Goal: Information Seeking & Learning: Learn about a topic

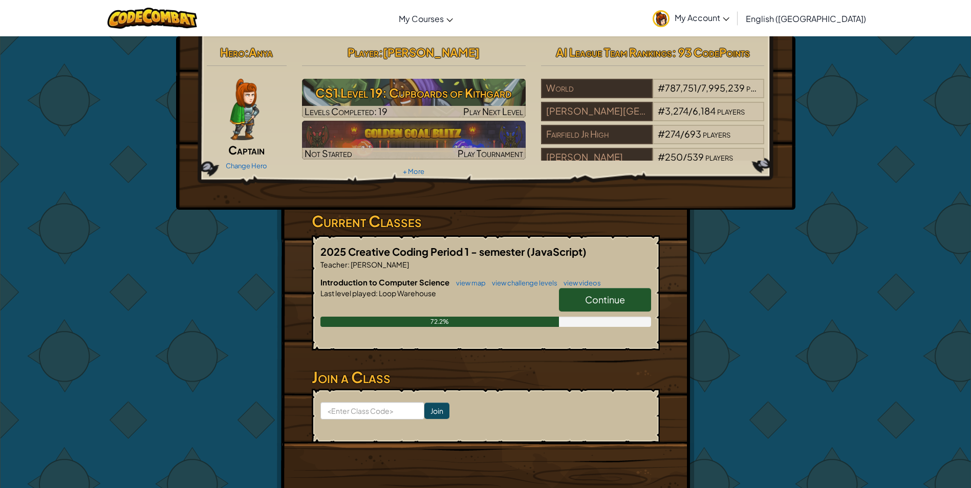
click at [602, 294] on span "Continue" at bounding box center [605, 300] width 40 height 12
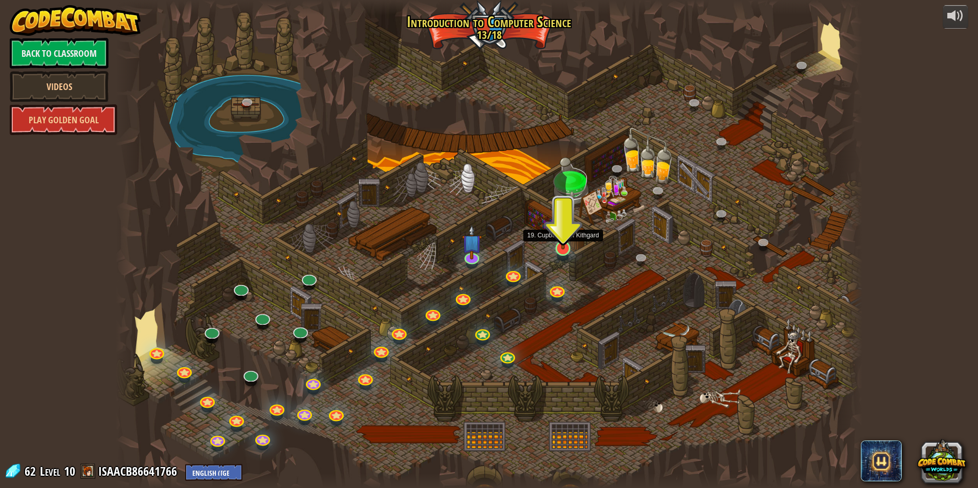
click at [564, 248] on img at bounding box center [563, 227] width 20 height 46
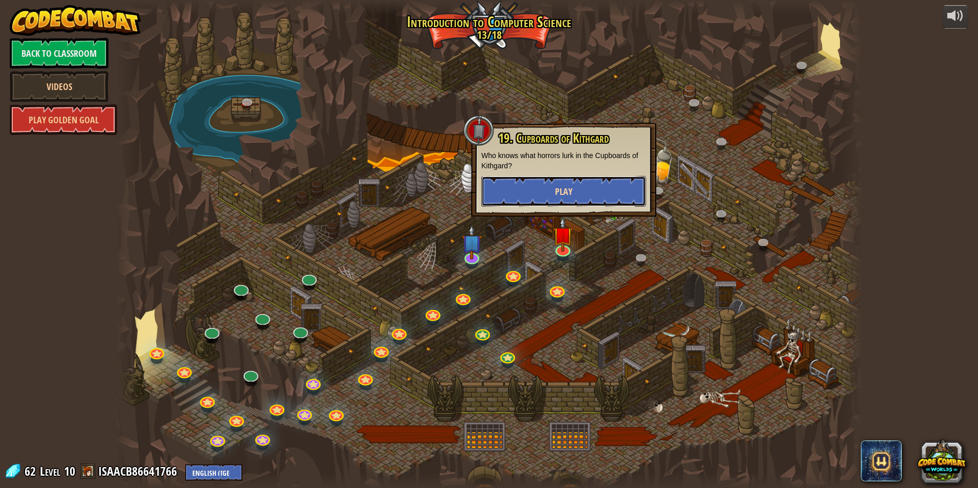
click at [548, 198] on button "Play" at bounding box center [564, 191] width 165 height 31
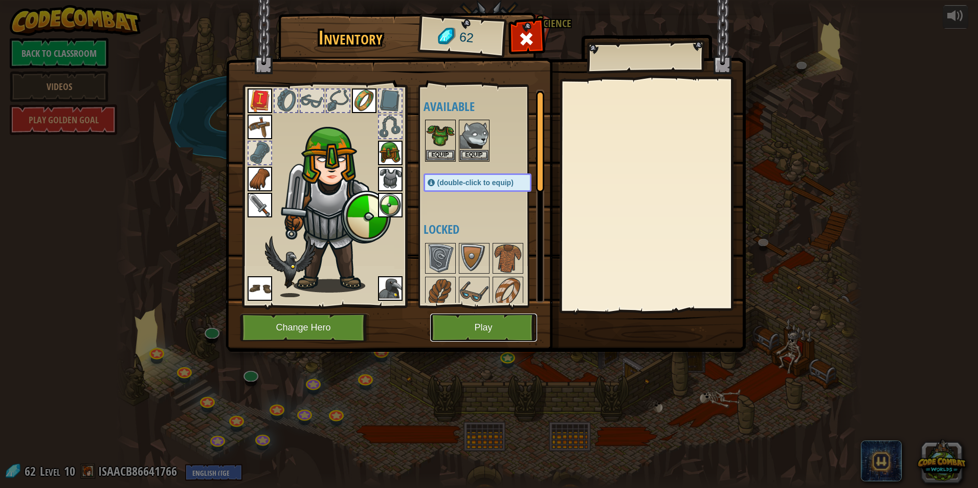
click at [483, 327] on button "Play" at bounding box center [483, 328] width 107 height 28
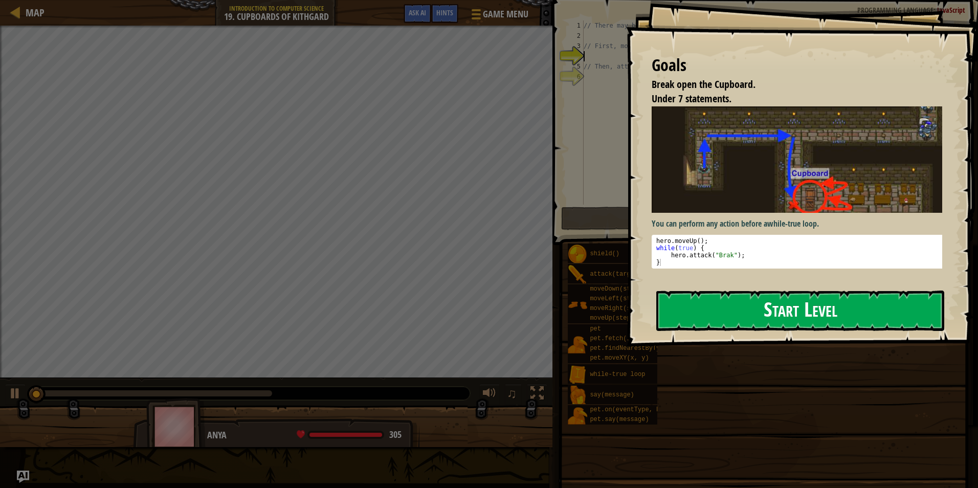
click at [735, 300] on button "Start Level" at bounding box center [801, 311] width 288 height 40
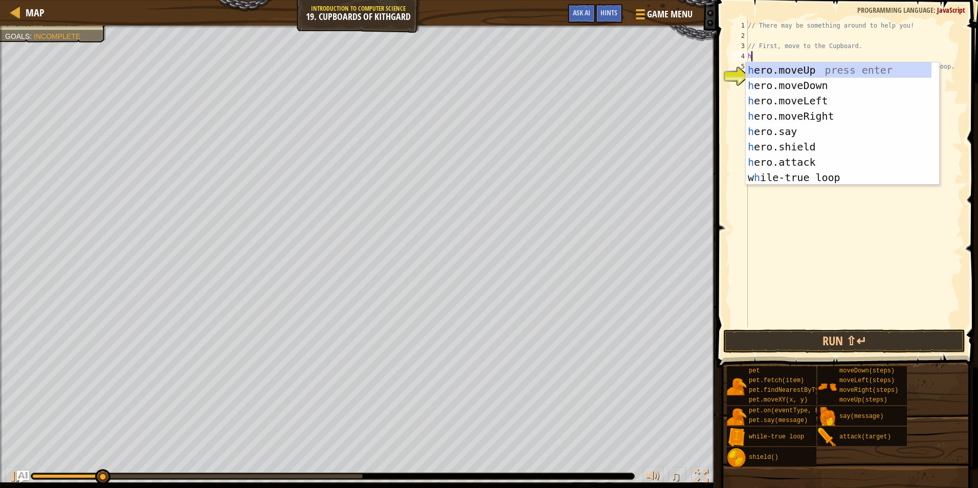
scroll to position [5, 0]
type textarea "hero"
click at [813, 72] on div "hero .moveUp press enter hero .moveDown press enter hero .moveLeft press enter …" at bounding box center [842, 139] width 193 height 154
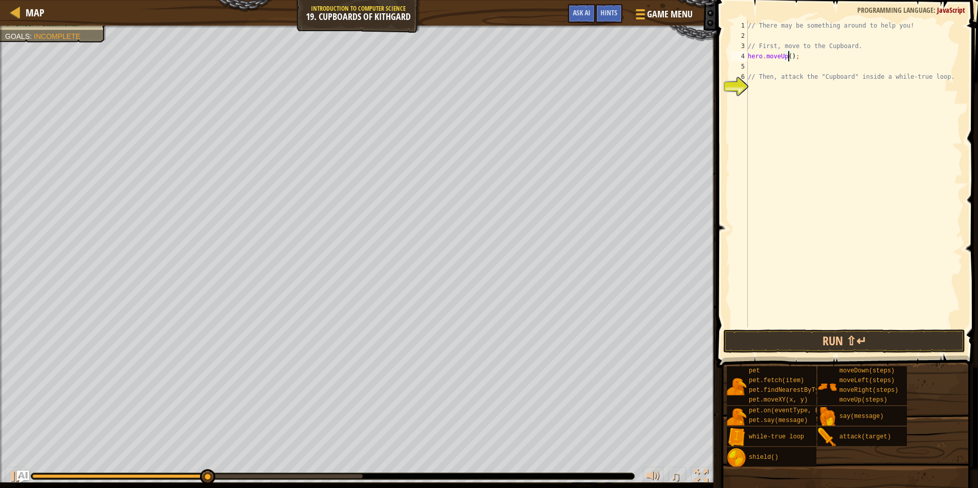
click at [788, 55] on div "// There may be something around to help you! // First, move to the Cupboard. h…" at bounding box center [854, 184] width 217 height 328
type textarea "hero.moveUp(1);"
click at [759, 60] on div "// There may be something around to help you! // First, move to the Cupboard. h…" at bounding box center [854, 184] width 217 height 328
click at [766, 69] on div "// There may be something around to help you! // First, move to the Cupboard. h…" at bounding box center [854, 184] width 217 height 328
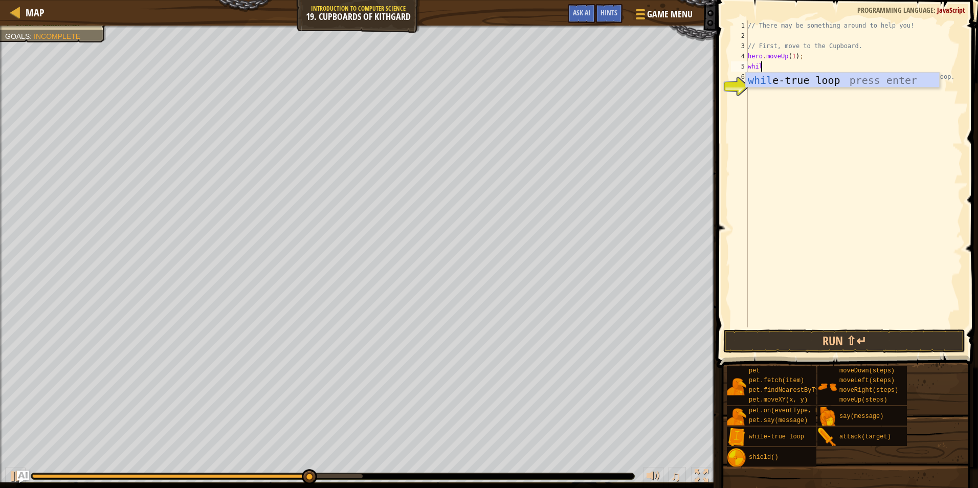
scroll to position [5, 1]
type textarea "while"
click at [847, 82] on div "while -true loop press enter" at bounding box center [842, 96] width 193 height 46
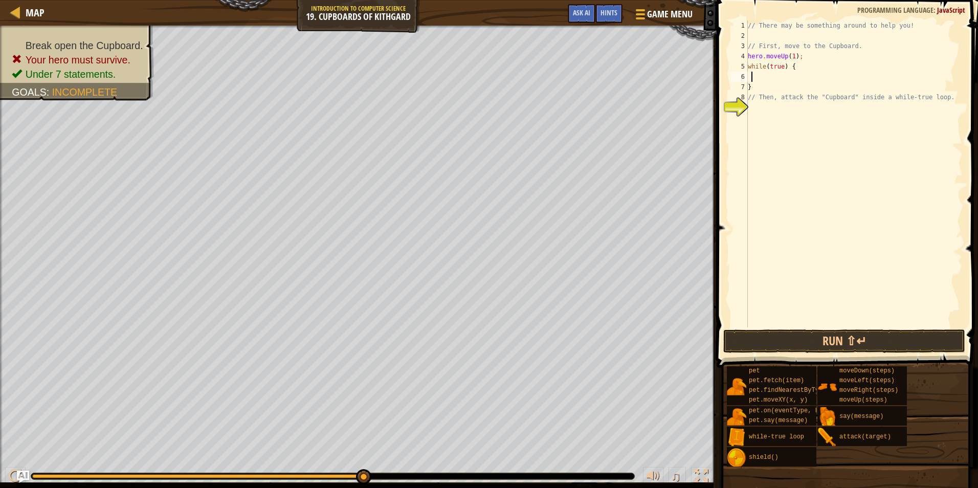
click at [752, 76] on div "// There may be something around to help you! // First, move to the Cupboard. h…" at bounding box center [854, 184] width 217 height 328
click at [745, 76] on div "6" at bounding box center [739, 77] width 17 height 10
type textarea "}"
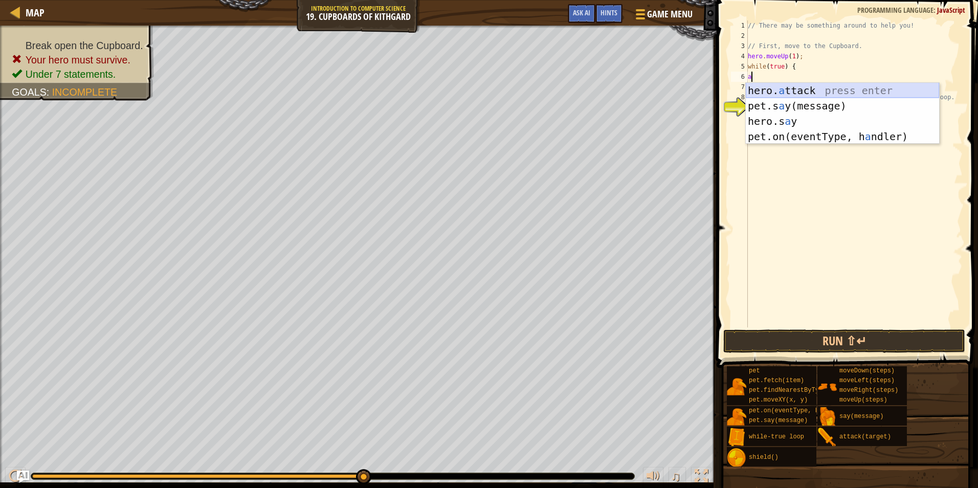
click at [764, 84] on div "hero. a ttack press enter pet.s a y(message) press enter hero.s a y press enter…" at bounding box center [842, 129] width 193 height 92
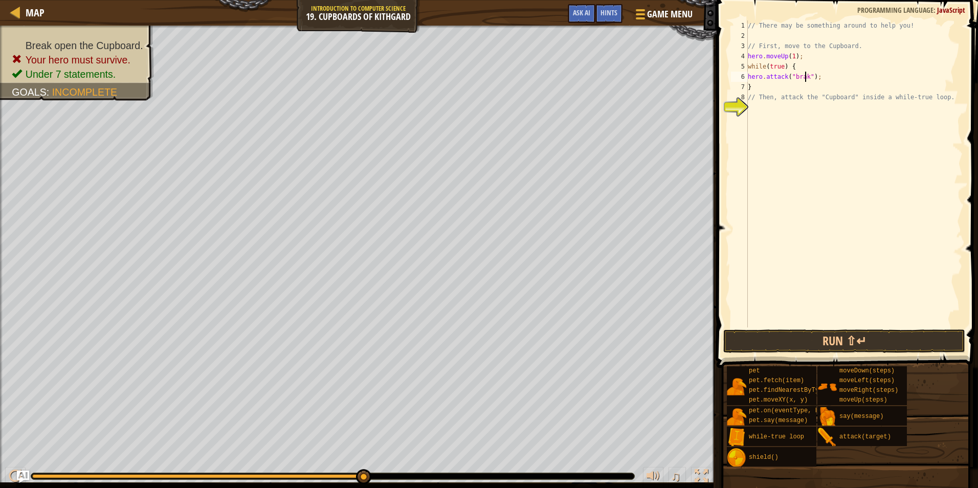
scroll to position [5, 5]
click at [795, 79] on div "// There may be something around to help you! // First, move to the Cupboard. h…" at bounding box center [854, 184] width 217 height 328
click at [820, 330] on button "Run ⇧↵" at bounding box center [845, 342] width 242 height 24
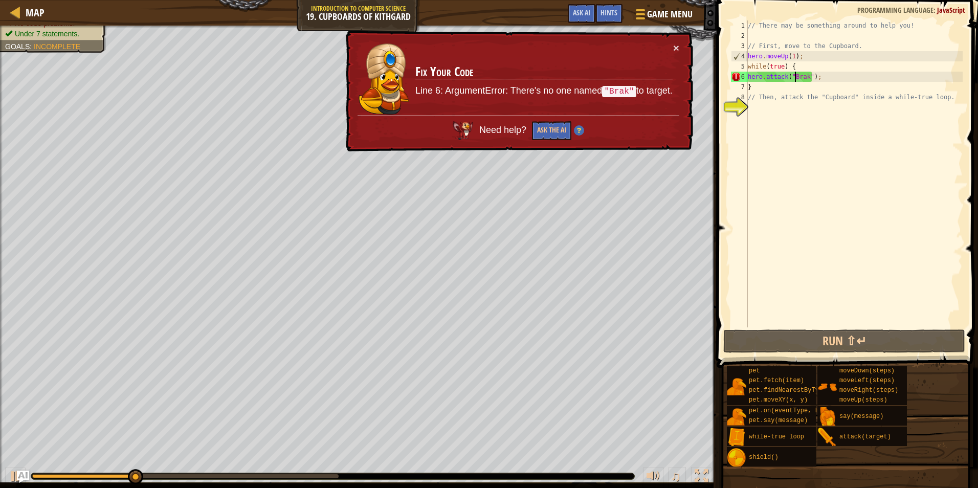
click at [807, 76] on div "// There may be something around to help you! // First, move to the Cupboard. h…" at bounding box center [854, 184] width 217 height 328
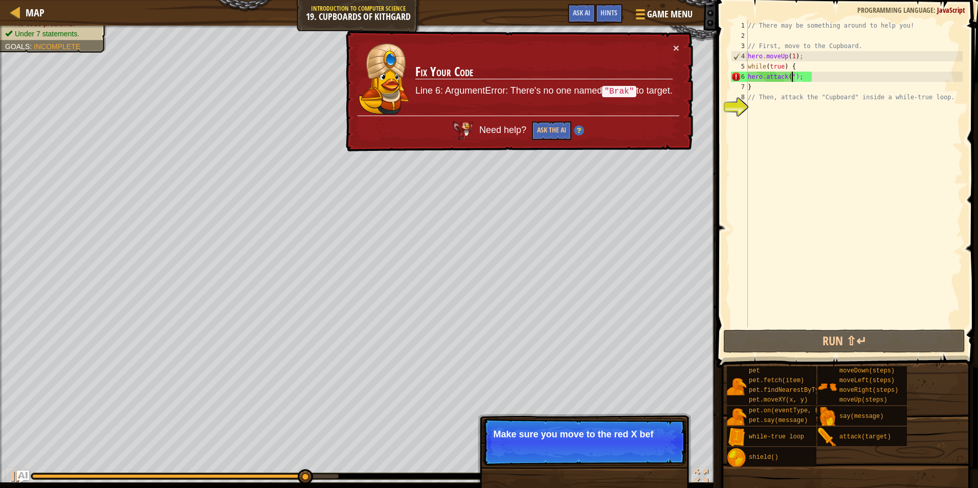
click at [790, 81] on div "// There may be something around to help you! // First, move to the Cupboard. h…" at bounding box center [854, 184] width 217 height 328
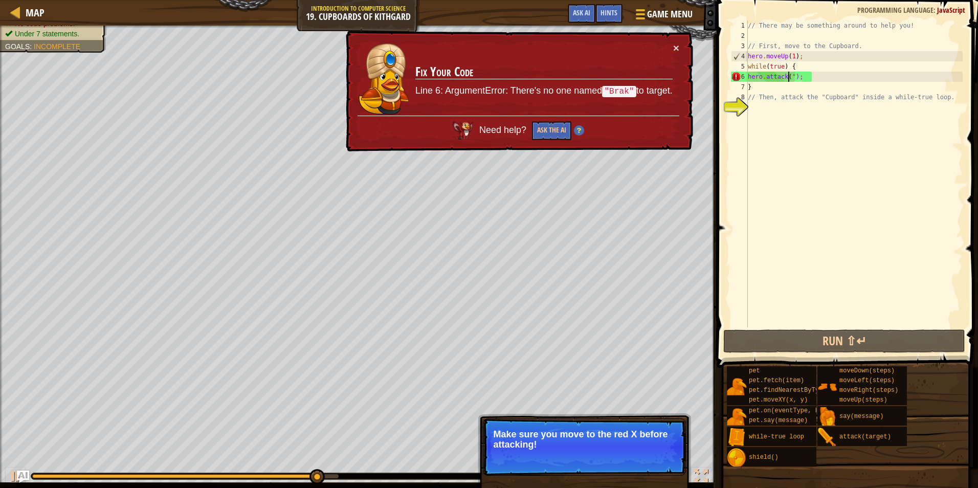
drag, startPoint x: 792, startPoint y: 79, endPoint x: 792, endPoint y: 84, distance: 5.6
click at [792, 80] on div "// There may be something around to help you! // First, move to the Cupboard. h…" at bounding box center [854, 184] width 217 height 328
click at [791, 81] on div "// There may be something around to help you! // First, move to the Cupboard. h…" at bounding box center [854, 184] width 217 height 328
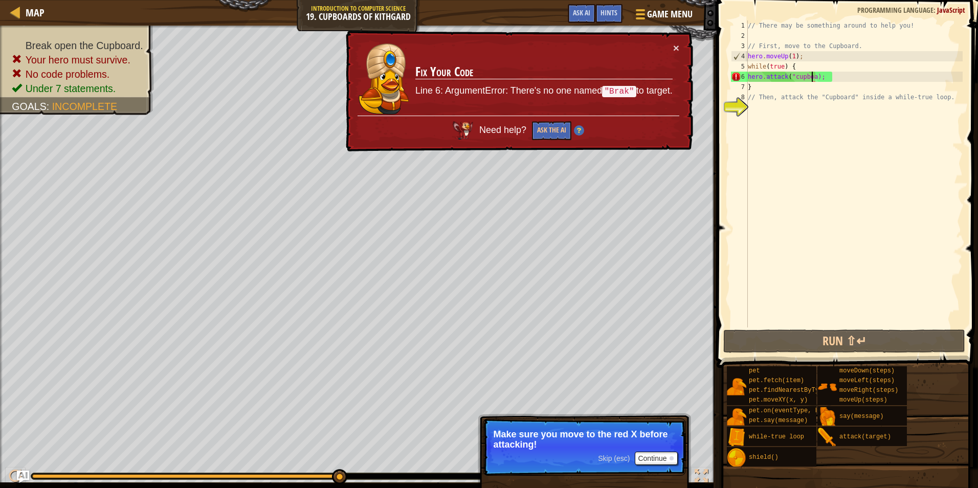
scroll to position [5, 6]
click at [657, 458] on button "Continue" at bounding box center [656, 458] width 42 height 13
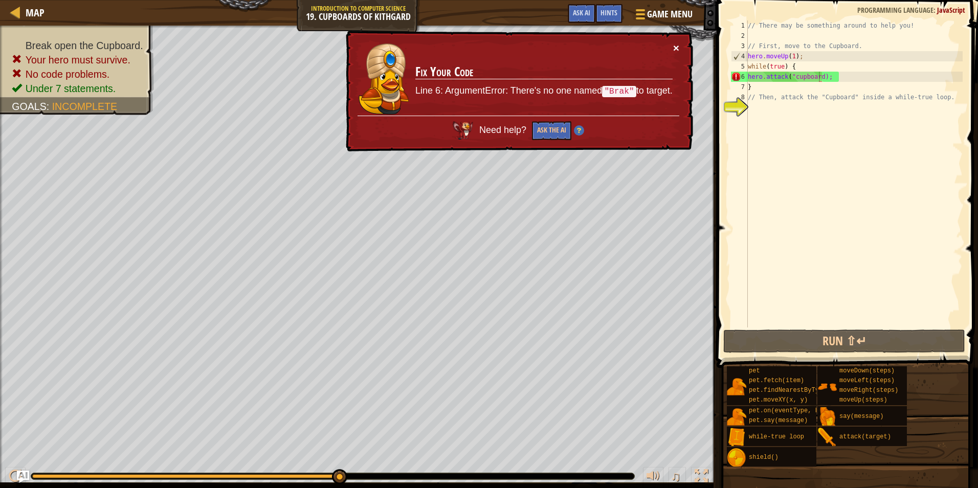
click at [676, 49] on button "×" at bounding box center [676, 47] width 6 height 11
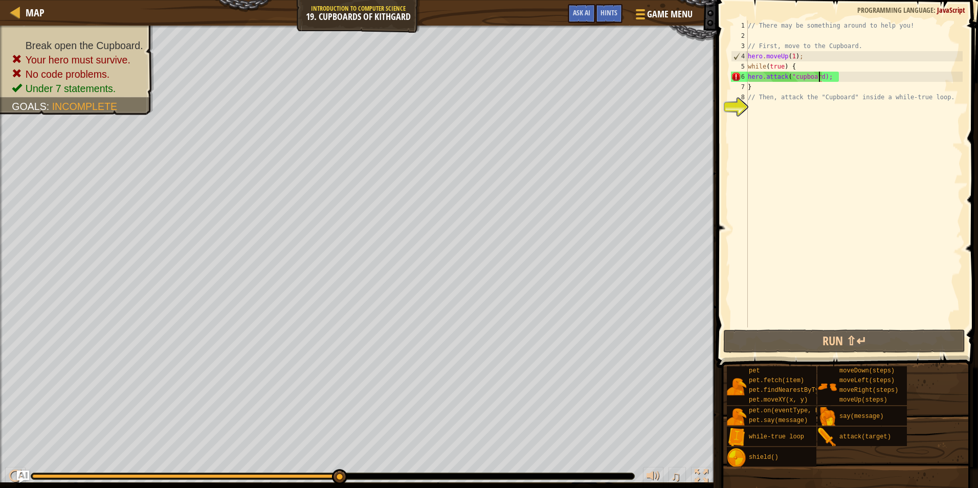
scroll to position [5, 6]
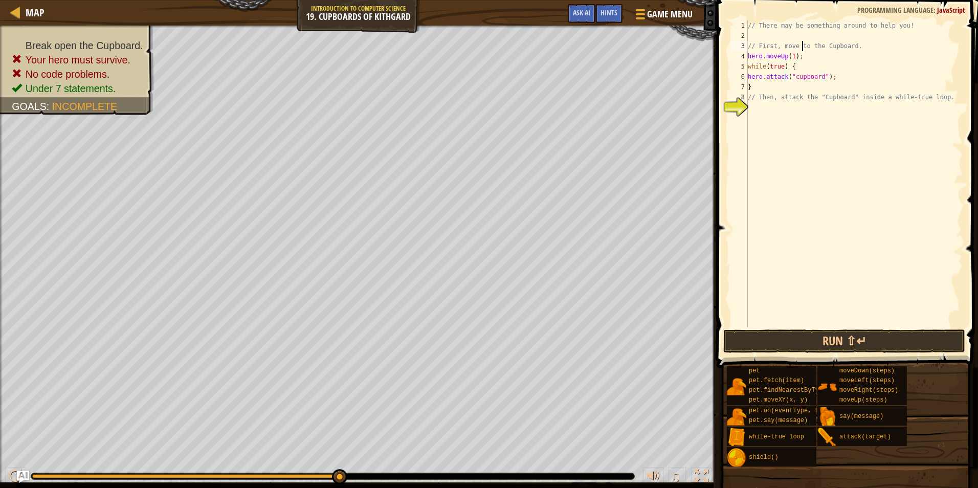
click at [802, 50] on div "// There may be something around to help you! // First, move to the Cupboard. h…" at bounding box center [854, 184] width 217 height 328
click at [803, 58] on div "// There may be something around to help you! // First, move to the Cupboard. h…" at bounding box center [854, 184] width 217 height 328
type textarea "hero.moveUp(1);"
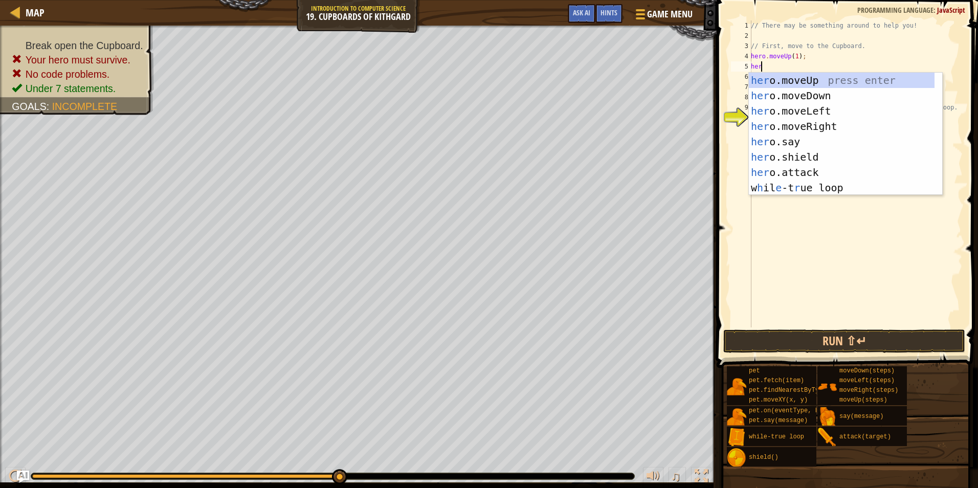
type textarea "hero"
click at [835, 127] on div "hero .moveUp press enter hero .moveDown press enter hero .moveLeft press enter …" at bounding box center [845, 150] width 193 height 154
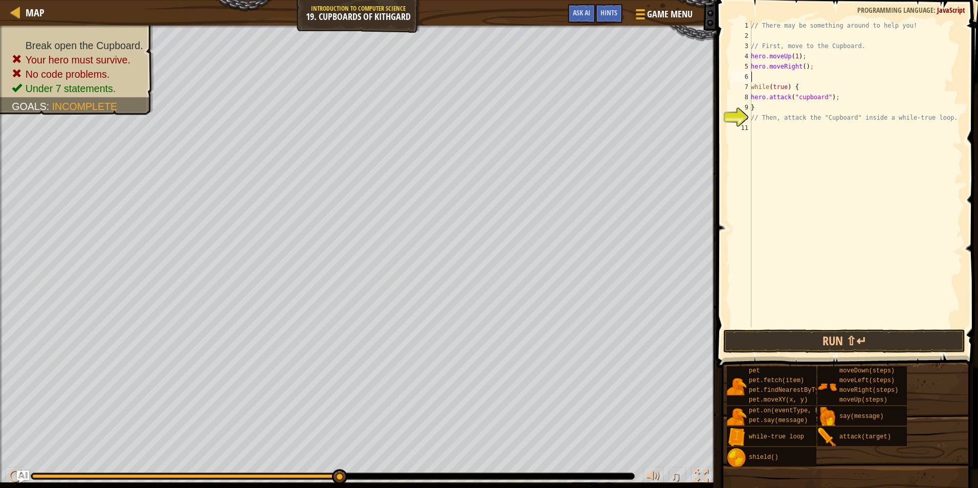
scroll to position [5, 0]
click at [802, 64] on div "// There may be something around to help you! // First, move to the Cupboard. h…" at bounding box center [856, 184] width 214 height 328
click at [830, 342] on button "Run ⇧↵" at bounding box center [845, 342] width 242 height 24
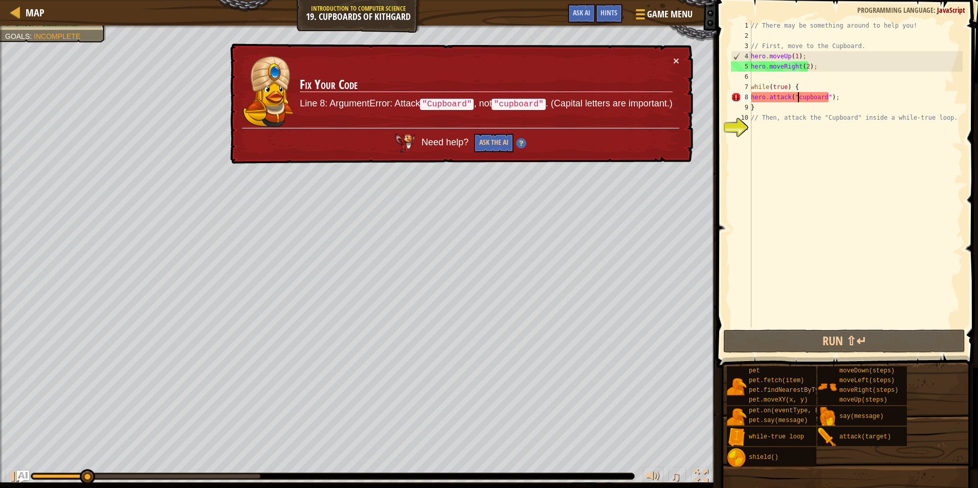
click at [797, 101] on div "// There may be something around to help you! // First, move to the Cupboard. h…" at bounding box center [856, 184] width 214 height 328
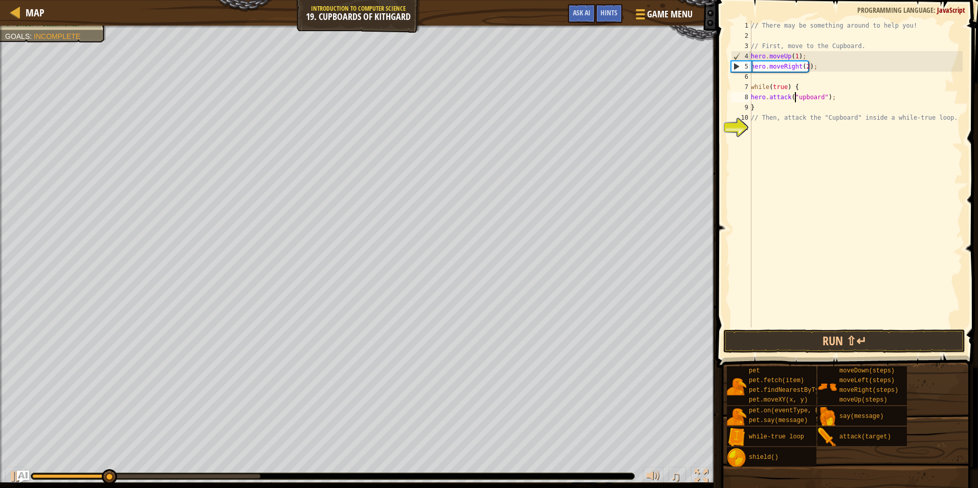
scroll to position [5, 4]
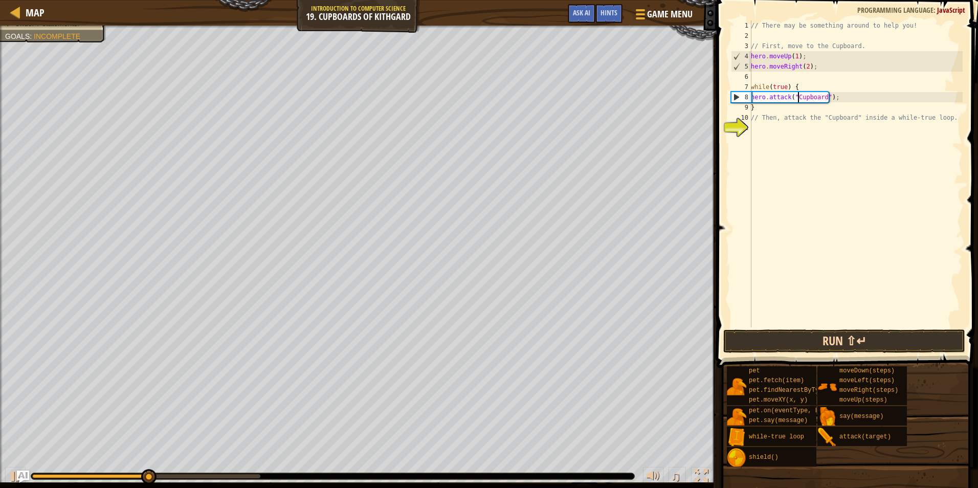
type textarea "hero.attack("Cupboard");"
click at [817, 349] on button "Run ⇧↵" at bounding box center [845, 342] width 242 height 24
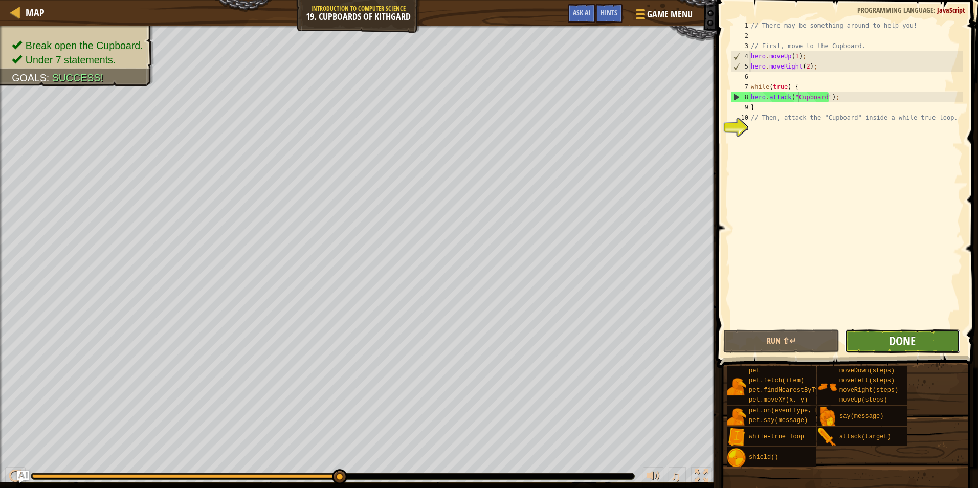
click at [891, 345] on span "Done" at bounding box center [902, 341] width 27 height 16
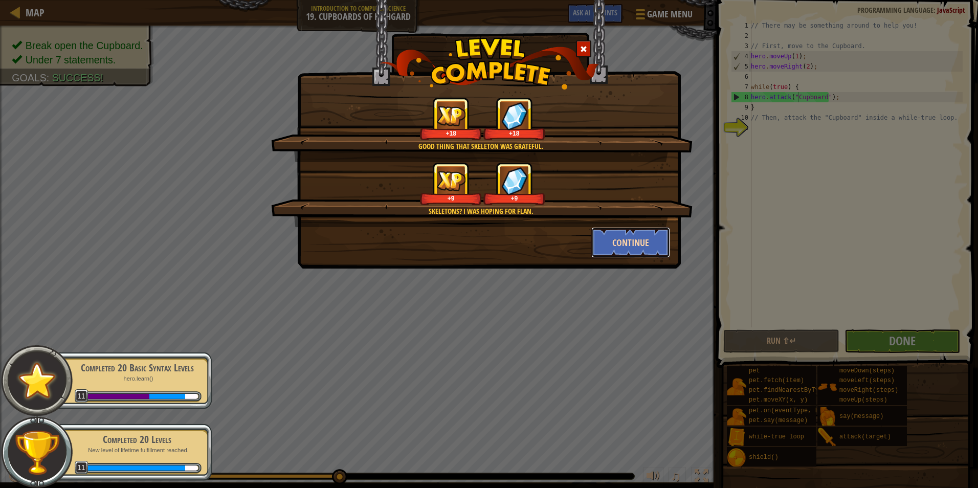
click at [638, 250] on button "Continue" at bounding box center [631, 242] width 79 height 31
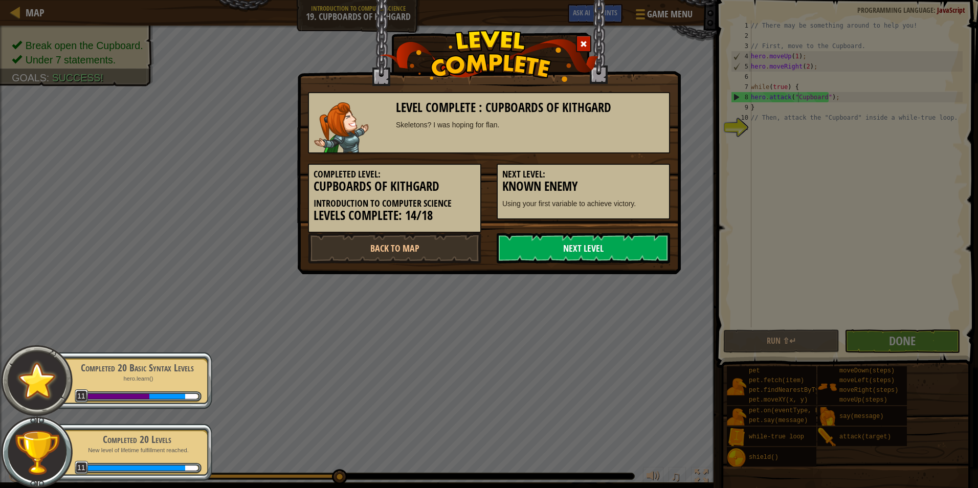
click at [577, 253] on link "Next Level" at bounding box center [583, 248] width 173 height 31
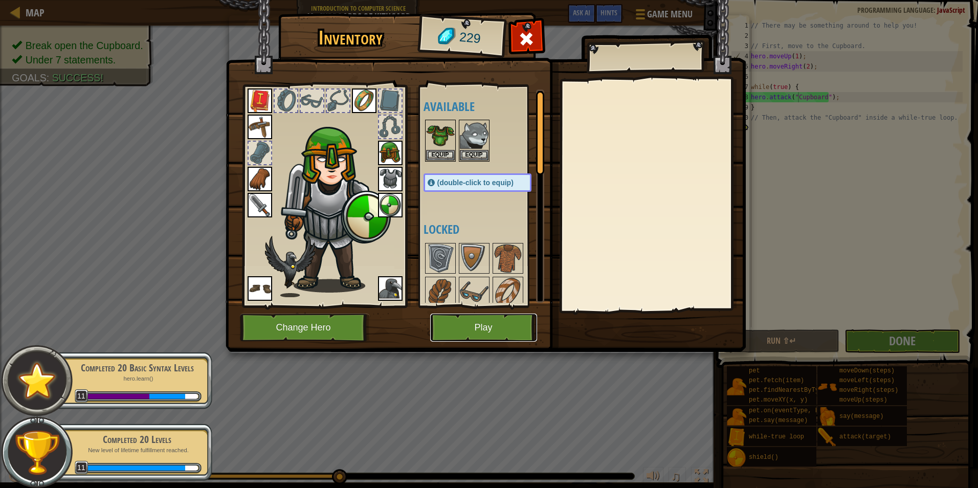
click at [482, 328] on button "Play" at bounding box center [483, 328] width 107 height 28
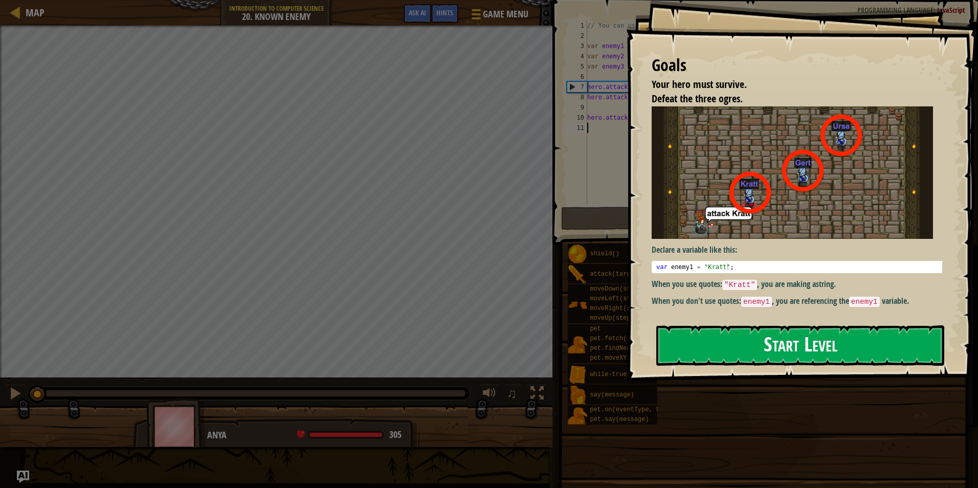
click at [813, 343] on button "Start Level" at bounding box center [801, 345] width 288 height 40
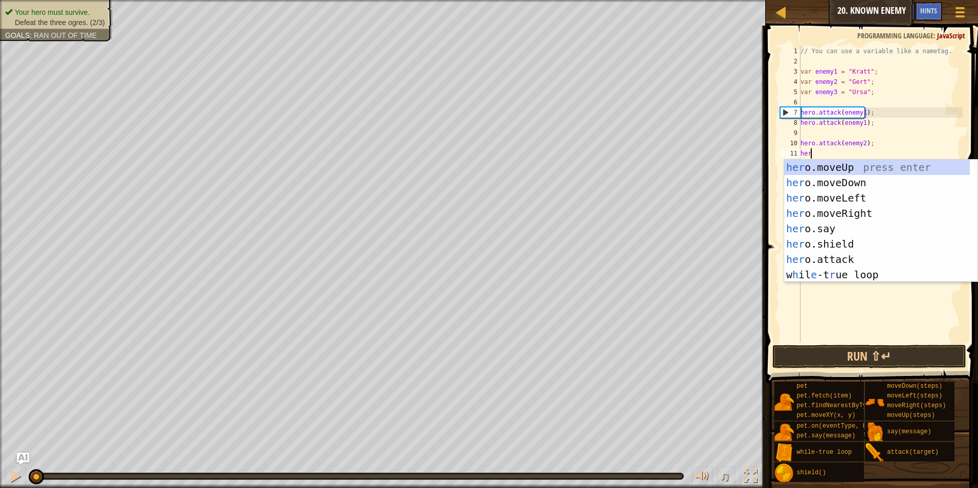
scroll to position [5, 1]
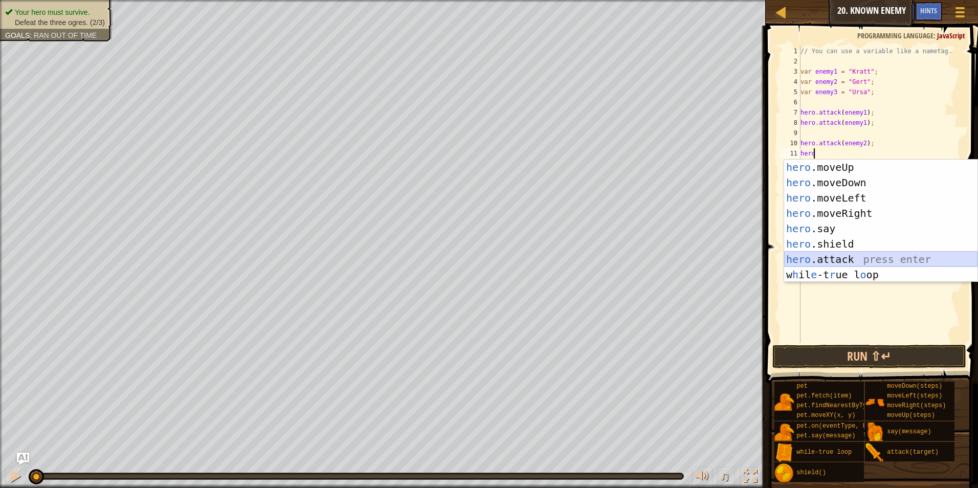
click at [852, 254] on div "hero .moveUp press enter hero .moveDown press enter hero .moveLeft press enter …" at bounding box center [881, 237] width 193 height 154
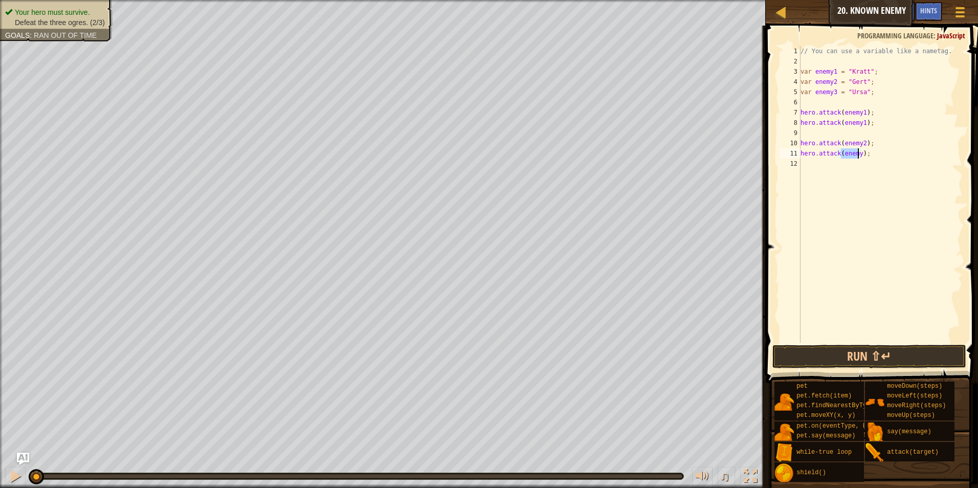
scroll to position [5, 4]
click at [842, 158] on div "// You can use a variable like a nametag. var enemy1 = "[PERSON_NAME]" ; var en…" at bounding box center [881, 204] width 164 height 317
type textarea "hero.attack(emeny2);"
click at [927, 217] on div "// You can use a variable like a nametag. var enemy1 = "[PERSON_NAME]" ; var en…" at bounding box center [881, 204] width 164 height 317
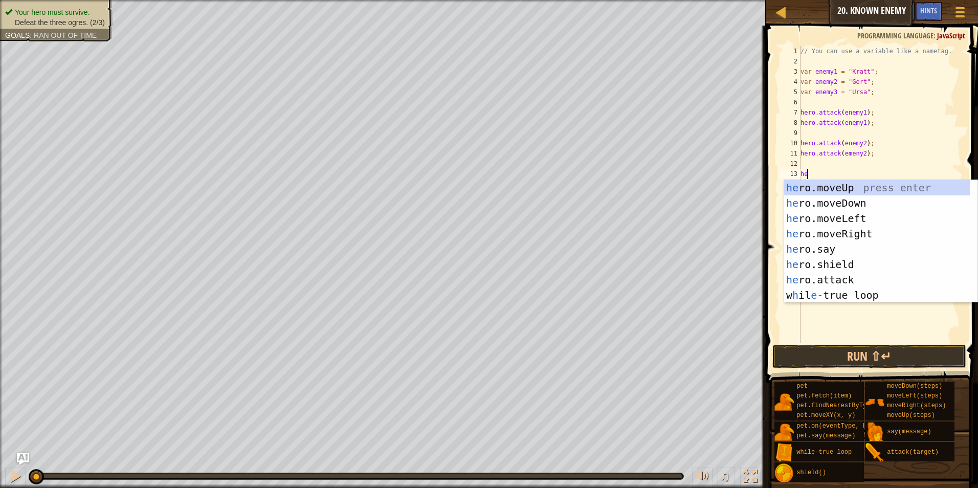
scroll to position [5, 1]
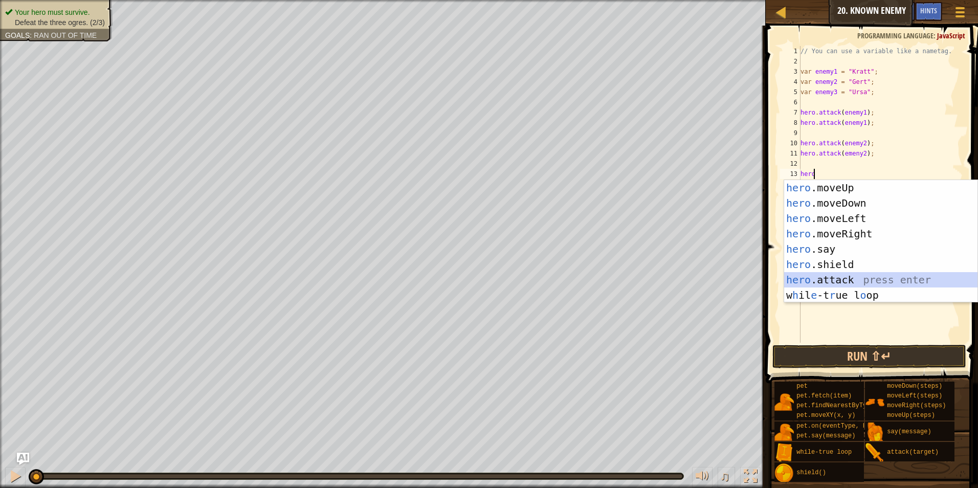
click at [850, 276] on div "hero .moveUp press enter hero .moveDown press enter hero .moveLeft press enter …" at bounding box center [881, 257] width 193 height 154
type textarea "hero.attack(enemy);"
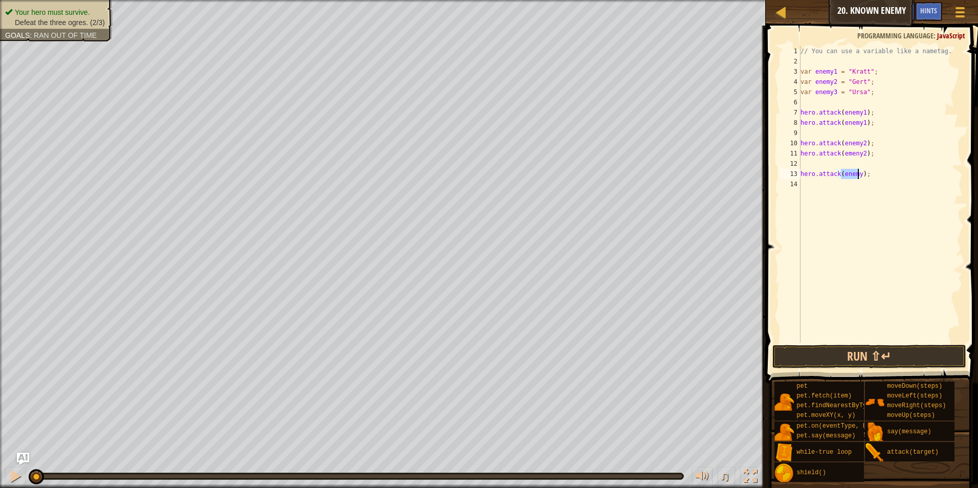
click at [863, 180] on div "// You can use a variable like a nametag. var enemy1 = "[PERSON_NAME]" ; var en…" at bounding box center [881, 204] width 164 height 317
click at [858, 180] on div "// You can use a variable like a nametag. var enemy1 = "[PERSON_NAME]" ; var en…" at bounding box center [881, 204] width 164 height 317
click at [859, 176] on div "// You can use a variable like a nametag. var enemy1 = "[PERSON_NAME]" ; var en…" at bounding box center [881, 204] width 164 height 317
type textarea "hero.attack(enemy3);"
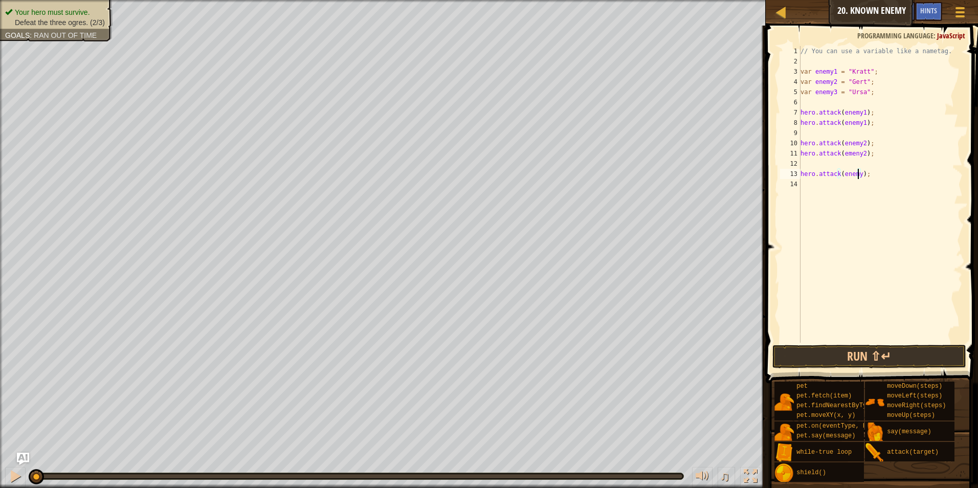
scroll to position [5, 5]
click at [834, 179] on div "// You can use a variable like a nametag. var enemy1 = "[PERSON_NAME]" ; var en…" at bounding box center [881, 204] width 164 height 317
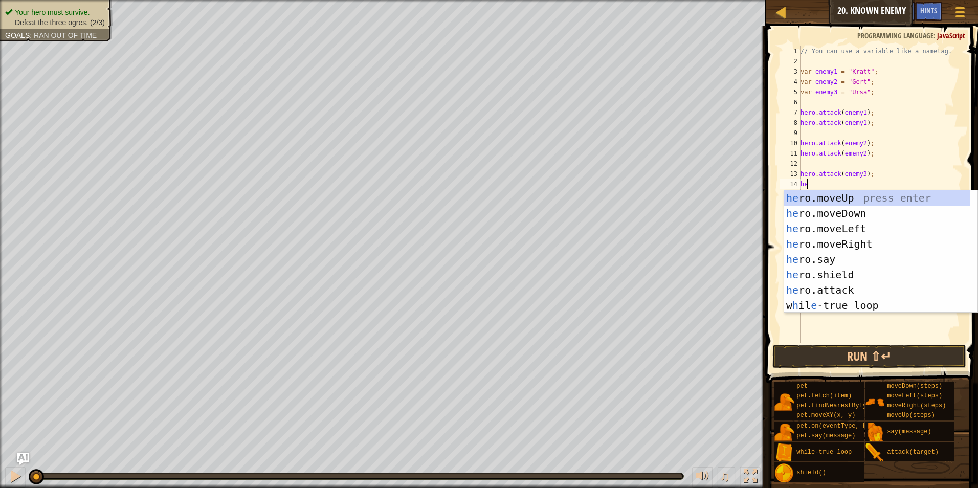
type textarea "hero"
click at [870, 281] on div "hero .moveUp press enter hero .moveDown press enter hero .moveLeft press enter …" at bounding box center [881, 267] width 193 height 154
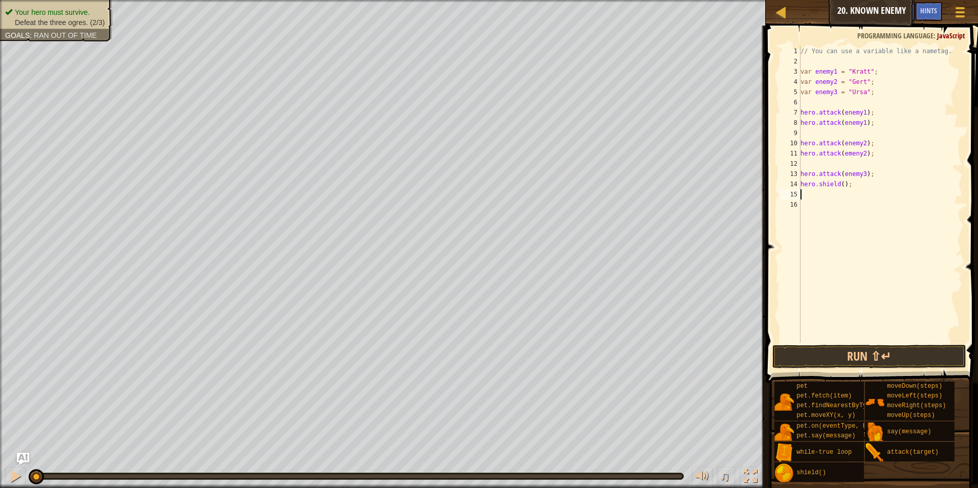
scroll to position [5, 0]
click at [865, 184] on div "// You can use a variable like a nametag. var enemy1 = "[PERSON_NAME]" ; var en…" at bounding box center [881, 204] width 164 height 317
type textarea "h"
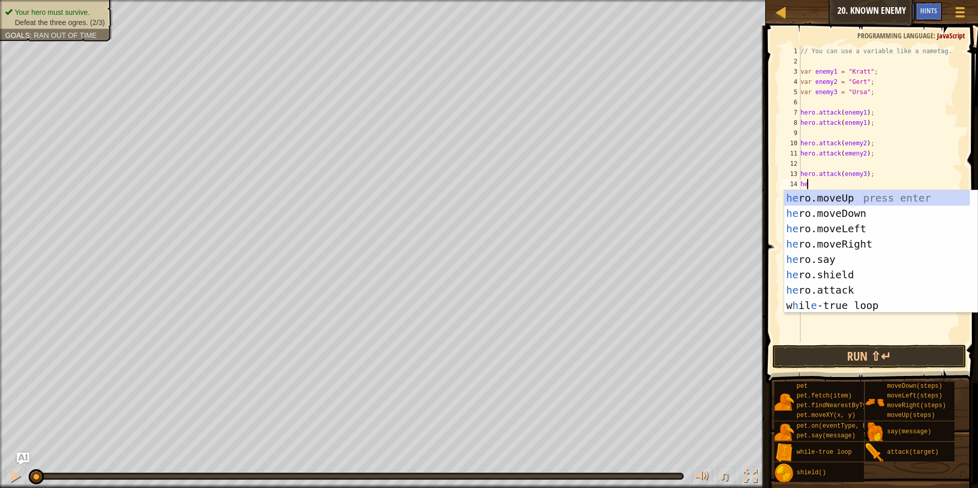
scroll to position [5, 1]
click at [828, 286] on div "hero .moveUp press enter hero .moveDown press enter hero .moveLeft press enter …" at bounding box center [881, 267] width 193 height 154
type textarea "hero.attack(enemy);"
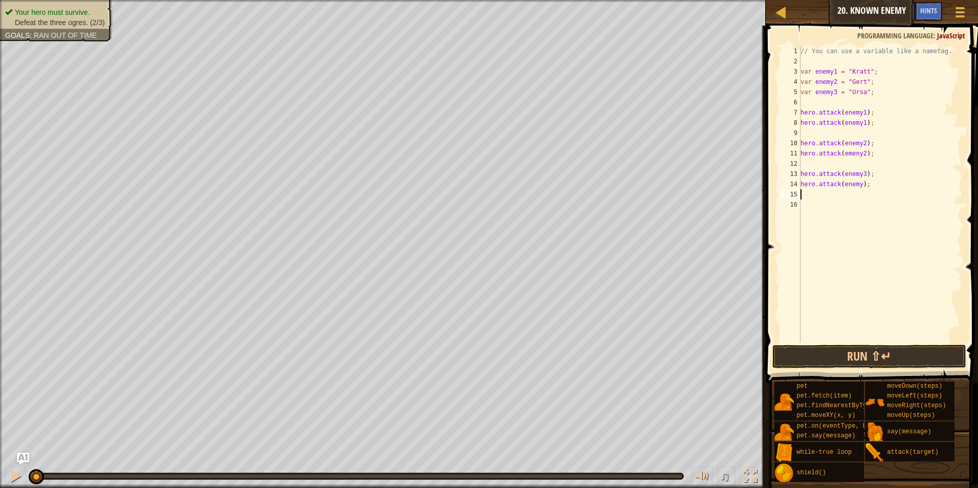
click at [860, 190] on div "// You can use a variable like a nametag. var enemy1 = "[PERSON_NAME]" ; var en…" at bounding box center [881, 204] width 164 height 317
click at [861, 184] on div "// You can use a variable like a nametag. var enemy1 = "[PERSON_NAME]" ; var en…" at bounding box center [881, 204] width 164 height 317
click at [858, 184] on div "// You can use a variable like a nametag. var enemy1 = "[PERSON_NAME]" ; var en…" at bounding box center [881, 204] width 164 height 317
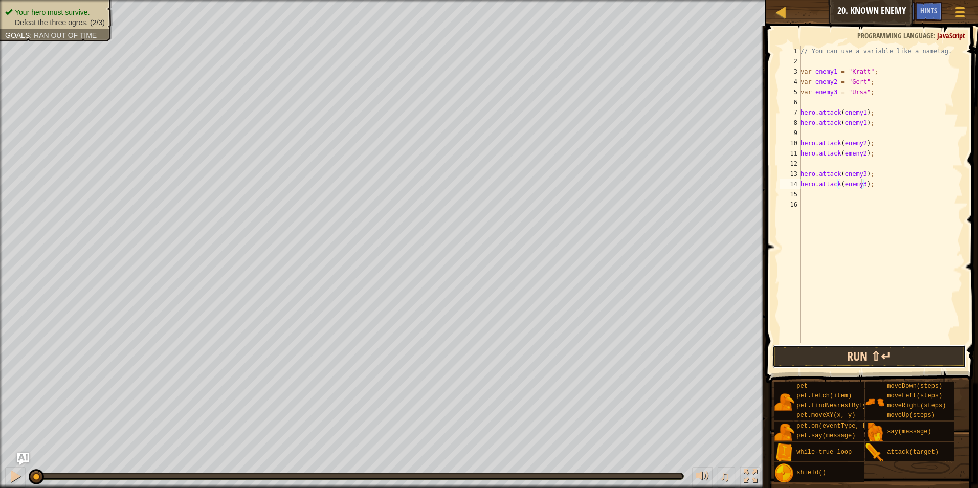
click at [907, 358] on button "Run ⇧↵" at bounding box center [870, 357] width 194 height 24
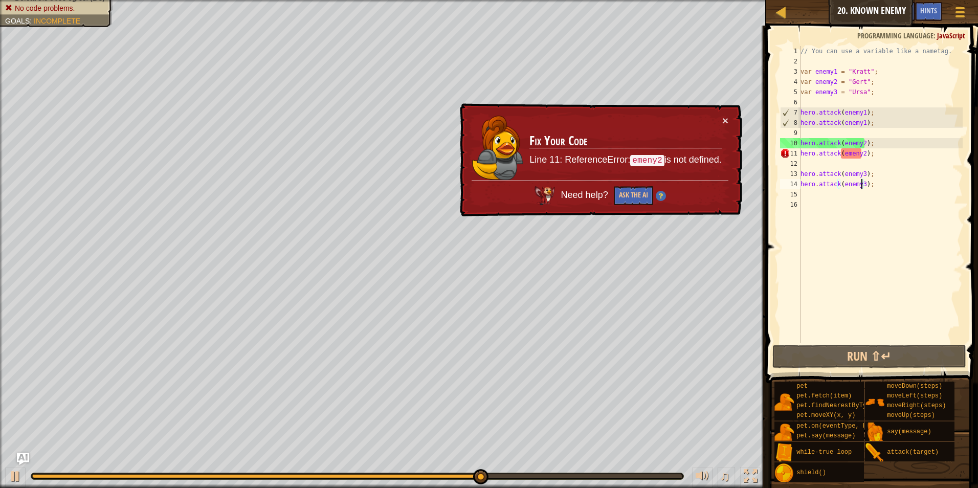
click at [878, 151] on div "// You can use a variable like a nametag. var enemy1 = "[PERSON_NAME]" ; var en…" at bounding box center [881, 204] width 164 height 317
click at [854, 156] on div "// You can use a variable like a nametag. var enemy1 = "[PERSON_NAME]" ; var en…" at bounding box center [881, 204] width 164 height 317
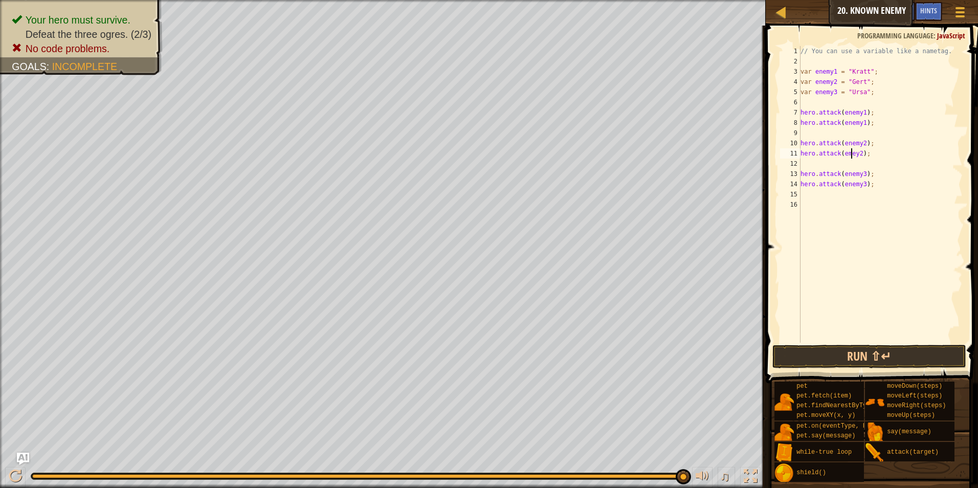
type textarea "hero.attack(ememy2);"
click at [877, 276] on div "// You can use a variable like a nametag. var enemy1 = "[PERSON_NAME]" ; var en…" at bounding box center [881, 204] width 164 height 317
click at [904, 352] on button "Run ⇧↵" at bounding box center [870, 357] width 194 height 24
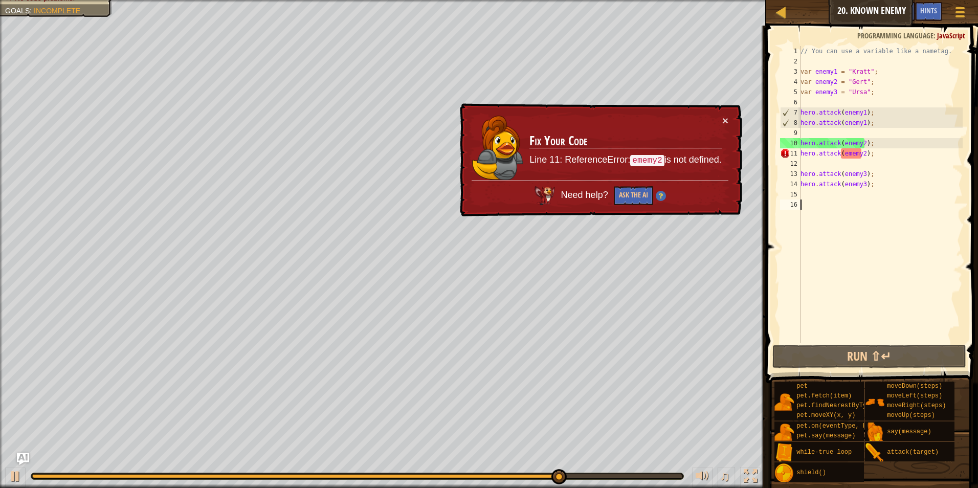
click at [891, 158] on div "// You can use a variable like a nametag. var enemy1 = "[PERSON_NAME]" ; var en…" at bounding box center [881, 204] width 164 height 317
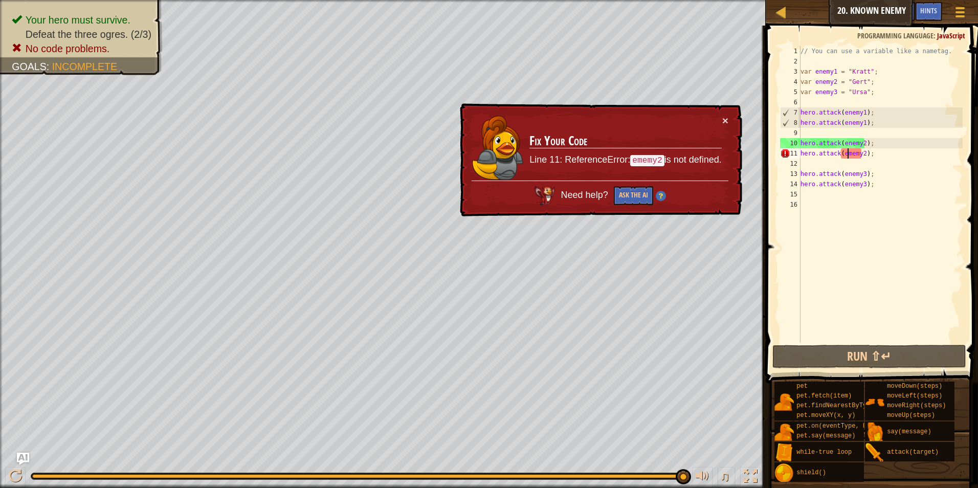
click at [846, 155] on div "// You can use a variable like a nametag. var enemy1 = "[PERSON_NAME]" ; var en…" at bounding box center [881, 204] width 164 height 317
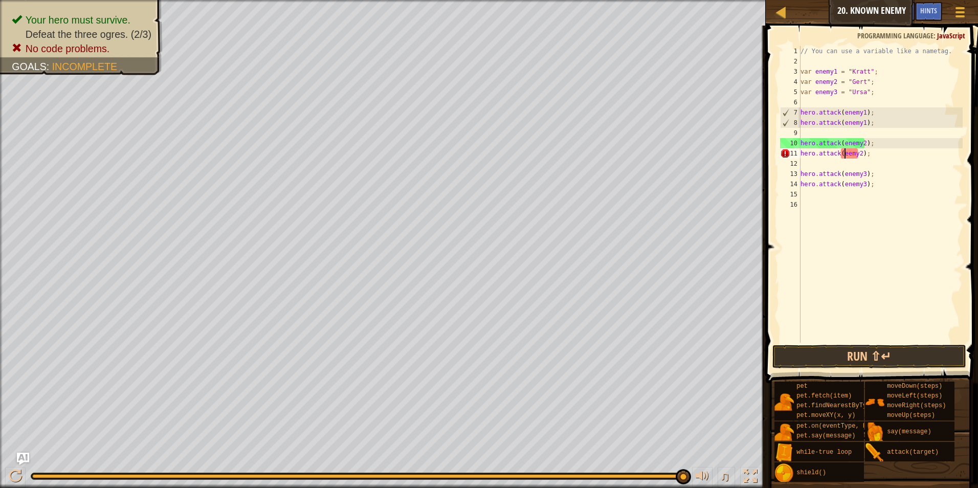
type textarea "hero.attack(enemy2);"
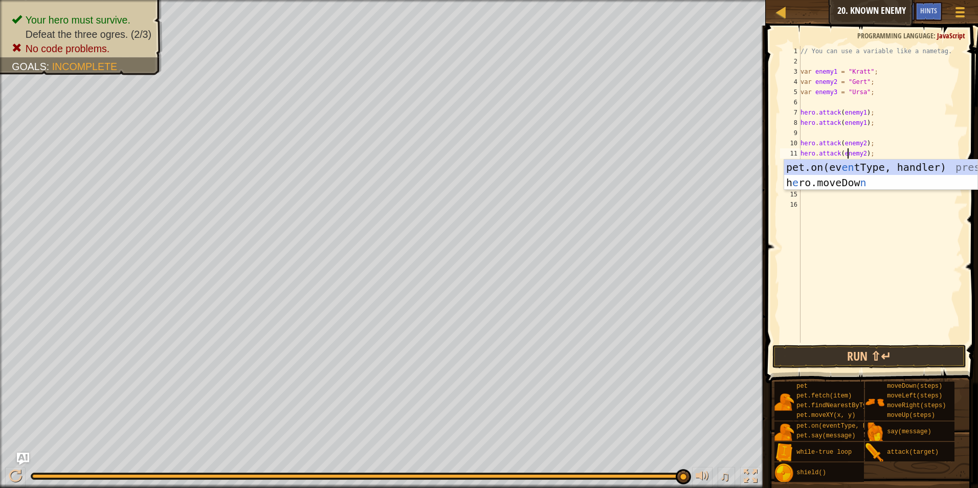
click at [883, 225] on div "// You can use a variable like a nametag. var enemy1 = "[PERSON_NAME]" ; var en…" at bounding box center [881, 204] width 164 height 317
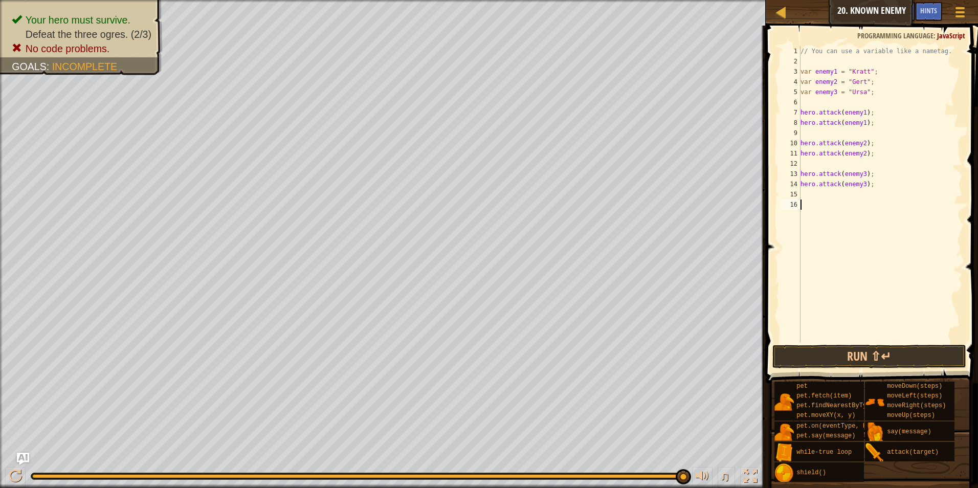
scroll to position [5, 0]
click at [823, 358] on button "Run ⇧↵" at bounding box center [870, 357] width 194 height 24
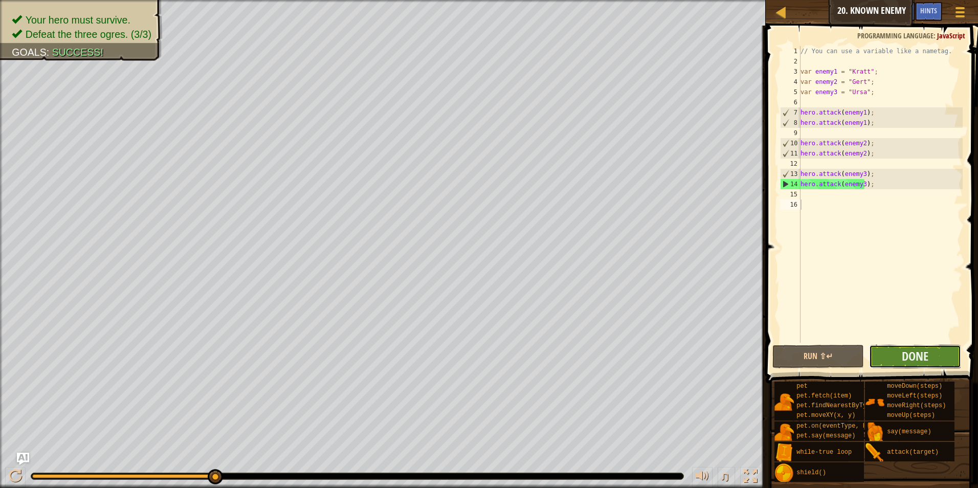
click at [890, 357] on button "Done" at bounding box center [915, 357] width 92 height 24
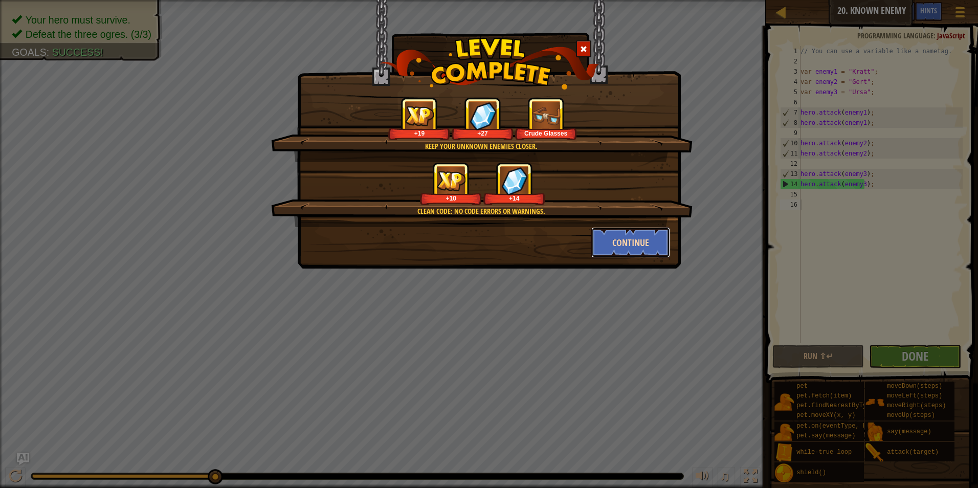
click at [615, 253] on button "Continue" at bounding box center [631, 242] width 79 height 31
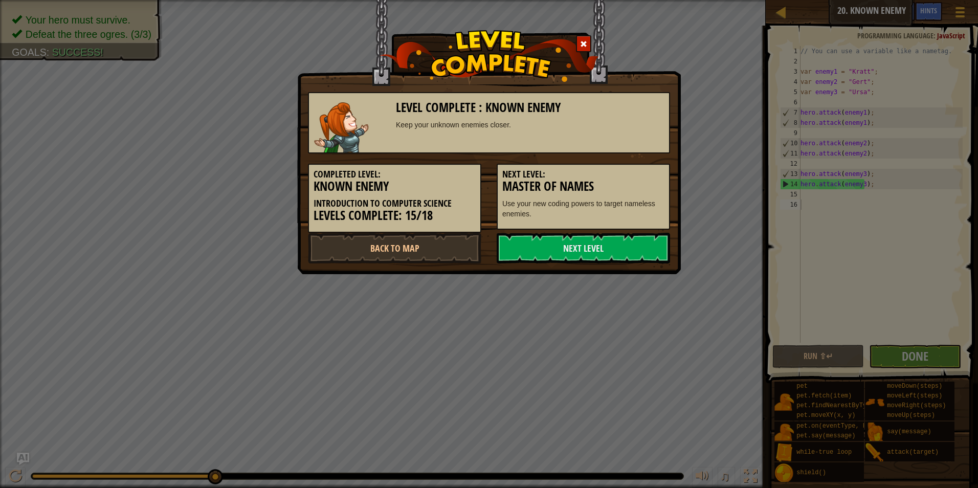
click at [617, 253] on link "Next Level" at bounding box center [583, 248] width 173 height 31
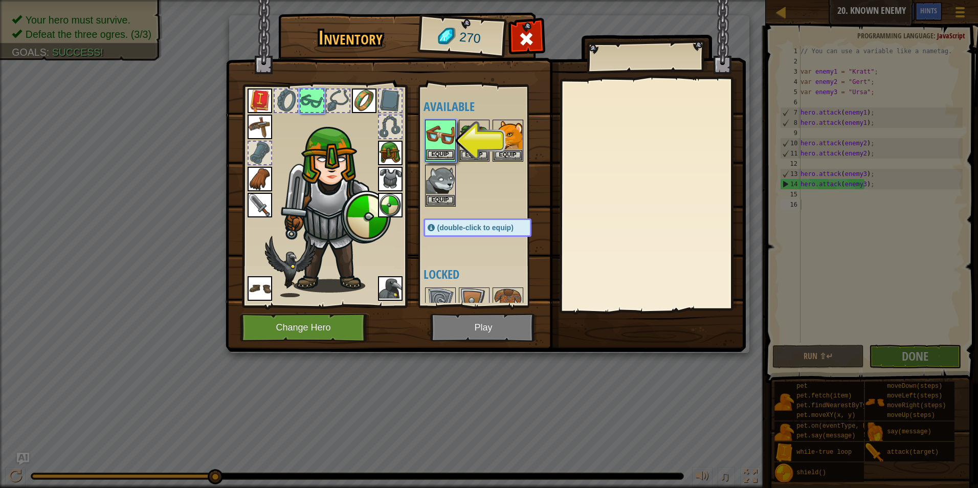
click at [450, 148] on img at bounding box center [440, 135] width 29 height 29
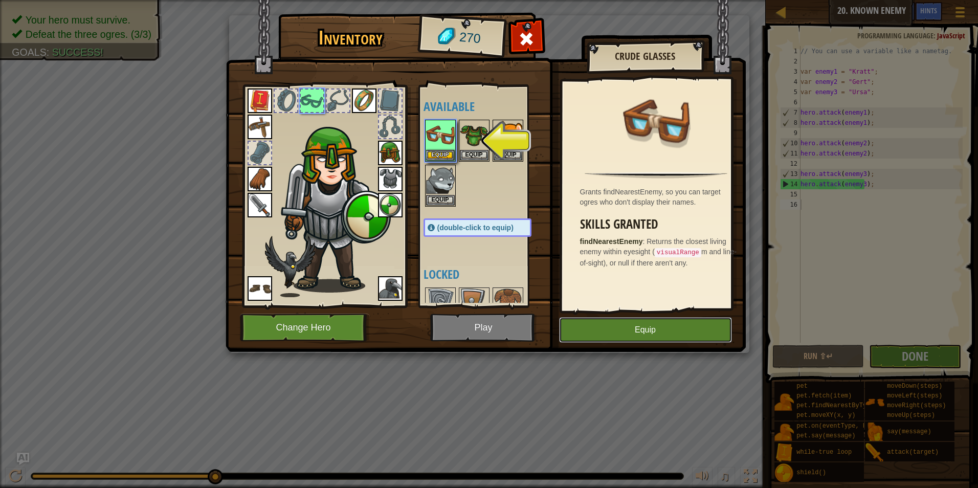
click at [618, 328] on button "Equip" at bounding box center [645, 330] width 173 height 26
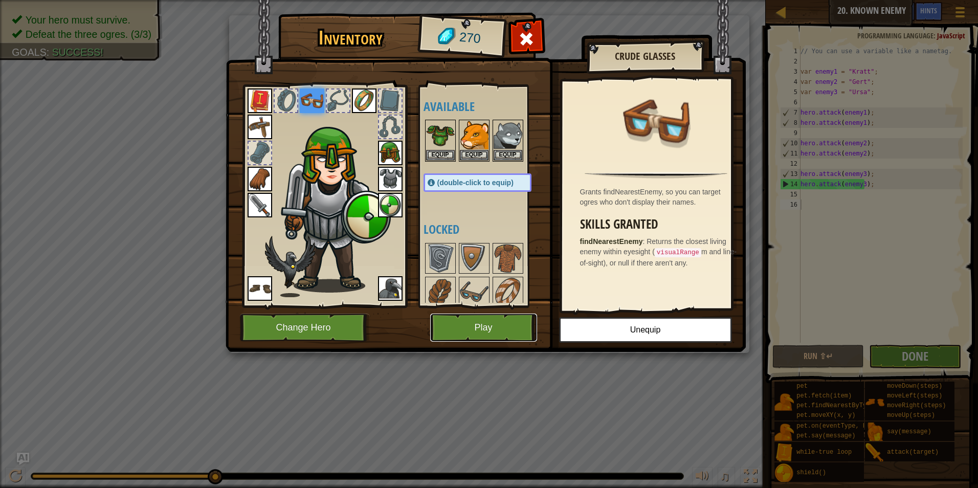
click at [497, 339] on button "Play" at bounding box center [483, 328] width 107 height 28
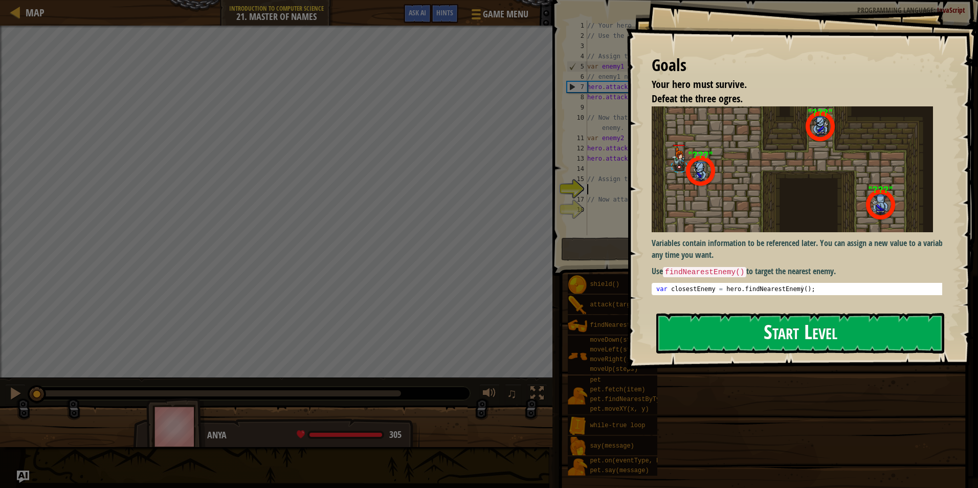
click at [793, 338] on button "Start Level" at bounding box center [801, 333] width 288 height 40
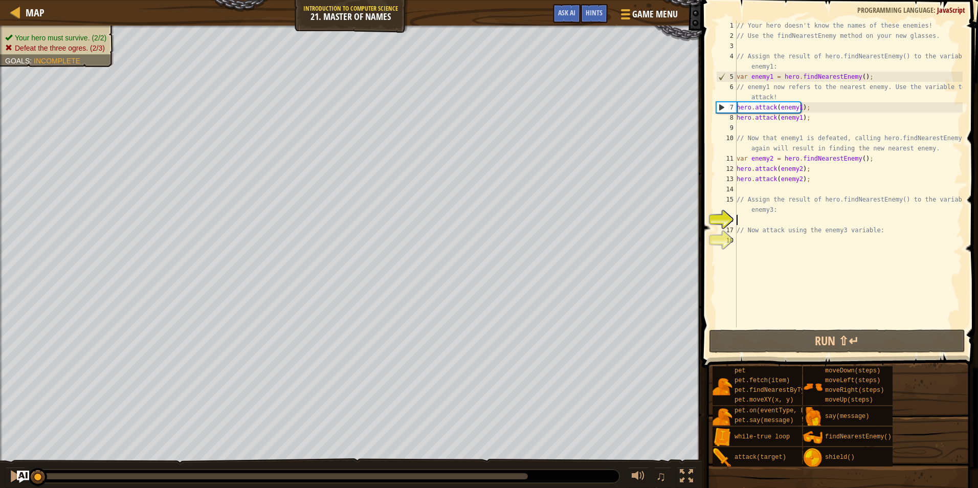
click at [856, 159] on div "// Your hero doesn't know the names of these enemies! // Use the findNearestEne…" at bounding box center [849, 184] width 228 height 328
type textarea "var enemy2 = hero.findNearestEnemy();"
click at [899, 186] on div "// Your hero doesn't know the names of these enemies! // Use the findNearestEne…" at bounding box center [849, 184] width 228 height 328
click at [778, 221] on div "// Your hero doesn't know the names of these enemies! // Use the findNearestEne…" at bounding box center [849, 184] width 228 height 328
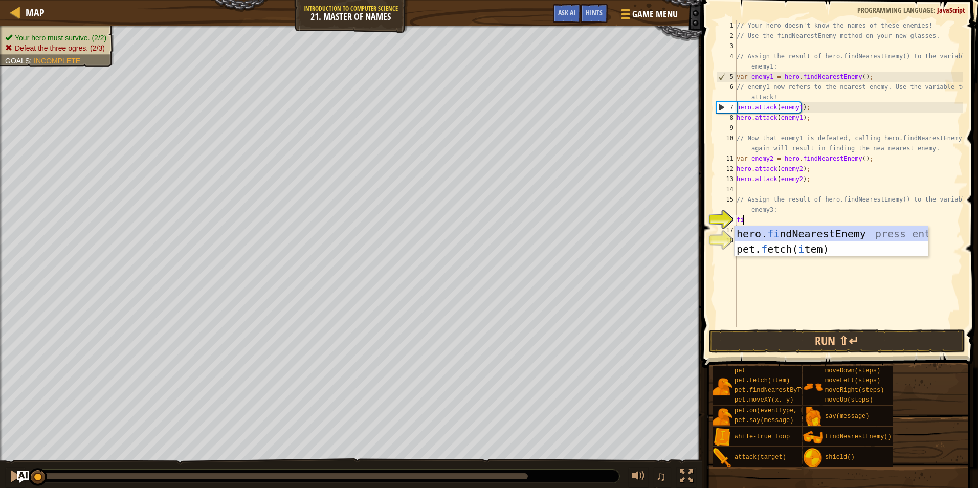
type textarea "find"
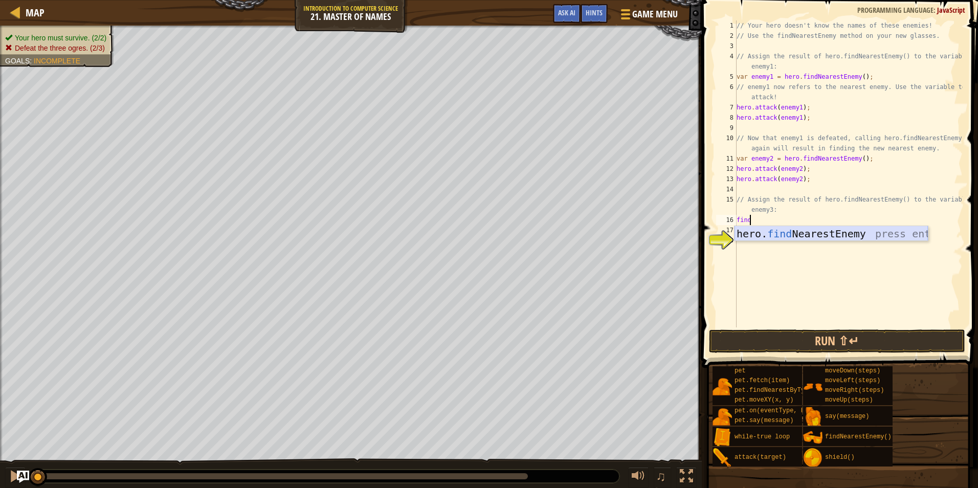
click at [783, 239] on div "hero. find NearestEnemy press enter" at bounding box center [831, 249] width 193 height 46
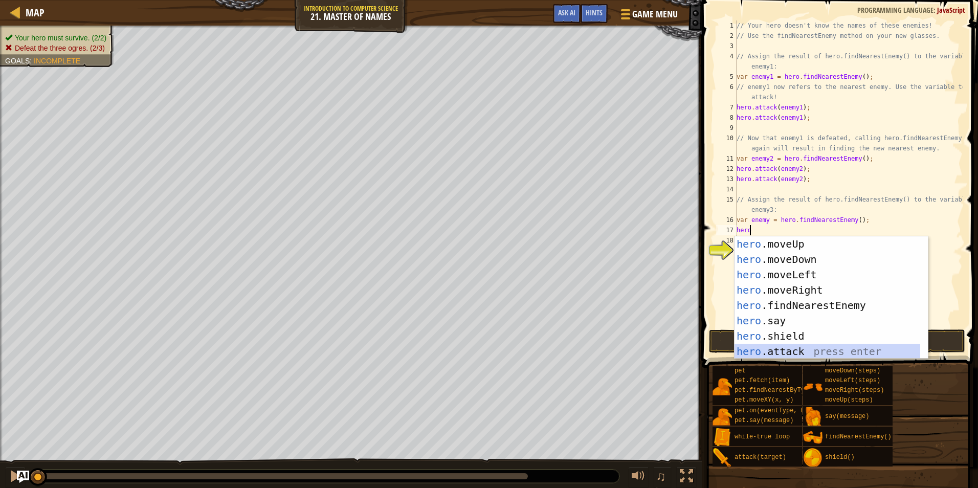
click at [802, 347] on div "hero .moveUp press enter hero .moveDown press enter hero .moveLeft press enter …" at bounding box center [828, 313] width 186 height 154
type textarea "hero.attack(enemy);"
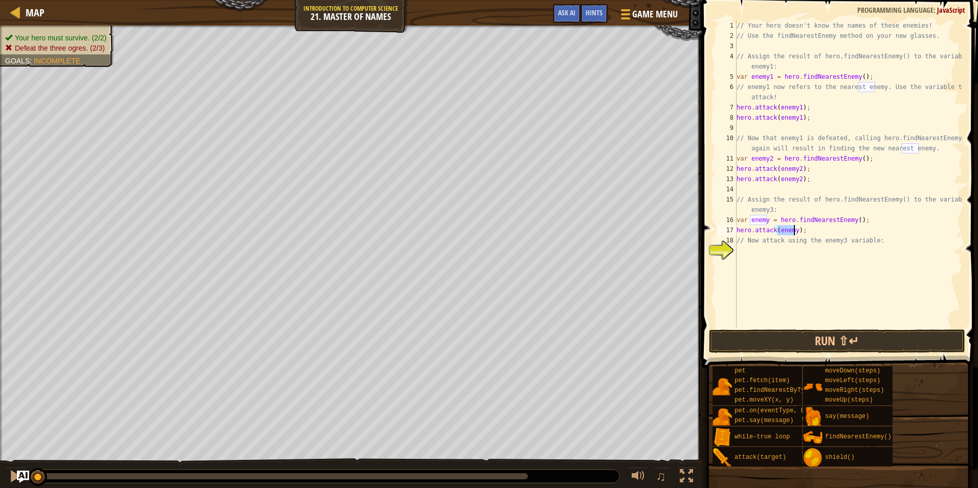
click at [823, 229] on div "// Your hero doesn't know the names of these enemies! // Use the findNearestEne…" at bounding box center [849, 184] width 228 height 328
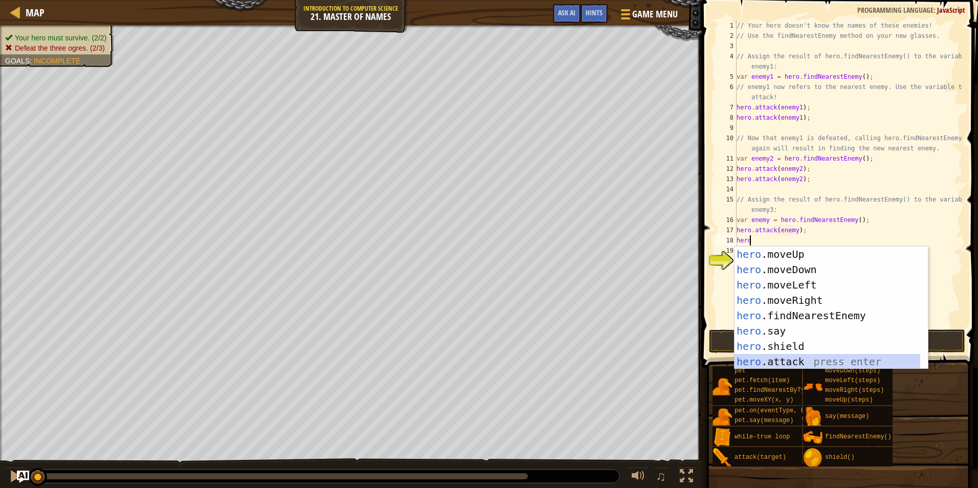
click at [781, 364] on div "hero .moveUp press enter hero .moveDown press enter hero .moveLeft press enter …" at bounding box center [828, 324] width 186 height 154
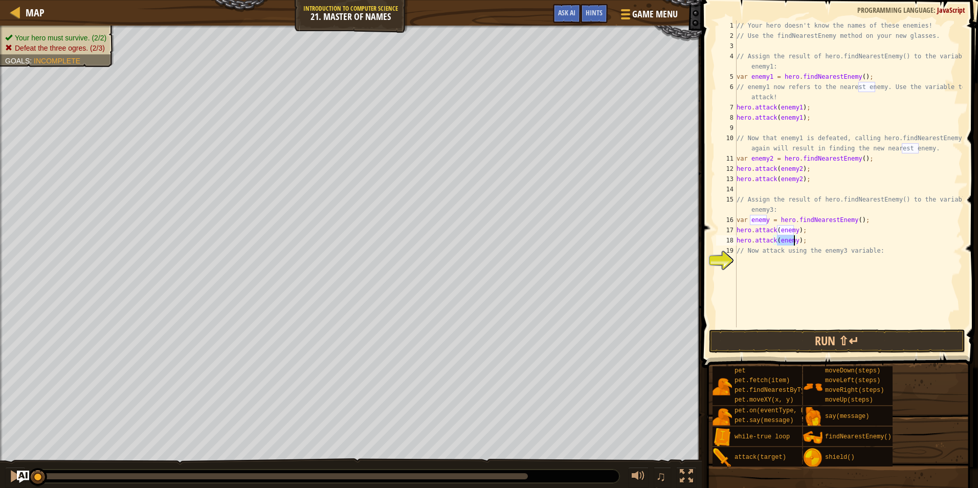
click at [795, 245] on div "// Your hero doesn't know the names of these enemies! // Use the findNearestEne…" at bounding box center [849, 173] width 228 height 307
click at [794, 234] on div "// Your hero doesn't know the names of these enemies! // Use the findNearestEne…" at bounding box center [849, 184] width 228 height 328
click at [811, 52] on div "// Your hero doesn't know the names of these enemies! // Use the findNearestEne…" at bounding box center [849, 184] width 228 height 328
type textarea "// Assign the result of hero.findNearestEnemy() to the variable enemy1:"
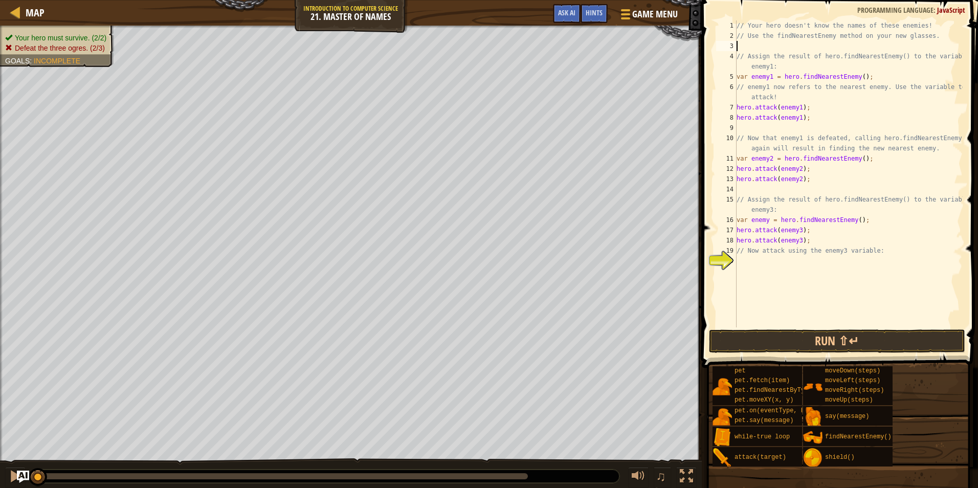
click at [796, 50] on div "// Your hero doesn't know the names of these enemies! // Use the findNearestEne…" at bounding box center [849, 184] width 228 height 328
click at [885, 304] on div "// Your hero doesn't know the names of these enemies! // Use the findNearestEne…" at bounding box center [849, 184] width 228 height 328
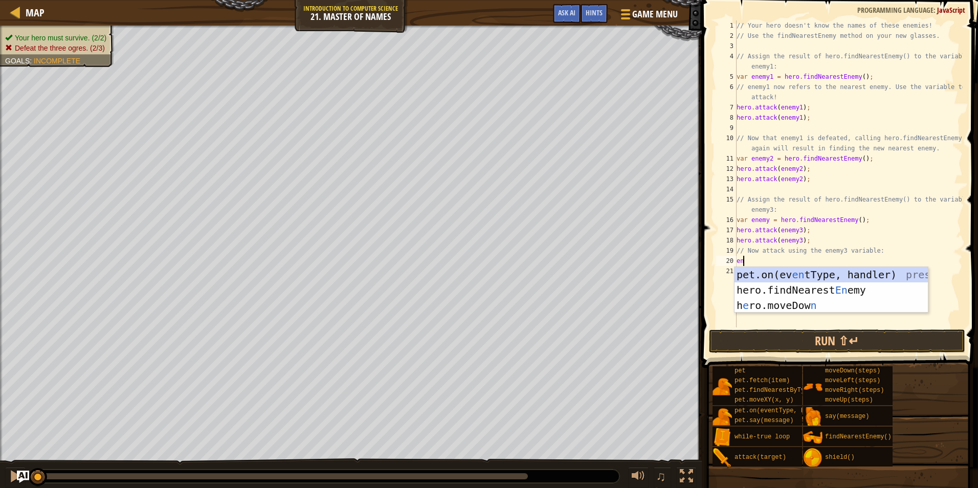
type textarea "e"
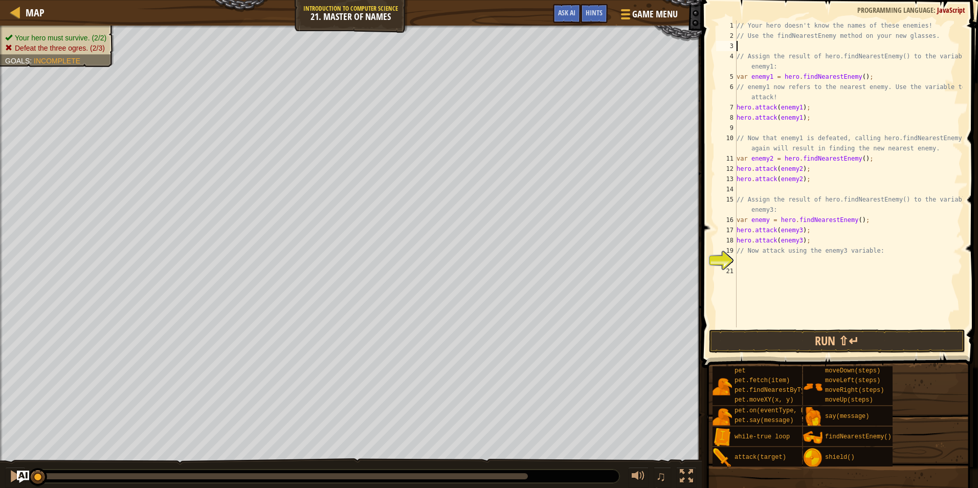
click at [841, 49] on div "// Your hero doesn't know the names of these enemies! // Use the findNearestEne…" at bounding box center [849, 184] width 228 height 328
click at [892, 102] on div "// Your hero doesn't know the names of these enemies! // Use the findNearestEne…" at bounding box center [849, 184] width 228 height 328
click at [854, 340] on button "Run ⇧↵" at bounding box center [837, 342] width 256 height 24
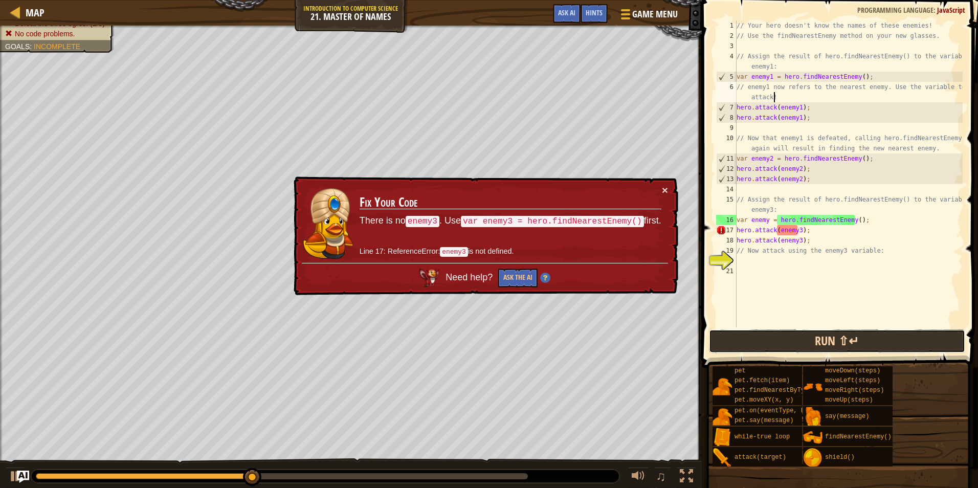
click at [816, 344] on button "Run ⇧↵" at bounding box center [837, 342] width 256 height 24
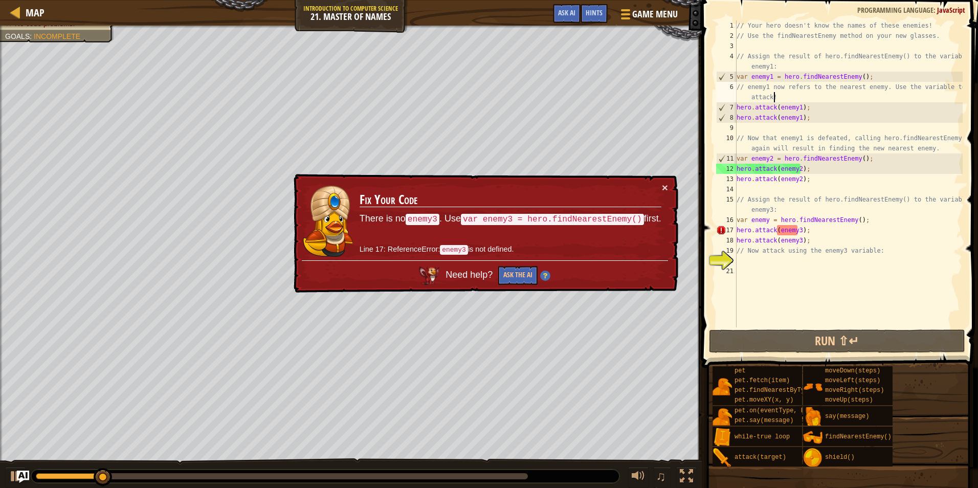
click at [783, 232] on div "// Your hero doesn't know the names of these enemies! // Use the findNearestEne…" at bounding box center [849, 184] width 228 height 328
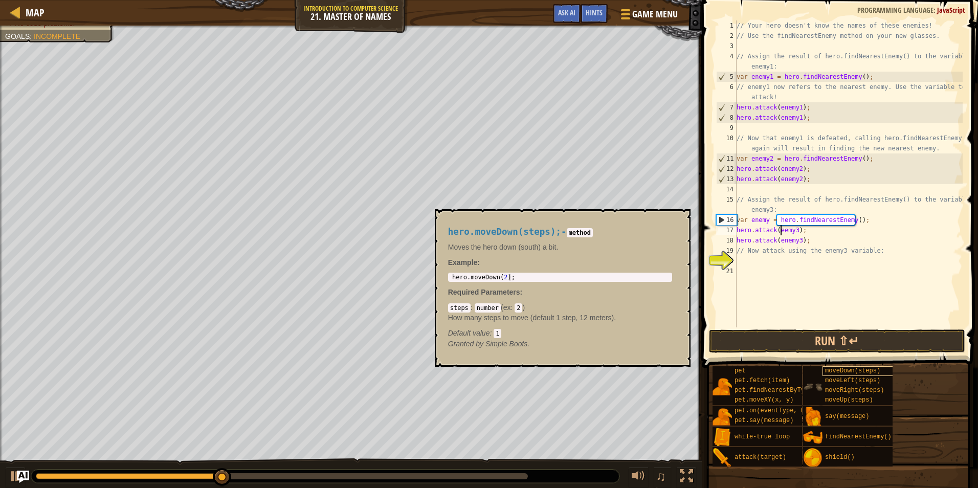
scroll to position [5, 4]
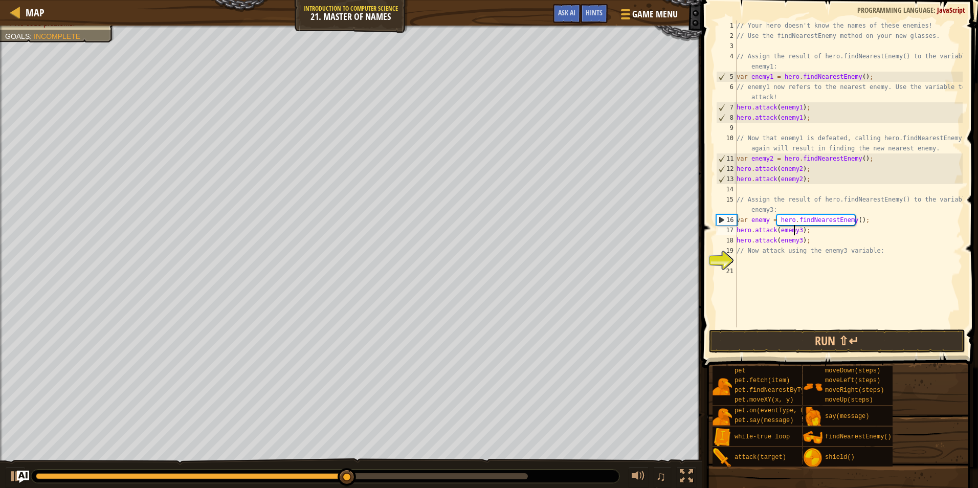
click at [793, 230] on div "// Your hero doesn't know the names of these enemies! // Use the findNearestEne…" at bounding box center [849, 184] width 228 height 328
click at [791, 230] on div "// Your hero doesn't know the names of these enemies! // Use the findNearestEne…" at bounding box center [849, 184] width 228 height 328
type textarea "hero.attack(emeey3);"
click at [851, 296] on div "// Your hero doesn't know the names of these enemies! // Use the findNearestEne…" at bounding box center [849, 184] width 228 height 328
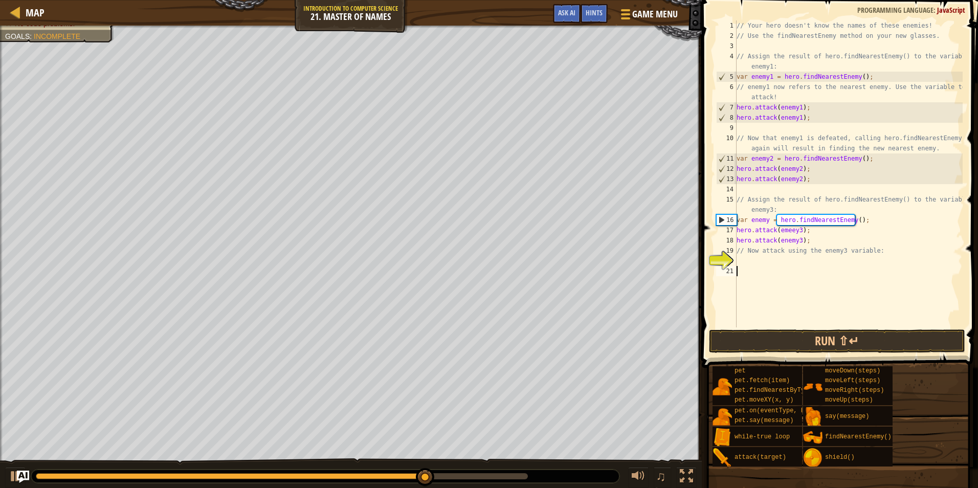
scroll to position [5, 0]
click at [790, 233] on div "// Your hero doesn't know the names of these enemies! // Use the findNearestEne…" at bounding box center [849, 184] width 228 height 328
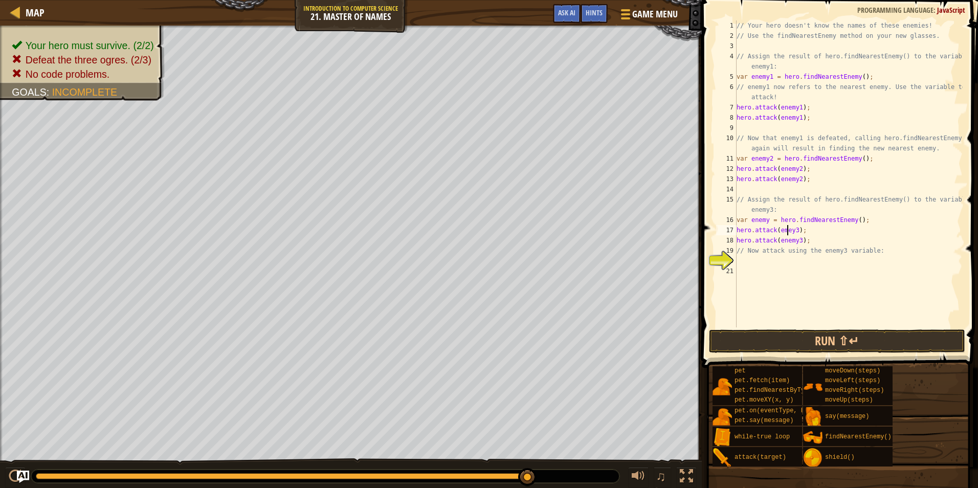
scroll to position [5, 4]
click at [824, 334] on button "Run ⇧↵" at bounding box center [837, 342] width 256 height 24
click at [785, 230] on div "// Your hero doesn't know the names of these enemies! // Use the findNearestEne…" at bounding box center [849, 184] width 228 height 328
click at [833, 343] on button "Run ⇧↵" at bounding box center [837, 342] width 256 height 24
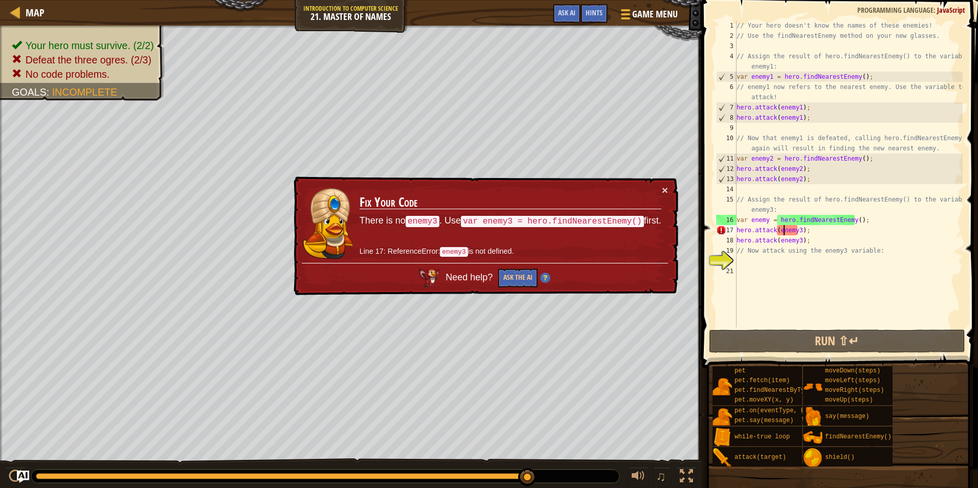
click at [769, 221] on div "// Your hero doesn't know the names of these enemies! // Use the findNearestEne…" at bounding box center [849, 184] width 228 height 328
click at [765, 221] on div "// Your hero doesn't know the names of these enemies! // Use the findNearestEne…" at bounding box center [849, 184] width 228 height 328
click at [767, 221] on div "// Your hero doesn't know the names of these enemies! // Use the findNearestEne…" at bounding box center [849, 184] width 228 height 328
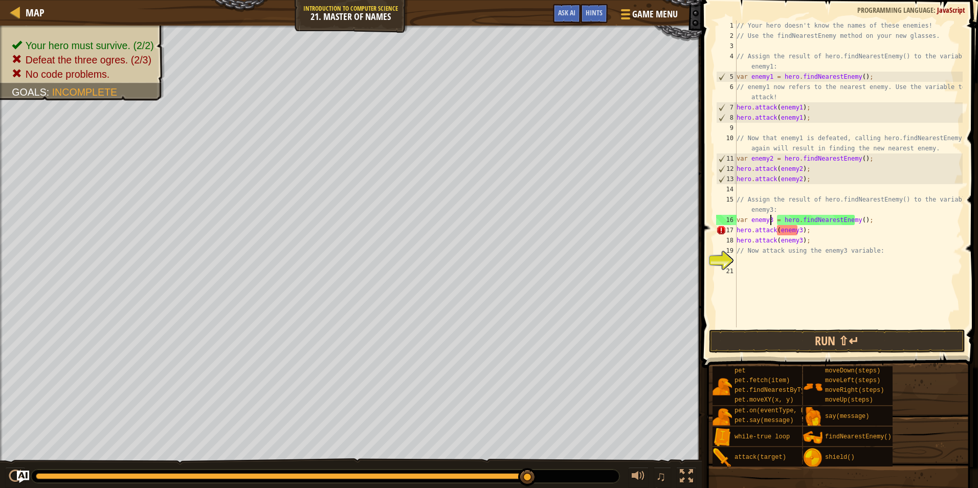
scroll to position [5, 3]
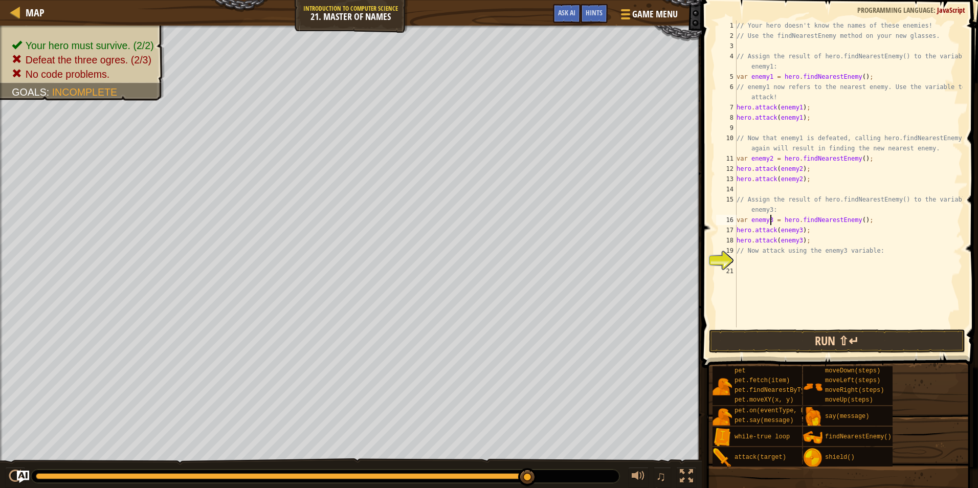
type textarea "var enemy3 = hero.findNearestEnemy();"
click at [841, 342] on button "Run ⇧↵" at bounding box center [837, 342] width 256 height 24
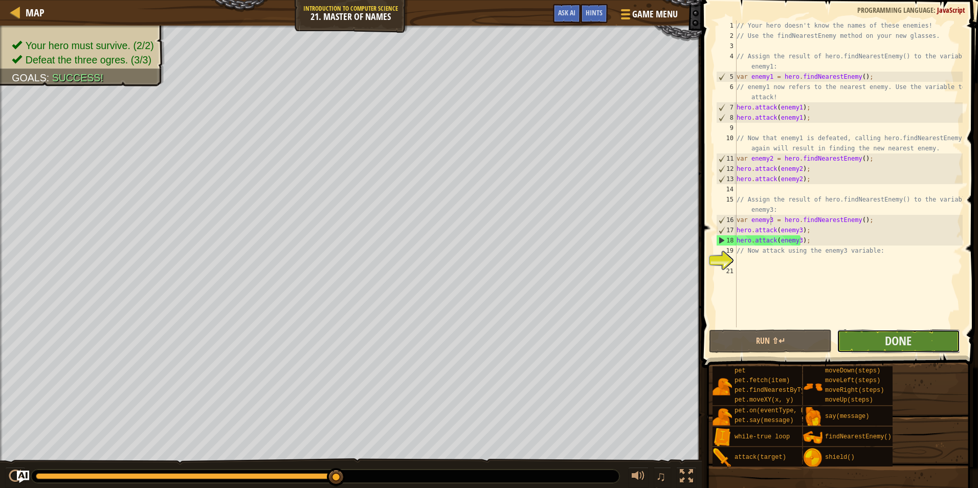
click at [874, 350] on button "Done" at bounding box center [898, 342] width 123 height 24
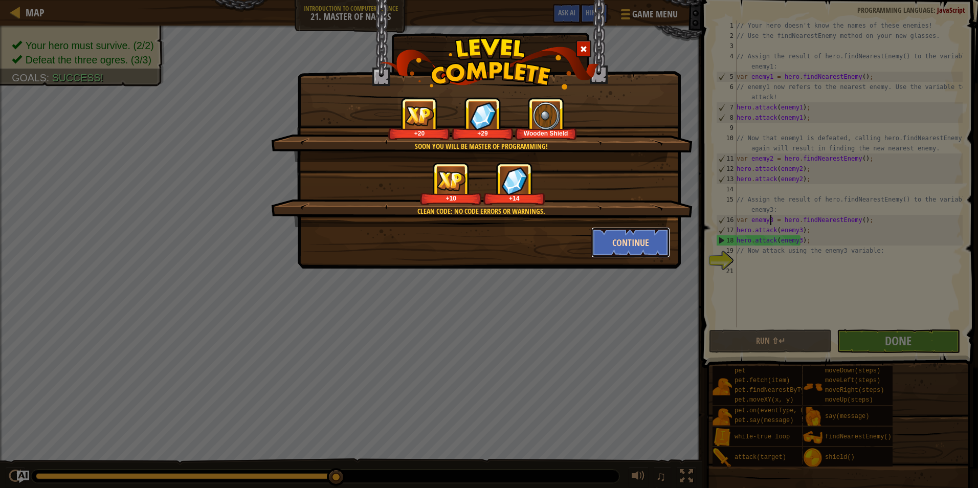
click at [640, 240] on button "Continue" at bounding box center [631, 242] width 79 height 31
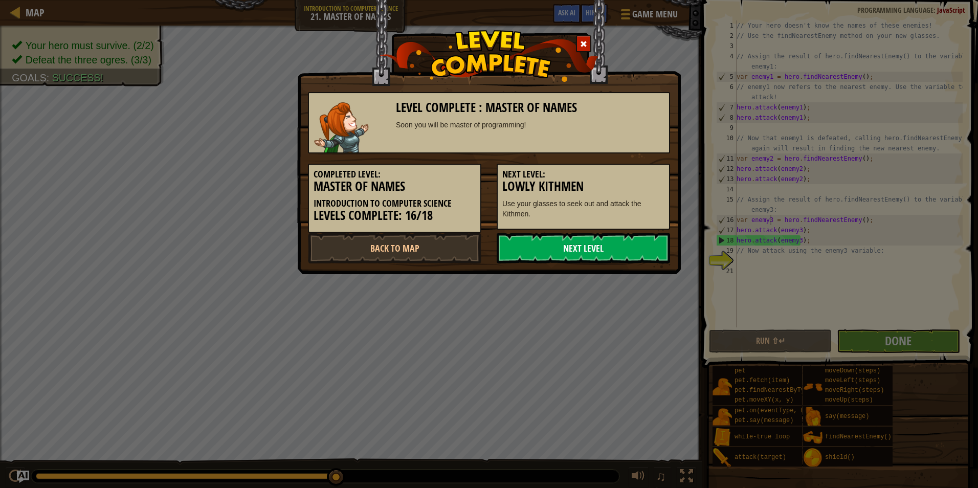
click at [624, 245] on link "Next Level" at bounding box center [583, 248] width 173 height 31
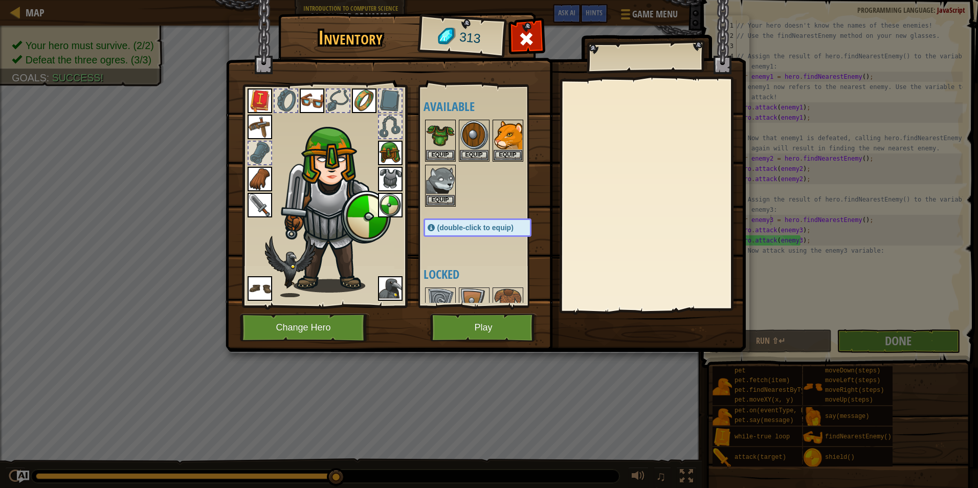
click at [397, 205] on img at bounding box center [390, 205] width 25 height 25
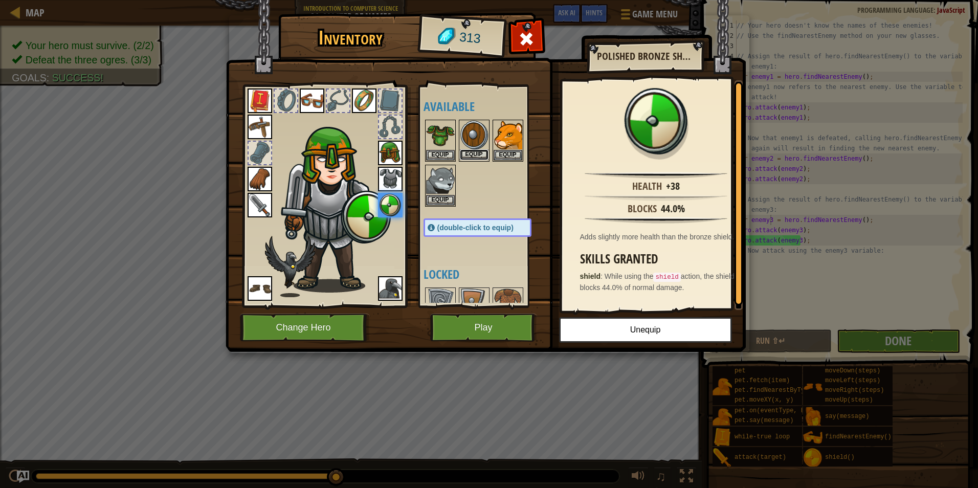
click at [479, 153] on button "Equip" at bounding box center [474, 154] width 29 height 11
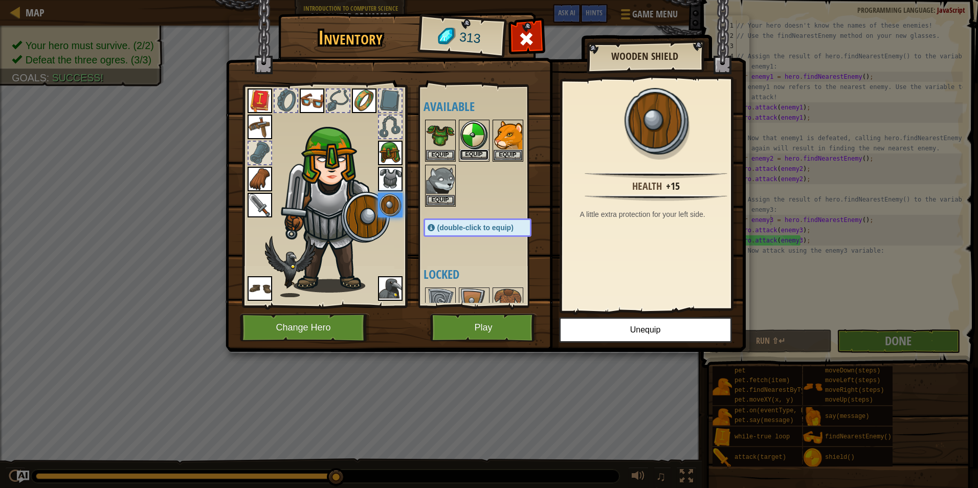
click at [473, 154] on button "Equip" at bounding box center [474, 154] width 29 height 11
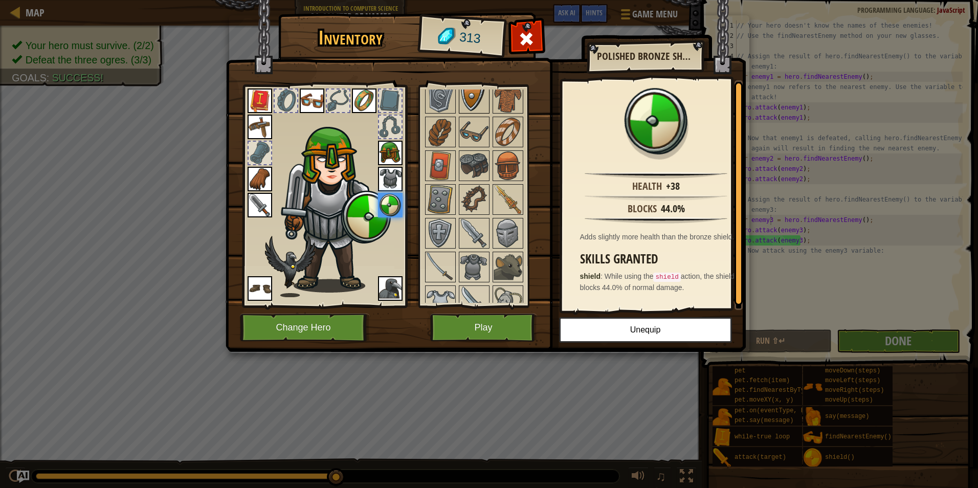
scroll to position [154, 0]
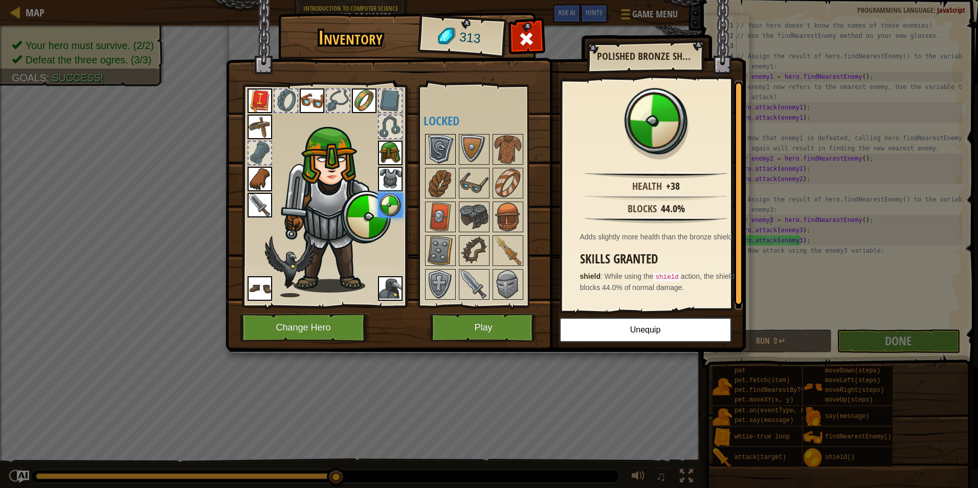
click at [437, 150] on img at bounding box center [440, 149] width 29 height 29
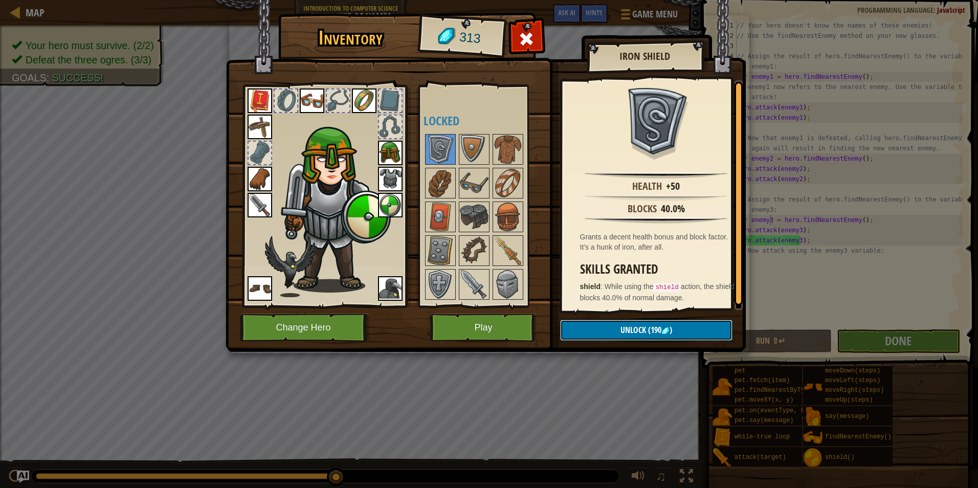
click at [670, 334] on span ")" at bounding box center [671, 329] width 3 height 11
click at [641, 333] on button "Confirm" at bounding box center [646, 330] width 172 height 21
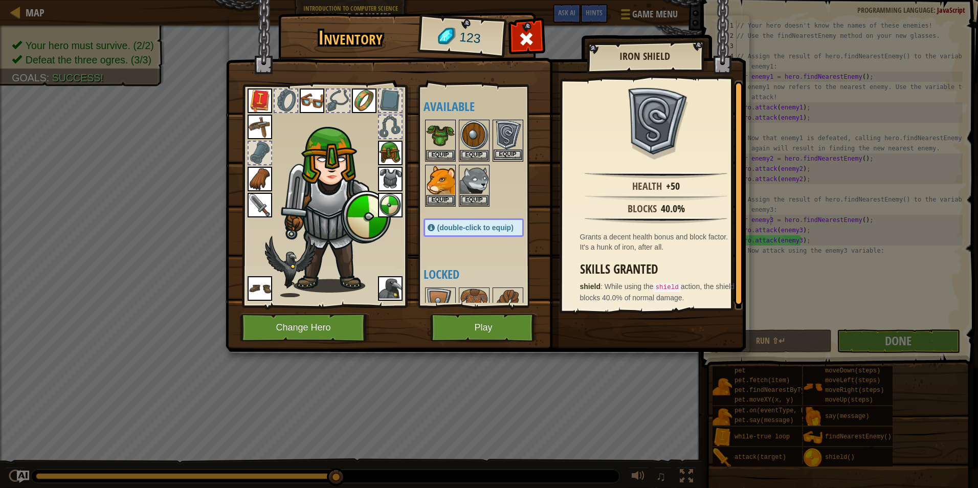
click at [509, 148] on img at bounding box center [508, 135] width 29 height 29
click at [678, 337] on button "Equip" at bounding box center [645, 330] width 173 height 26
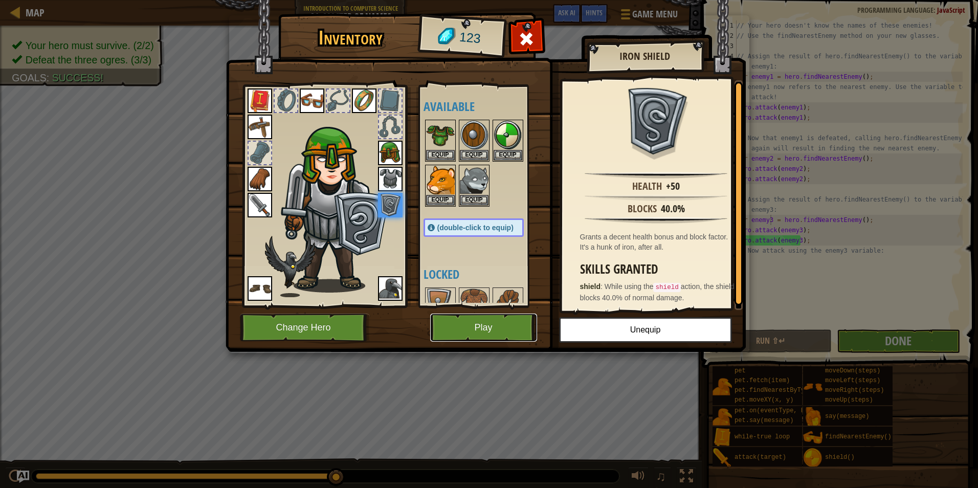
click at [505, 328] on button "Play" at bounding box center [483, 328] width 107 height 28
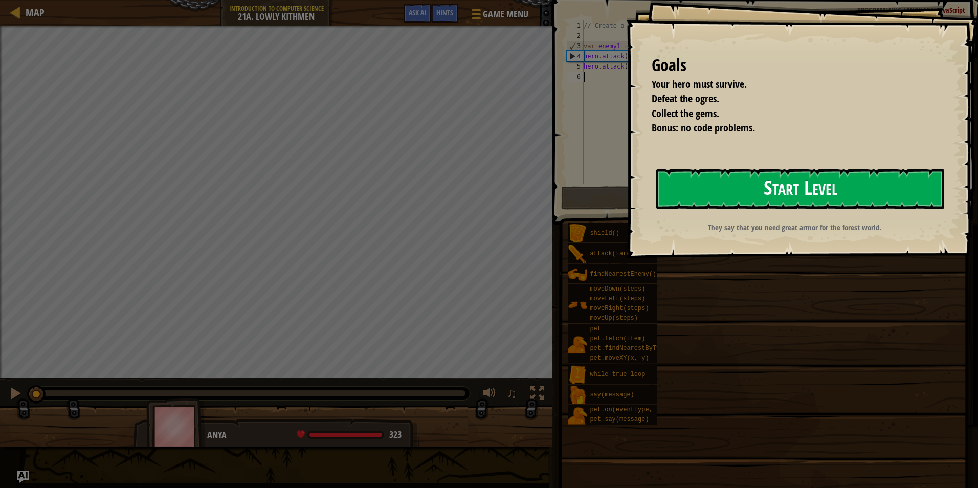
click at [730, 197] on button "Start Level" at bounding box center [801, 189] width 288 height 40
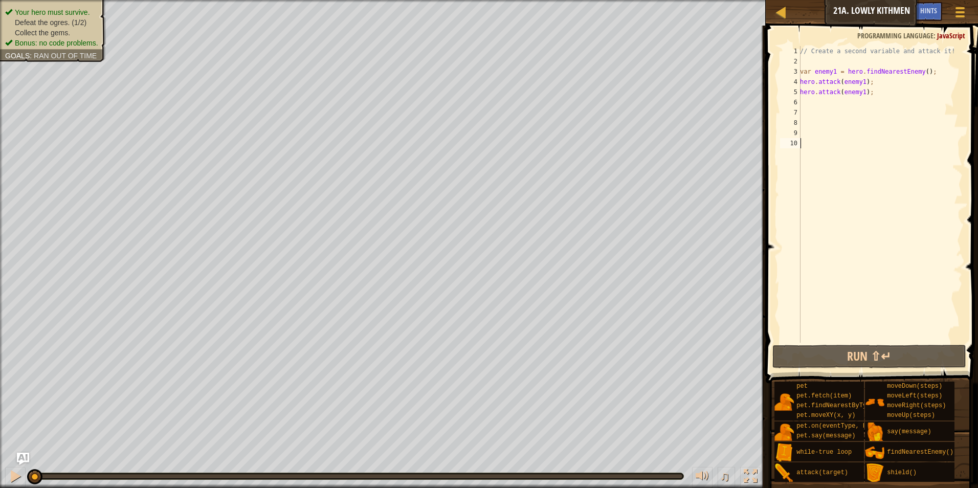
click at [819, 115] on div "// Create a second variable and attack it! var enemy1 = hero . findNearestEnemy…" at bounding box center [880, 204] width 165 height 317
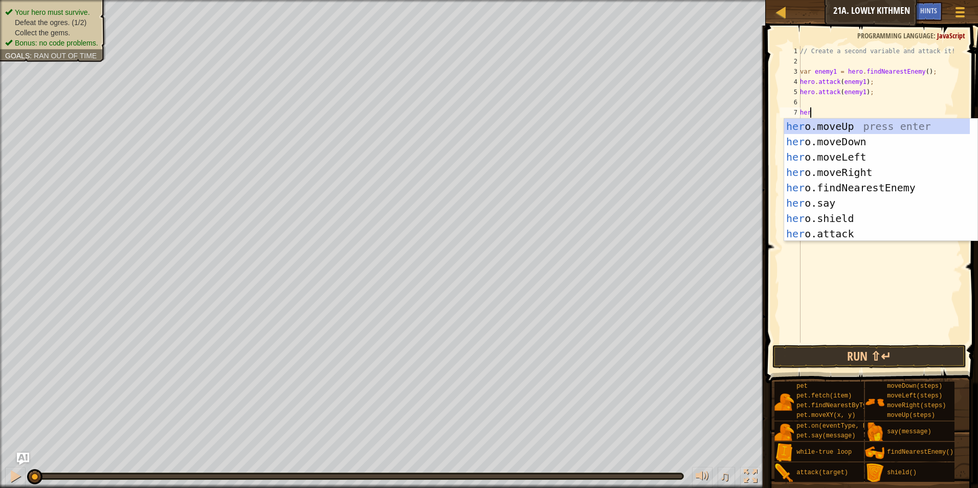
scroll to position [5, 1]
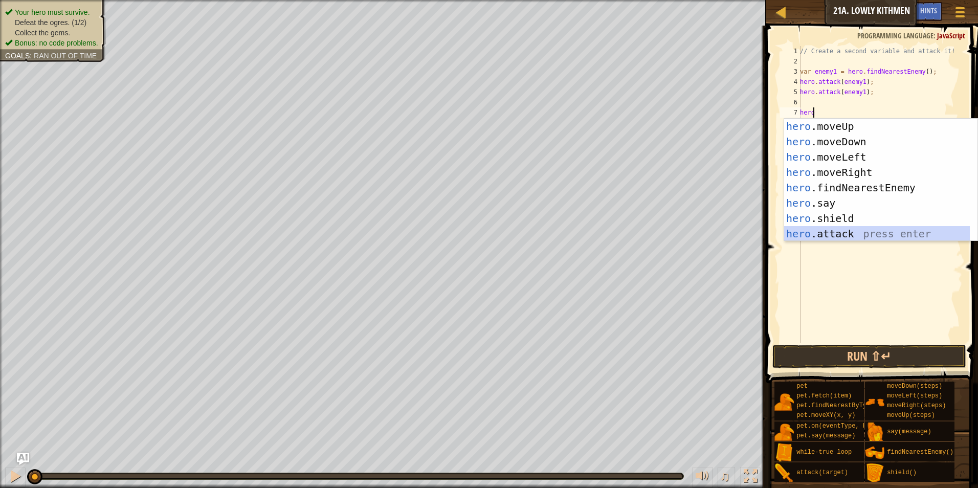
click at [858, 229] on div "hero .moveUp press enter hero .moveDown press enter hero .moveLeft press enter …" at bounding box center [878, 196] width 186 height 154
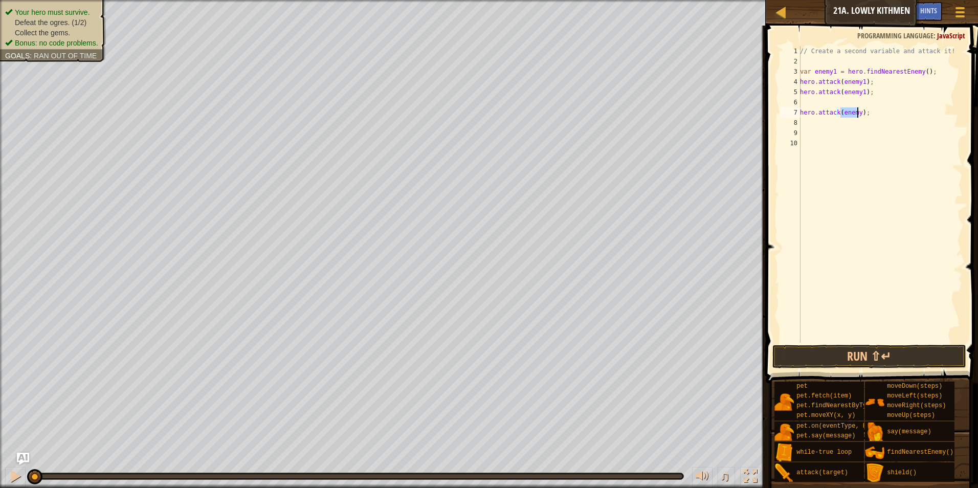
click at [858, 117] on div "// Create a second variable and attack it! var enemy1 = hero . findNearestEnemy…" at bounding box center [880, 194] width 165 height 297
click at [817, 96] on div "// Create a second variable and attack it! var enemy1 = hero . findNearestEnemy…" at bounding box center [880, 204] width 165 height 317
type textarea "hero.attack(enemy1);"
click at [820, 106] on div "// Create a second variable and attack it! var enemy1 = hero . findNearestEnemy…" at bounding box center [880, 204] width 165 height 317
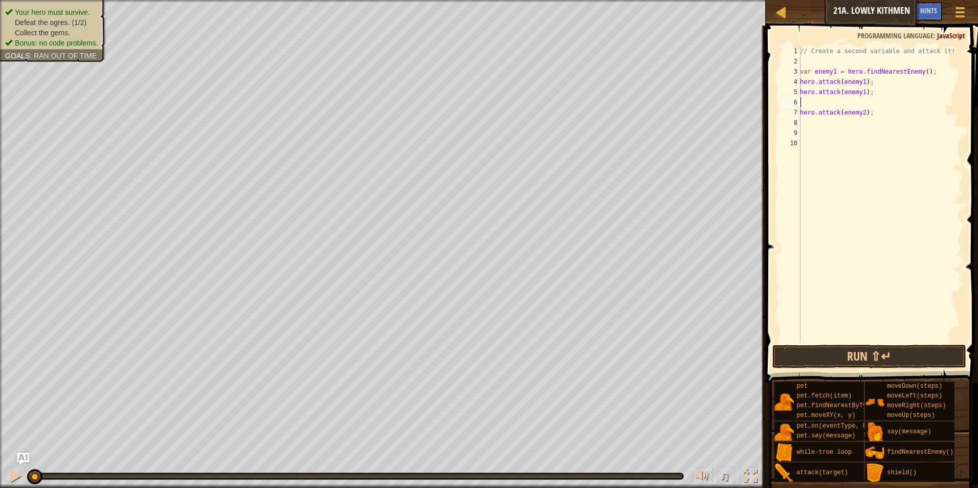
scroll to position [5, 0]
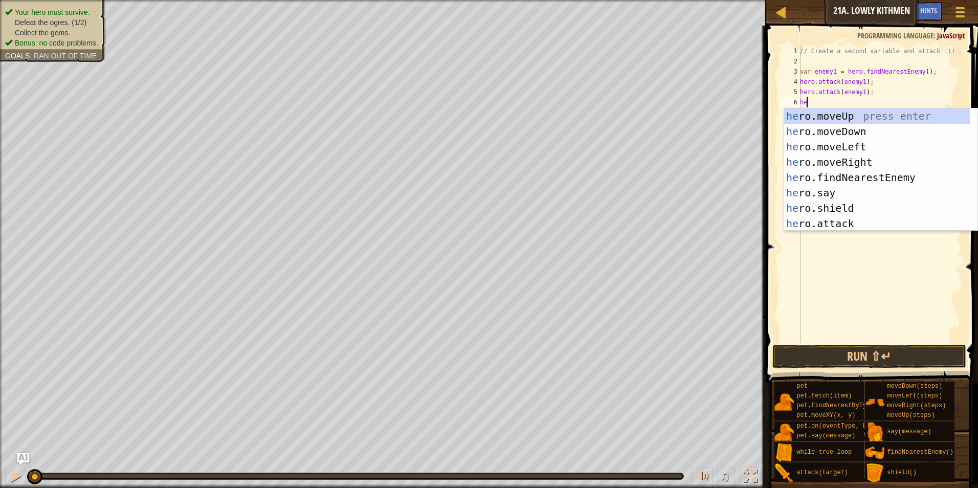
type textarea "hero"
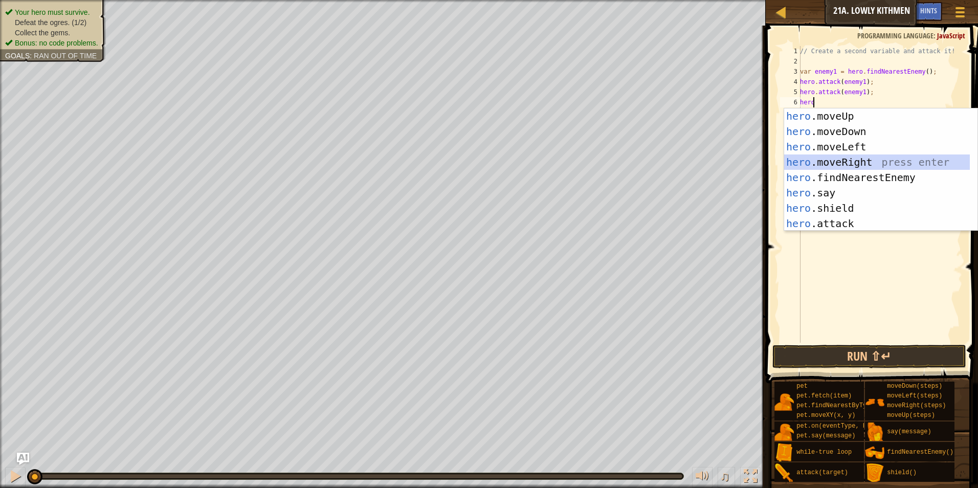
click at [880, 169] on div "hero .moveUp press enter hero .moveDown press enter hero .moveLeft press enter …" at bounding box center [878, 185] width 186 height 154
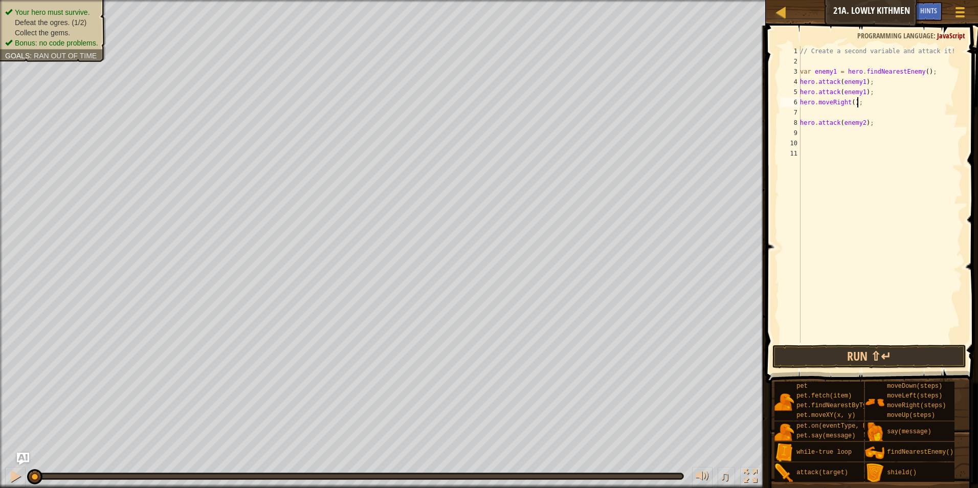
click at [860, 101] on div "// Create a second variable and attack it! var enemy1 = hero . findNearestEnemy…" at bounding box center [880, 204] width 165 height 317
type textarea "h"
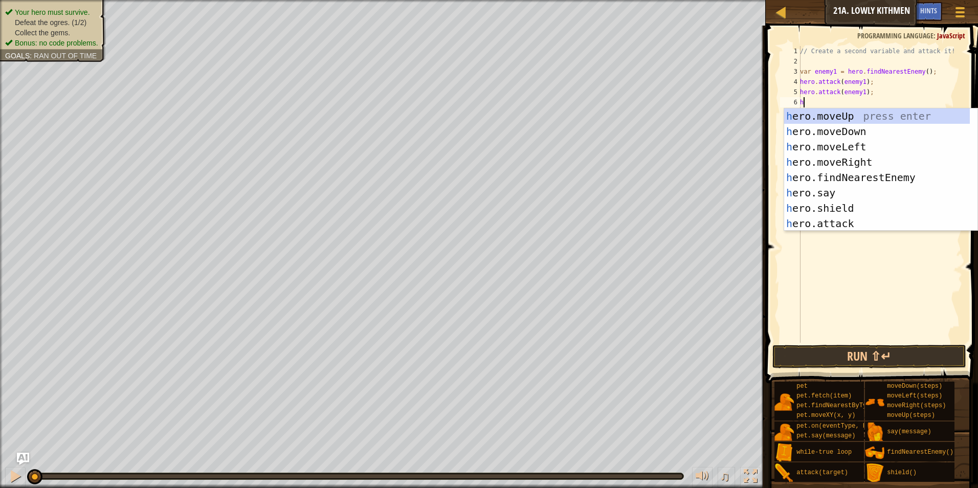
type textarea "her"
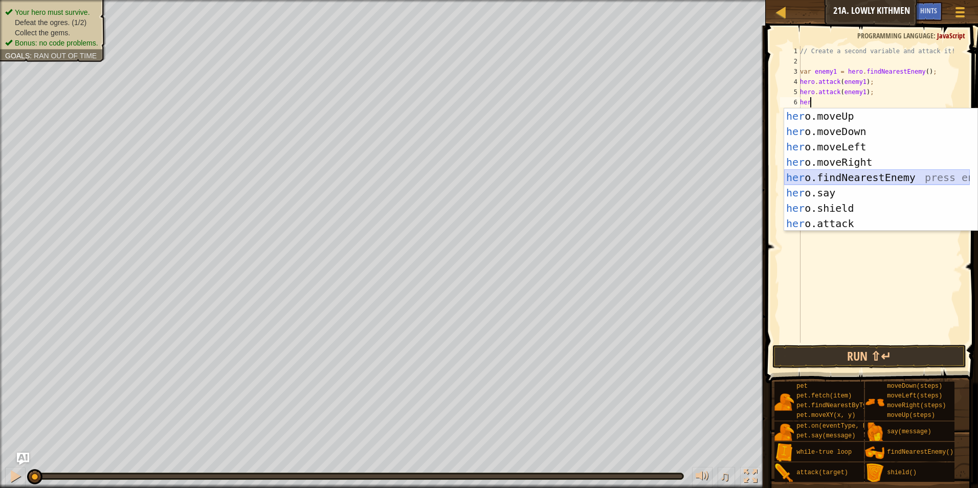
click at [850, 180] on div "her o.moveUp press enter her o.moveDown press enter her o.moveLeft press enter …" at bounding box center [878, 185] width 186 height 154
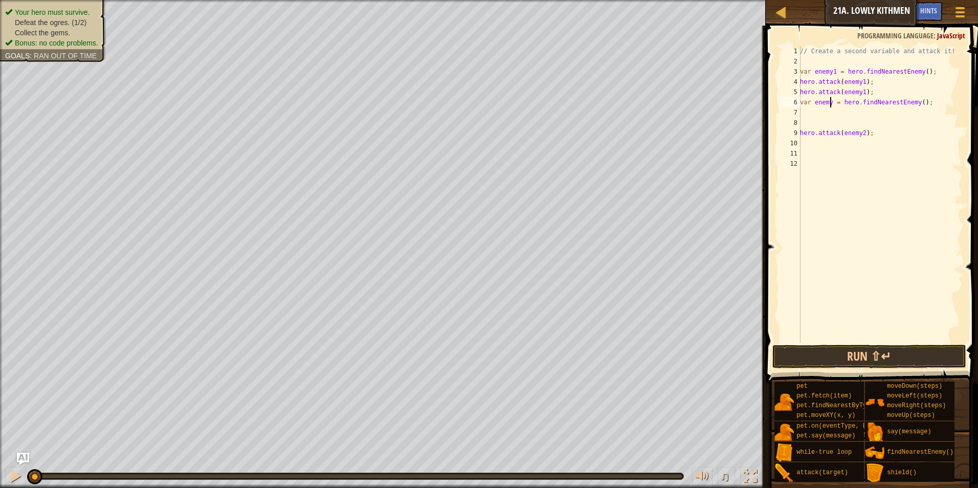
click at [830, 101] on div "// Create a second variable and attack it! var enemy1 = hero . findNearestEnemy…" at bounding box center [880, 204] width 165 height 317
type textarea "var enemy2 = hero.findNearestEnemy();"
click at [853, 147] on div "// Create a second variable and attack it! var enemy1 = hero . findNearestEnemy…" at bounding box center [880, 204] width 165 height 317
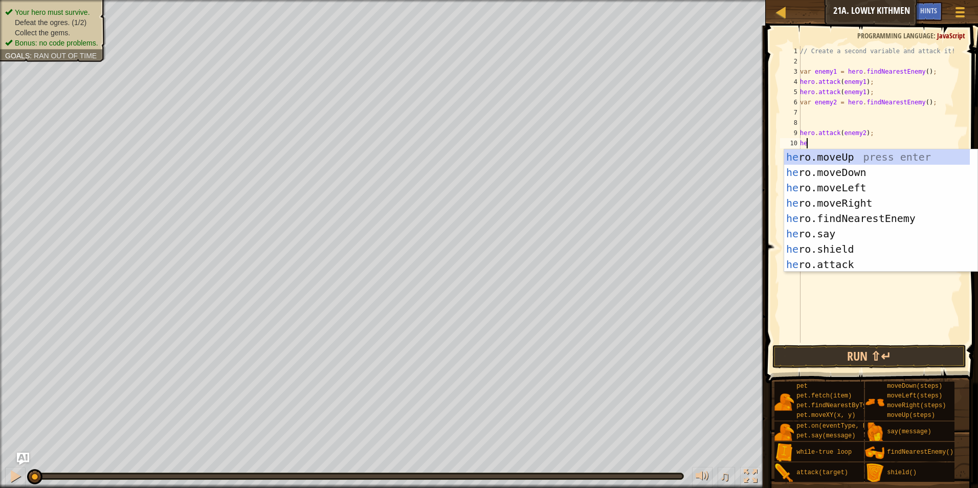
type textarea "hero"
click at [874, 254] on div "hero .moveUp press enter hero .moveDown press enter hero .moveLeft press enter …" at bounding box center [878, 226] width 186 height 154
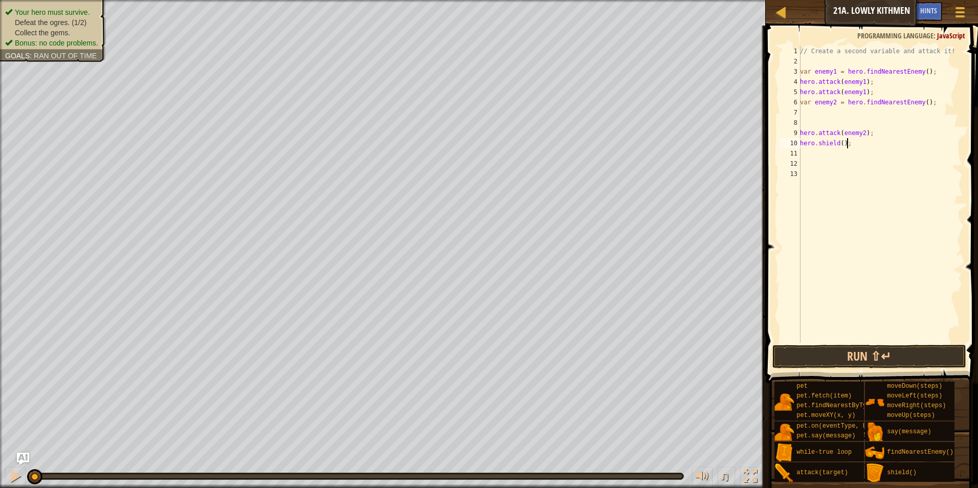
click at [852, 143] on div "// Create a second variable and attack it! var enemy1 = hero . findNearestEnemy…" at bounding box center [880, 204] width 165 height 317
type textarea "h"
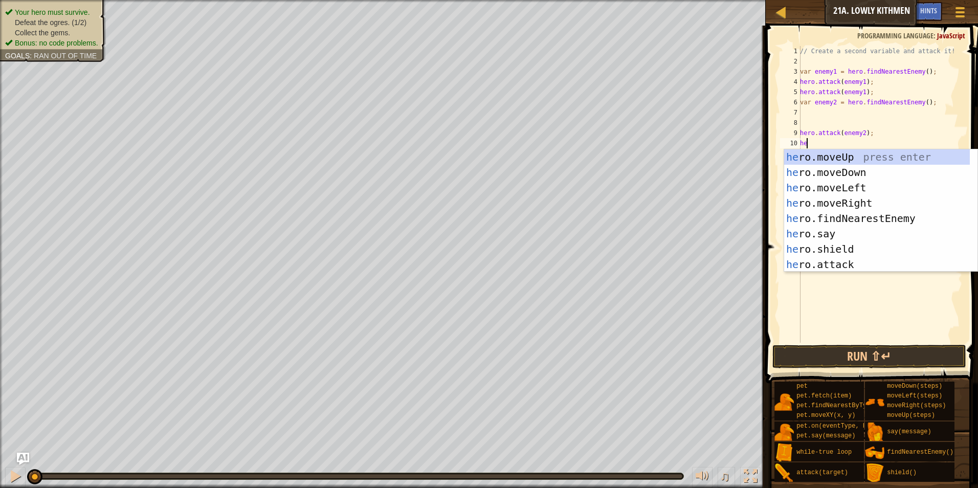
scroll to position [5, 1]
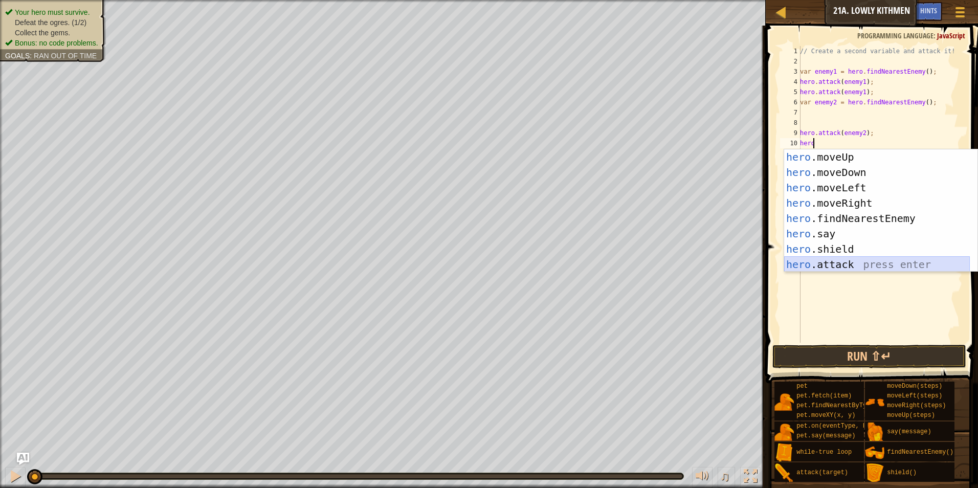
click at [881, 267] on div "hero .moveUp press enter hero .moveDown press enter hero .moveLeft press enter …" at bounding box center [878, 226] width 186 height 154
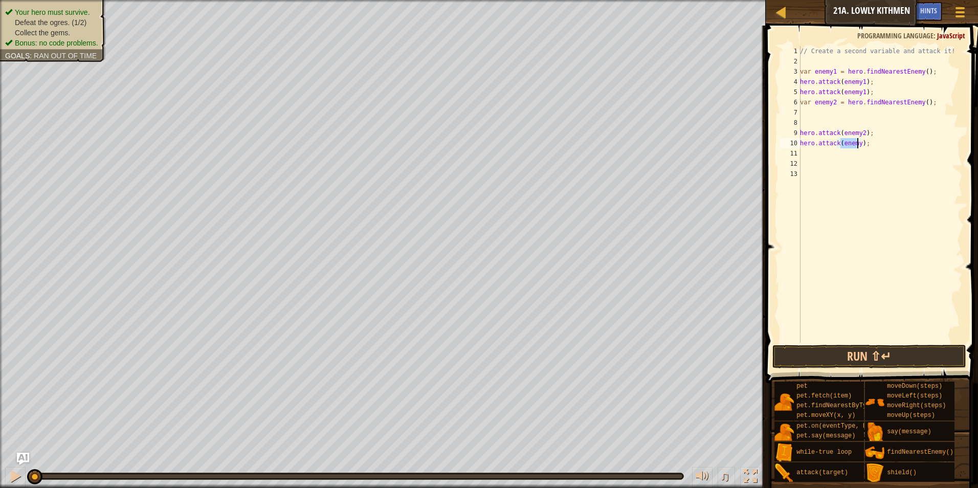
click at [860, 145] on div "// Create a second variable and attack it! var enemy1 = hero . findNearestEnemy…" at bounding box center [880, 204] width 165 height 317
click at [859, 145] on div "// Create a second variable and attack it! var enemy1 = hero . findNearestEnemy…" at bounding box center [880, 204] width 165 height 317
type textarea "hero.attack(enemy2);"
click at [861, 195] on div "// Create a second variable and attack it! var enemy1 = hero . findNearestEnemy…" at bounding box center [880, 204] width 165 height 317
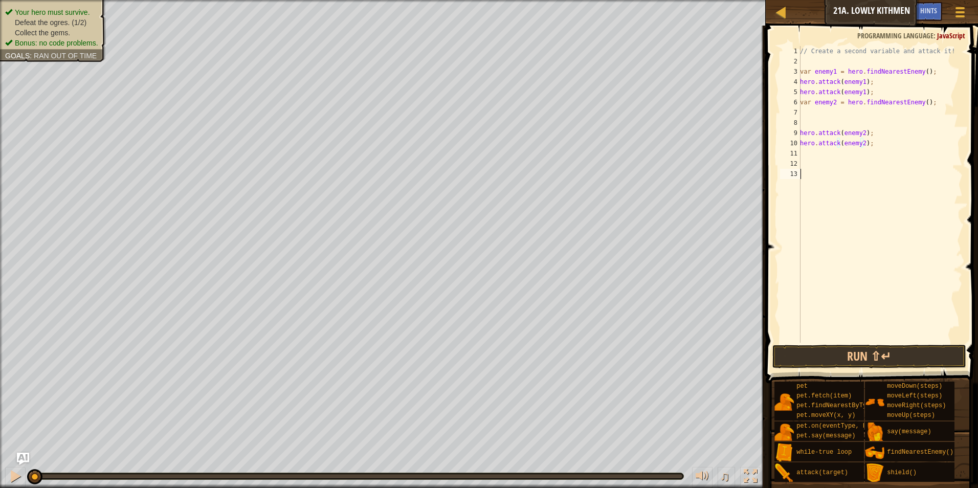
scroll to position [5, 0]
click at [823, 159] on div "// Create a second variable and attack it! var enemy1 = hero . findNearestEnemy…" at bounding box center [880, 204] width 165 height 317
click at [825, 154] on div "// Create a second variable and attack it! var enemy1 = hero . findNearestEnemy…" at bounding box center [880, 204] width 165 height 317
type textarea "h"
click at [809, 361] on button "Run ⇧↵" at bounding box center [870, 357] width 194 height 24
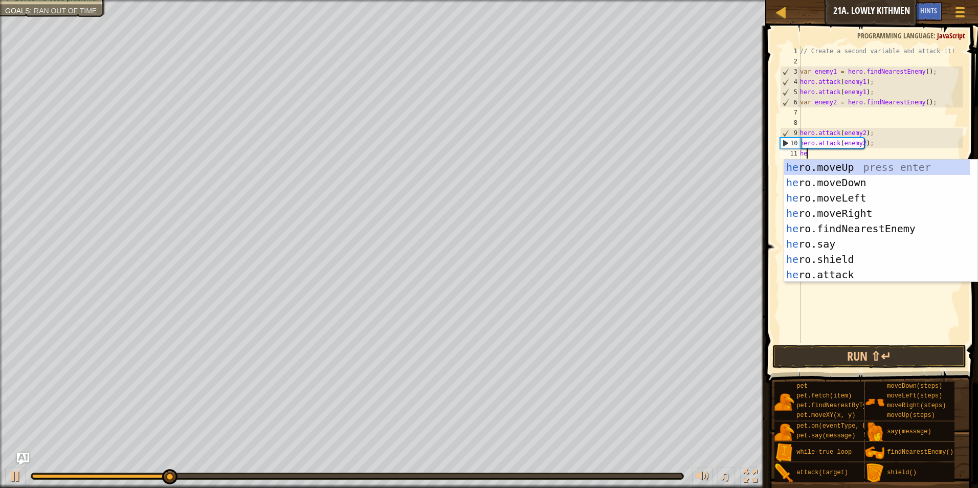
type textarea "hero"
click at [862, 180] on div "hero .moveUp press enter hero .moveDown press enter hero .moveLeft press enter …" at bounding box center [878, 237] width 186 height 154
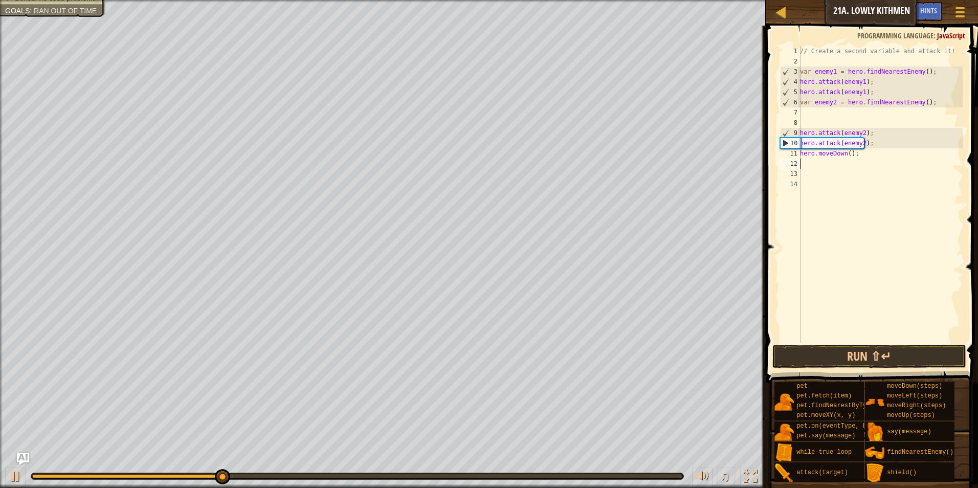
scroll to position [5, 0]
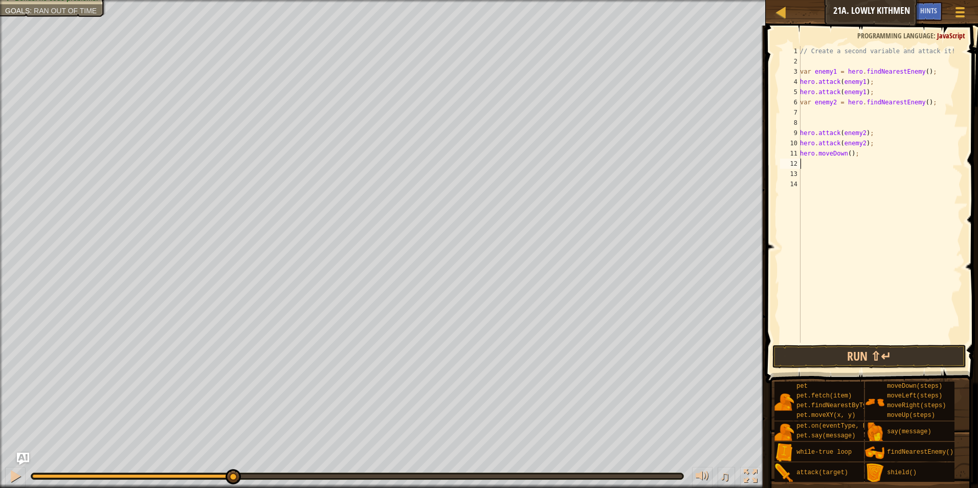
click at [847, 158] on div "// Create a second variable and attack it! var enemy1 = hero . findNearestEnemy…" at bounding box center [880, 204] width 165 height 317
type textarea "hero.moveDown(1);"
click at [808, 163] on div "// Create a second variable and attack it! var enemy1 = hero . findNearestEnemy…" at bounding box center [880, 204] width 165 height 317
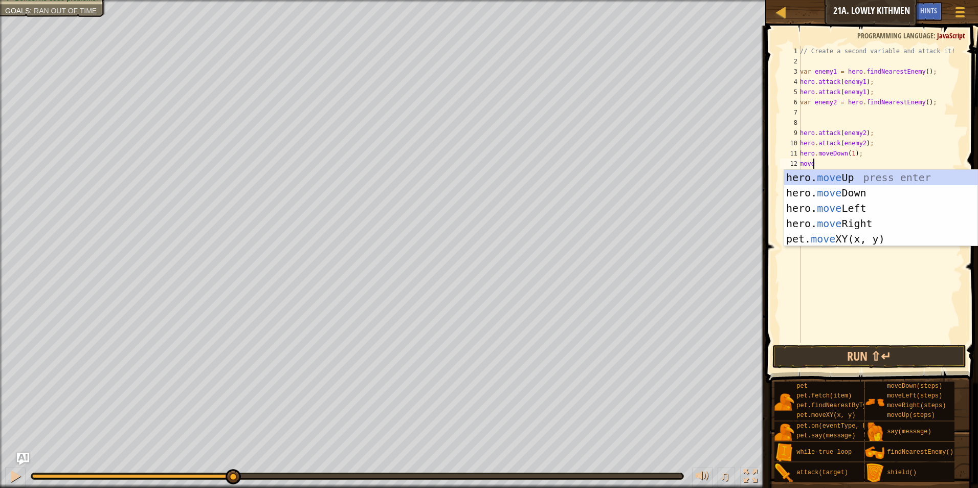
scroll to position [5, 1]
type textarea "mover"
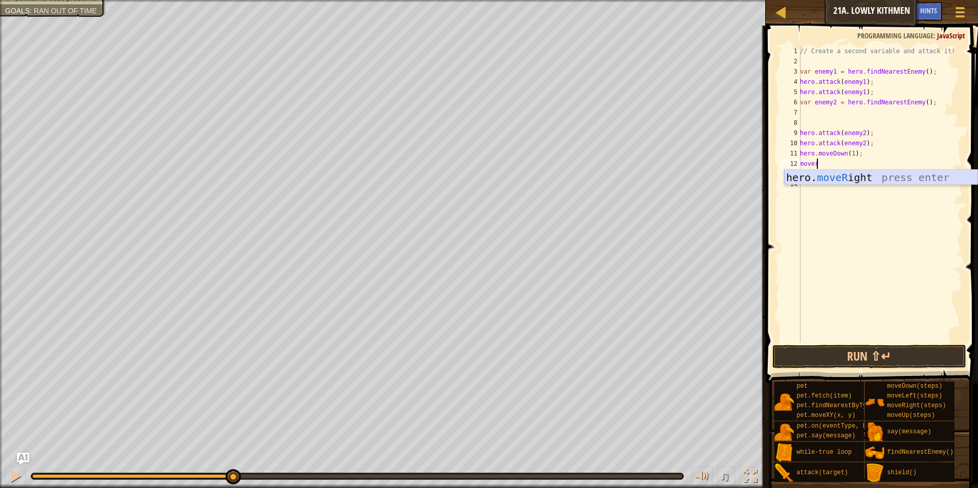
click at [852, 181] on div "hero. moveR ight press enter" at bounding box center [881, 193] width 193 height 46
click at [851, 161] on div "// Create a second variable and attack it! var enemy1 = hero . findNearestEnemy…" at bounding box center [880, 204] width 165 height 317
type textarea "hero.moveRight(2);"
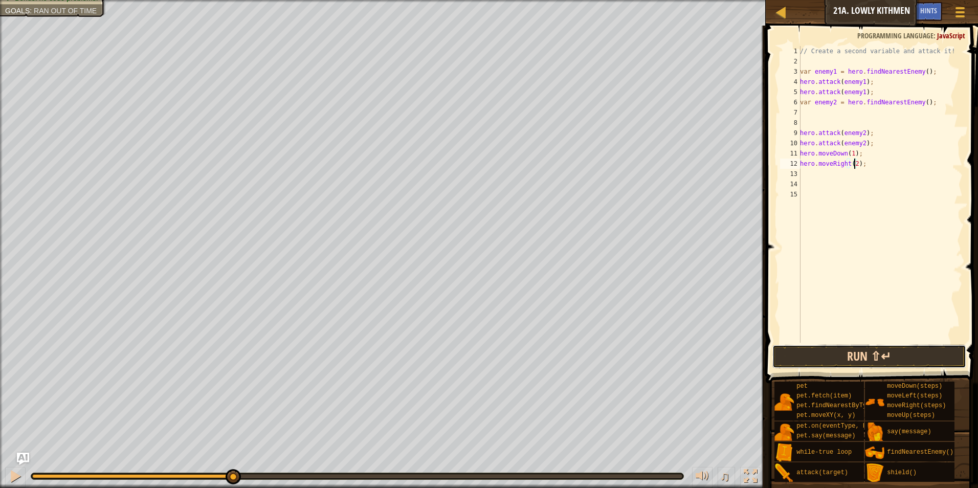
click at [887, 352] on button "Run ⇧↵" at bounding box center [870, 357] width 194 height 24
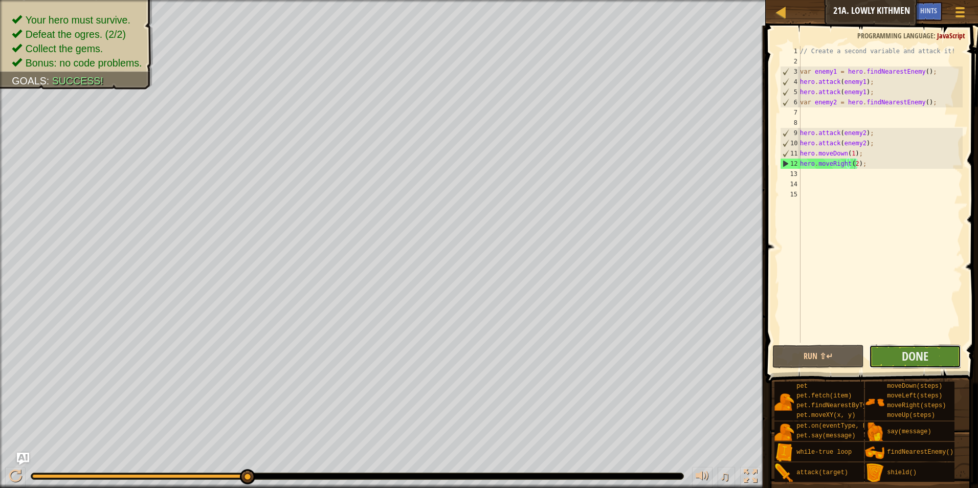
click at [940, 357] on button "Done" at bounding box center [915, 357] width 92 height 24
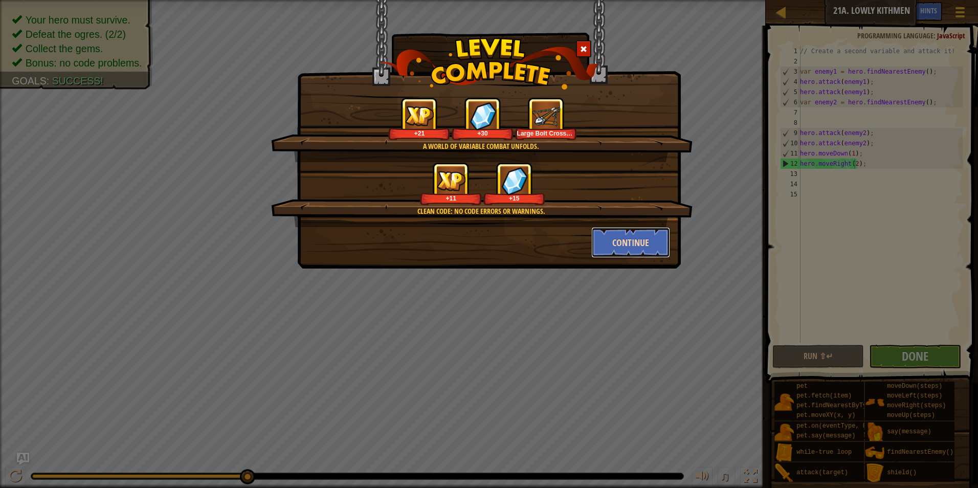
click at [620, 238] on button "Continue" at bounding box center [631, 242] width 79 height 31
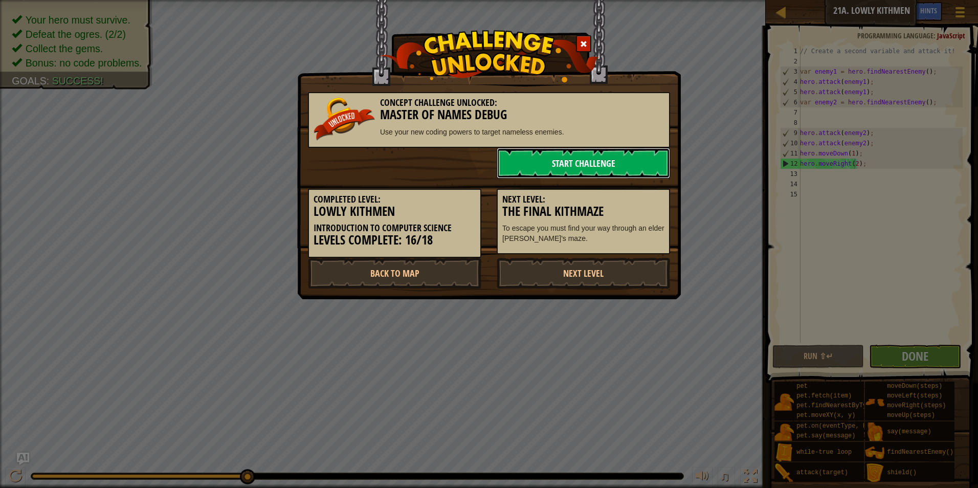
click at [605, 168] on link "Start Challenge" at bounding box center [583, 163] width 173 height 31
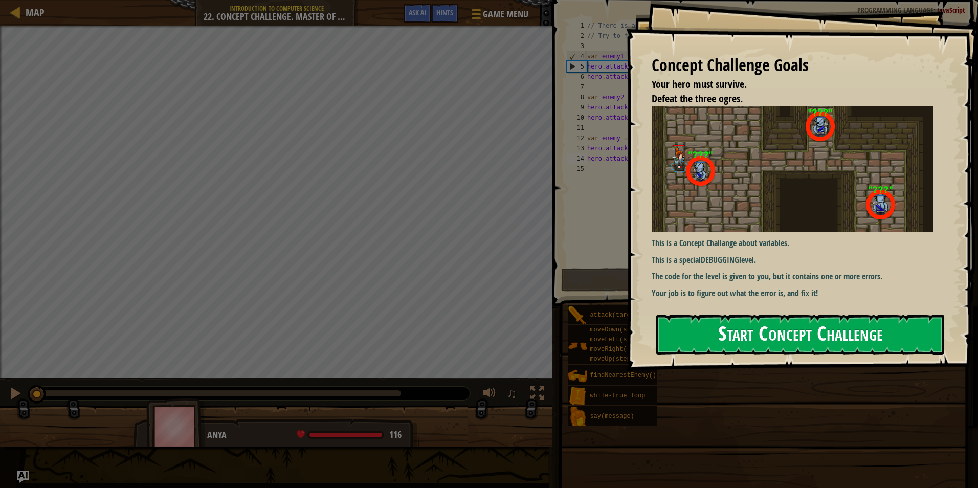
click at [822, 341] on button "Start Concept Challenge" at bounding box center [801, 335] width 288 height 40
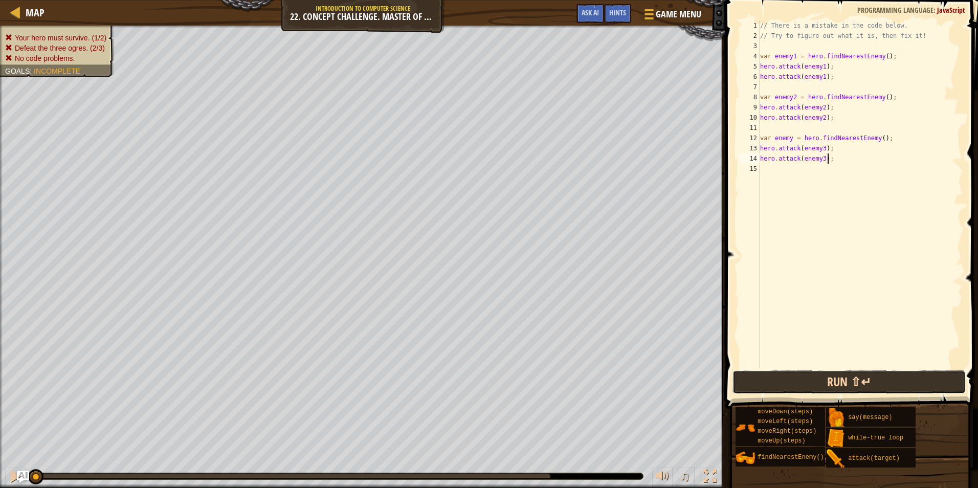
click at [855, 384] on button "Run ⇧↵" at bounding box center [849, 383] width 233 height 24
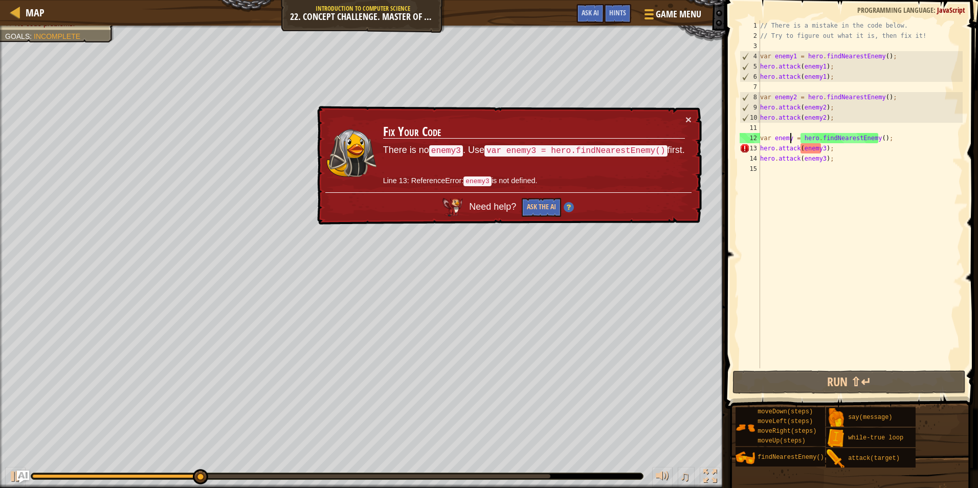
click at [790, 141] on div "// There is a mistake in the code below. // Try to figure out what it is, then …" at bounding box center [860, 204] width 205 height 368
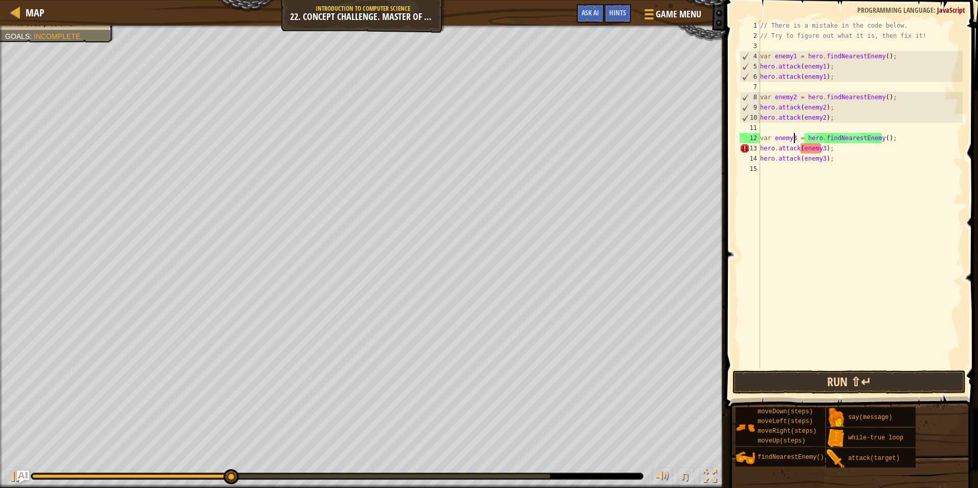
scroll to position [5, 3]
type textarea "var enemy3 = hero.findNearestEnemy();"
click at [874, 382] on button "Run ⇧↵" at bounding box center [849, 383] width 233 height 24
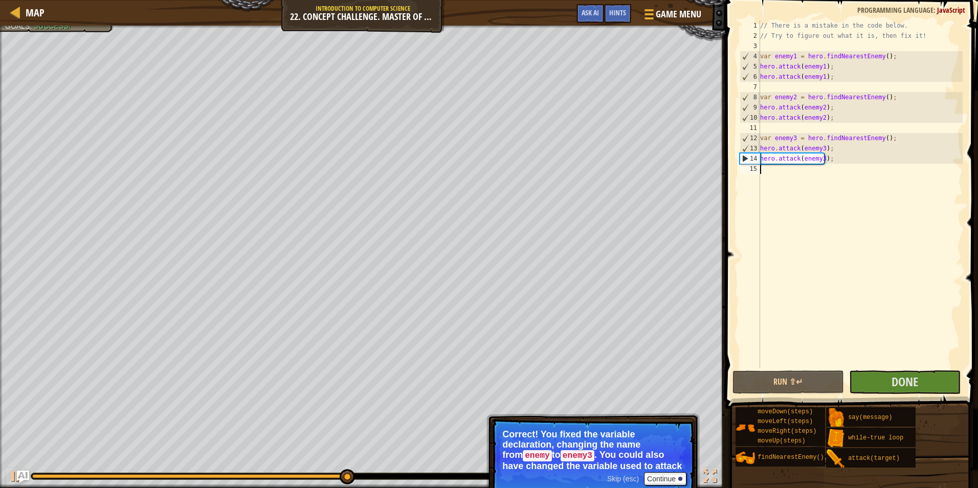
click at [787, 175] on div "// There is a mistake in the code below. // Try to figure out what it is, then …" at bounding box center [860, 204] width 205 height 368
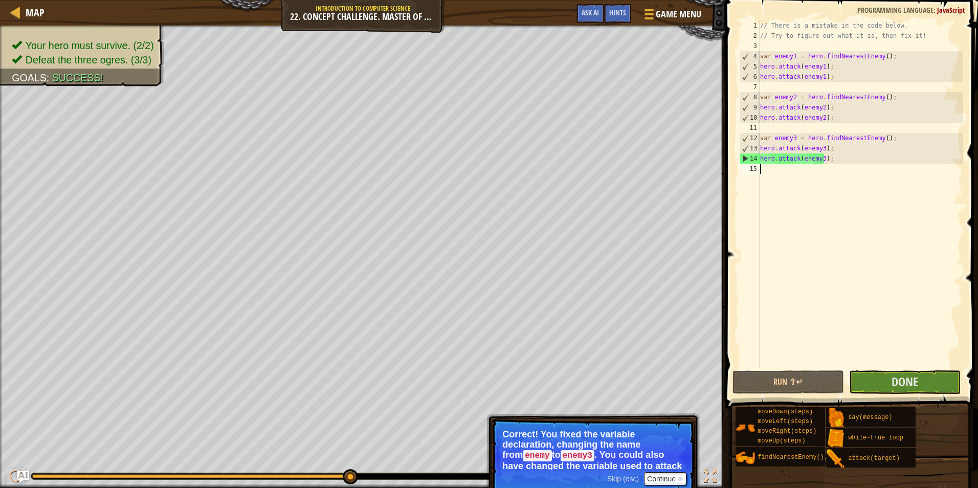
scroll to position [5, 0]
click at [672, 473] on button "Continue" at bounding box center [665, 478] width 42 height 13
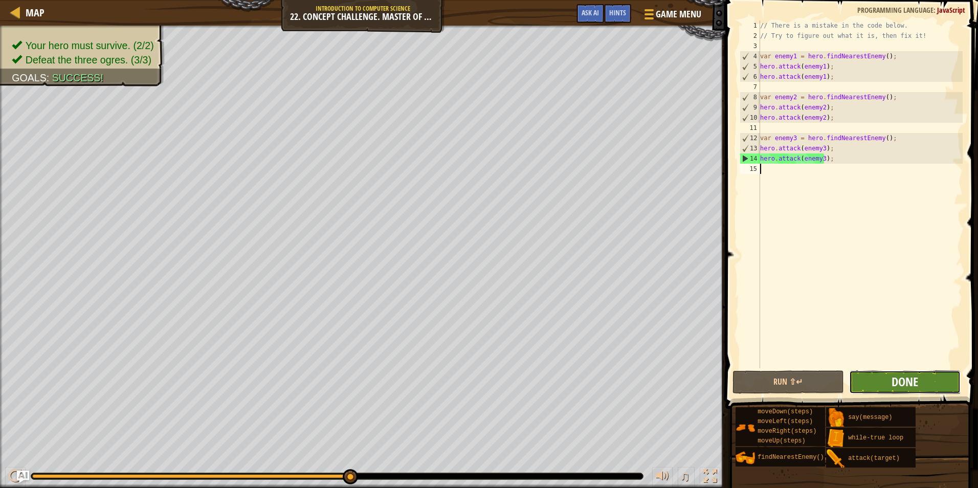
click at [894, 380] on span "Done" at bounding box center [905, 382] width 27 height 16
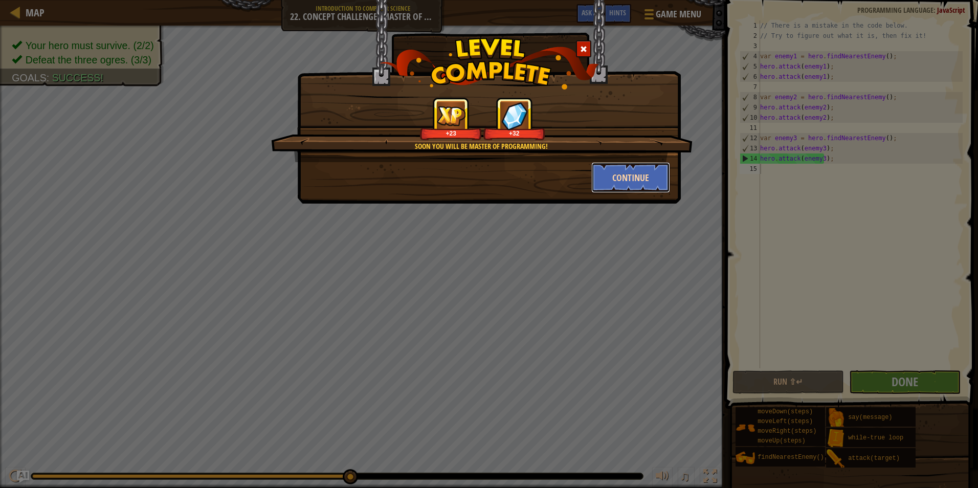
click at [632, 187] on button "Continue" at bounding box center [631, 177] width 79 height 31
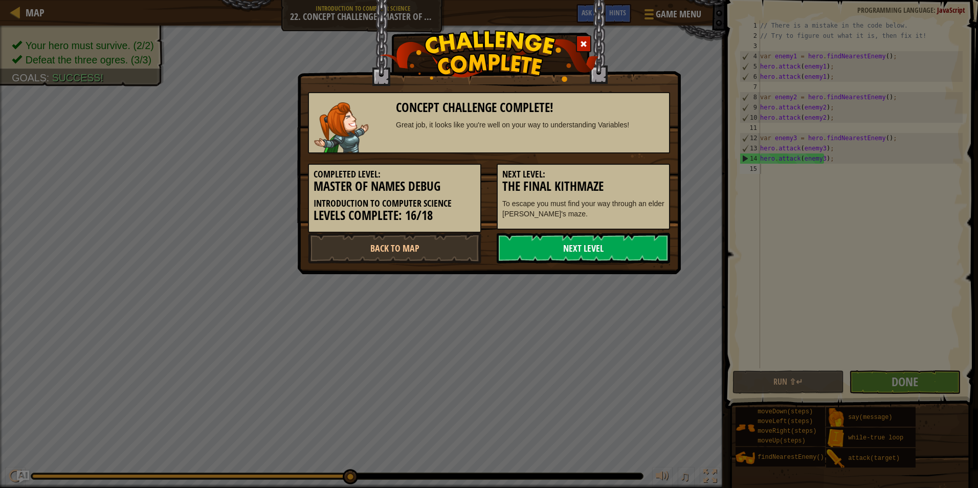
click at [597, 247] on link "Next Level" at bounding box center [583, 248] width 173 height 31
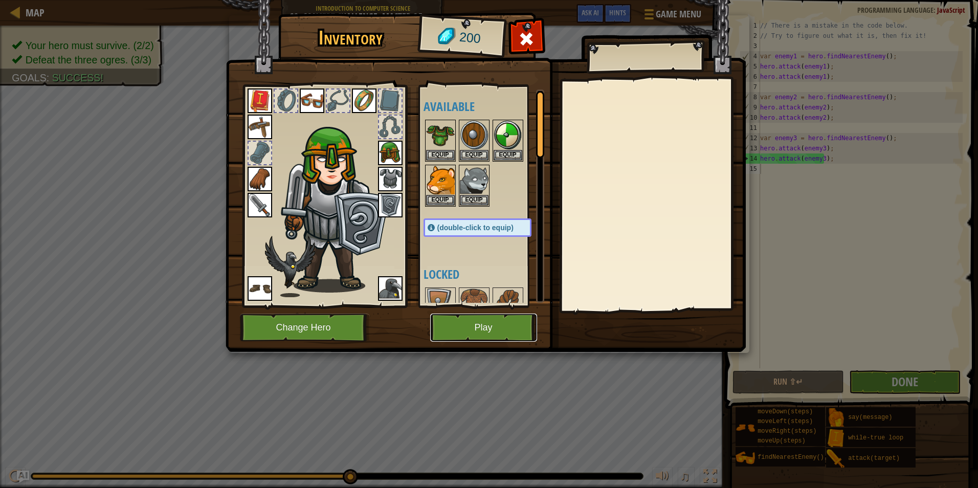
click at [503, 329] on button "Play" at bounding box center [483, 328] width 107 height 28
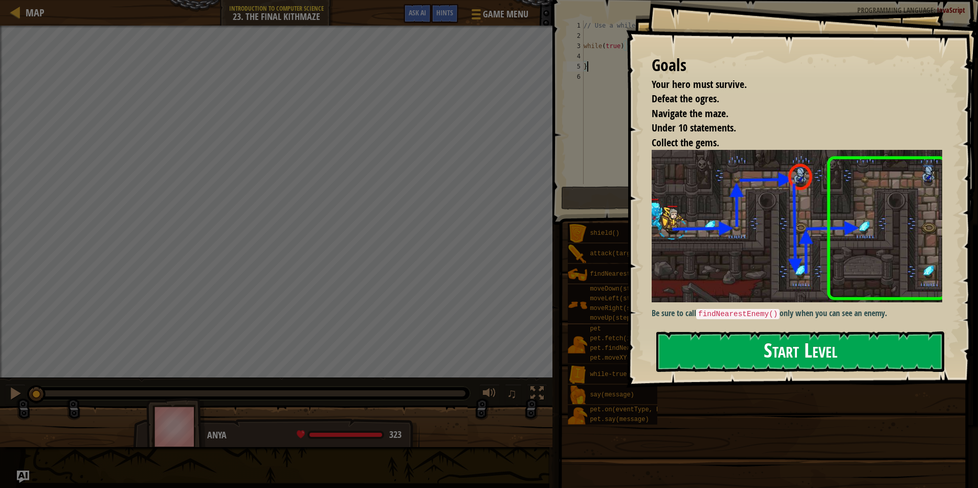
click at [827, 349] on button "Start Level" at bounding box center [801, 352] width 288 height 40
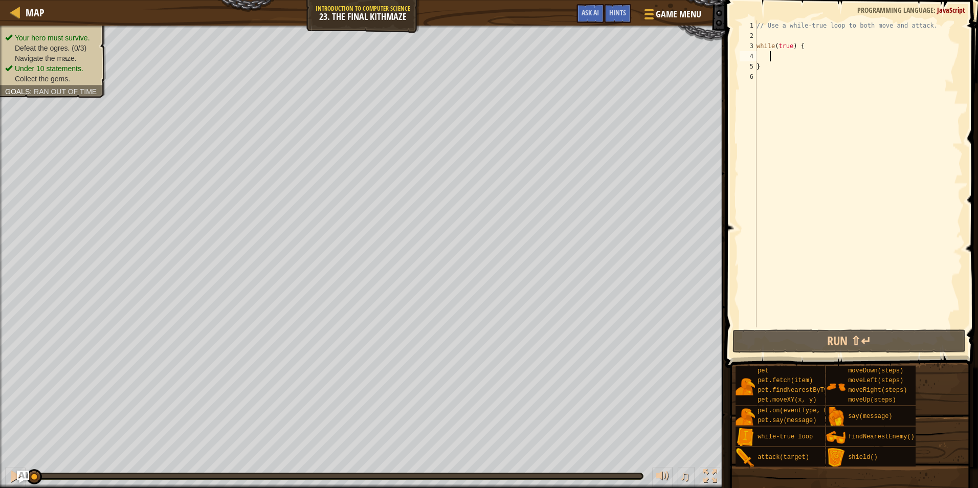
click at [778, 55] on div "// Use a while-true loop to both move and attack. while ( true ) { }" at bounding box center [859, 184] width 208 height 328
click at [753, 56] on div "4" at bounding box center [748, 56] width 17 height 10
type textarea "}"
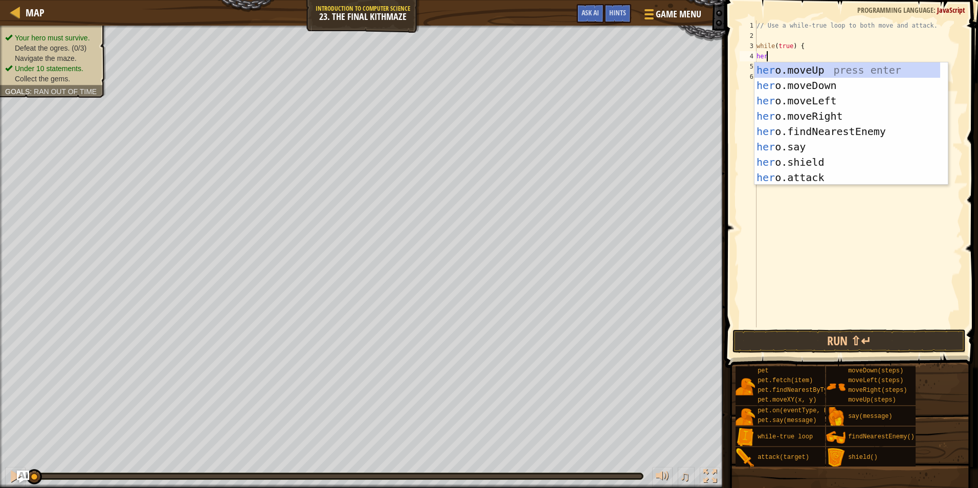
type textarea "hero"
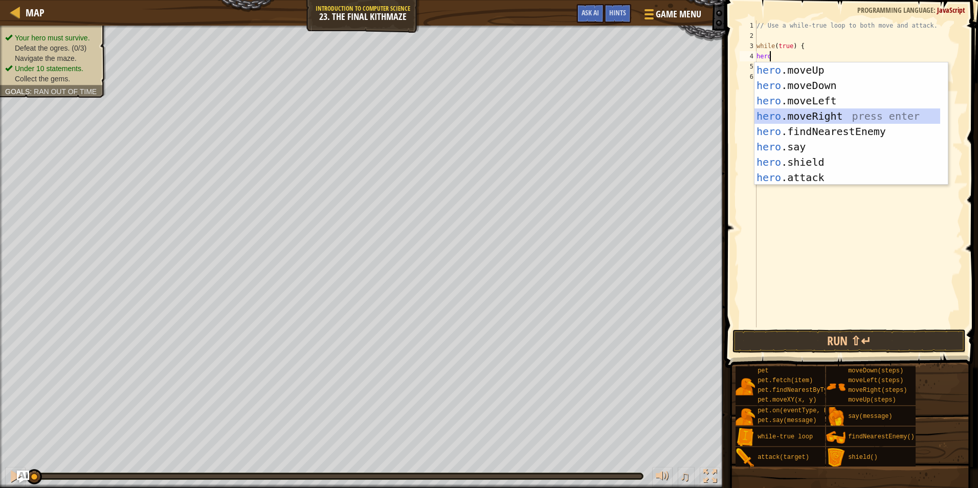
click at [839, 111] on div "hero .moveUp press enter hero .moveDown press enter hero .moveLeft press enter …" at bounding box center [848, 139] width 186 height 154
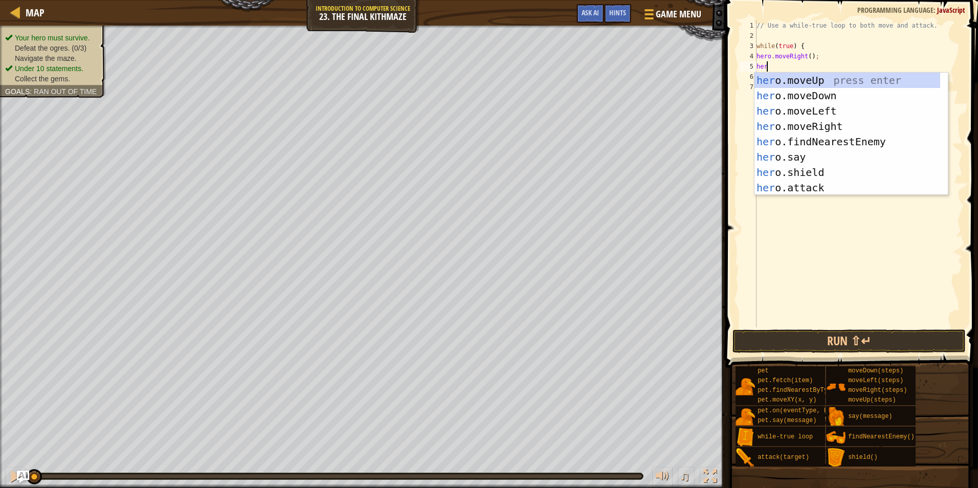
type textarea "hero"
click at [824, 76] on div "hero .moveUp press enter hero .moveDown press enter hero .moveLeft press enter …" at bounding box center [848, 150] width 186 height 154
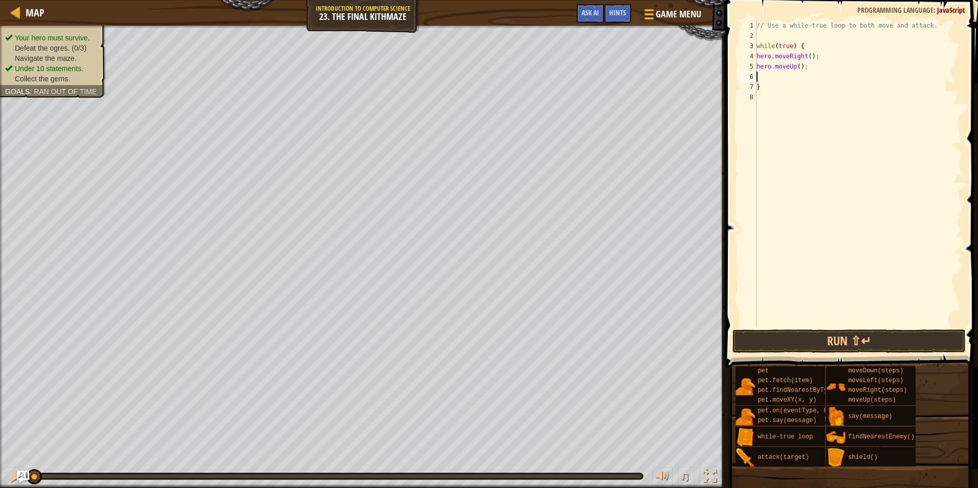
scroll to position [5, 1]
click at [797, 65] on div "// Use a while-true loop to both move and attack. while ( true ) { hero . moveR…" at bounding box center [859, 184] width 208 height 328
click at [810, 54] on div "// Use a while-true loop to both move and attack. while ( true ) { hero . moveR…" at bounding box center [859, 184] width 208 height 328
click at [809, 55] on div "// Use a while-true loop to both move and attack. while ( true ) { hero . moveR…" at bounding box center [859, 184] width 208 height 328
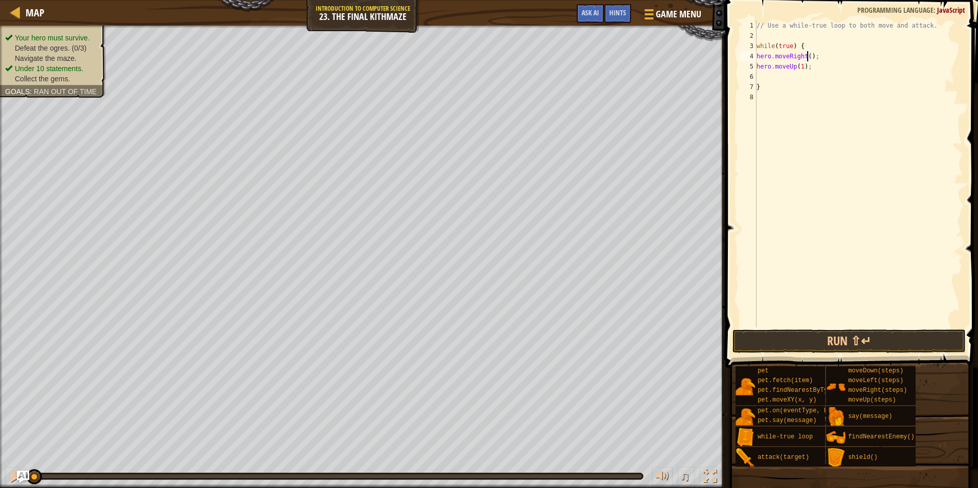
type textarea "hero.moveRight(1);"
click at [786, 78] on div "// Use a while-true loop to both move and attack. while ( true ) { hero . moveR…" at bounding box center [859, 184] width 208 height 328
type textarea "hero.moveUp(1);"
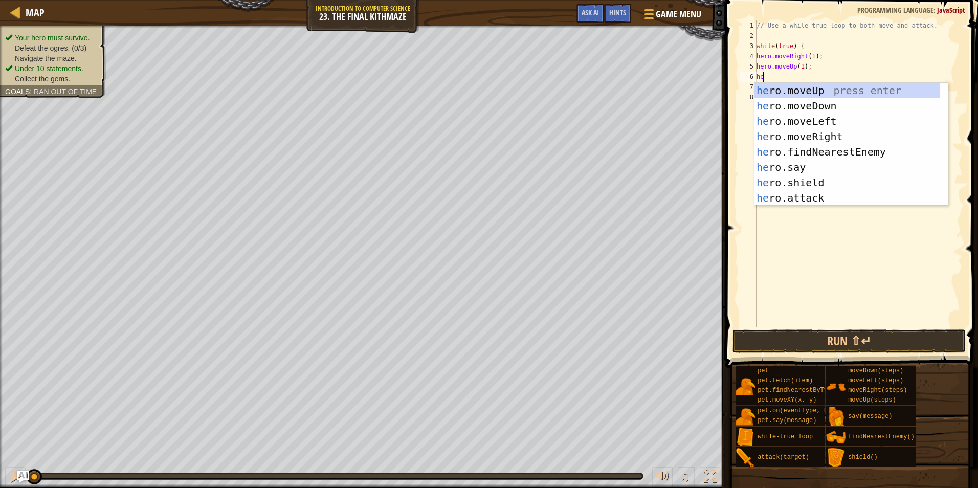
type textarea "hero"
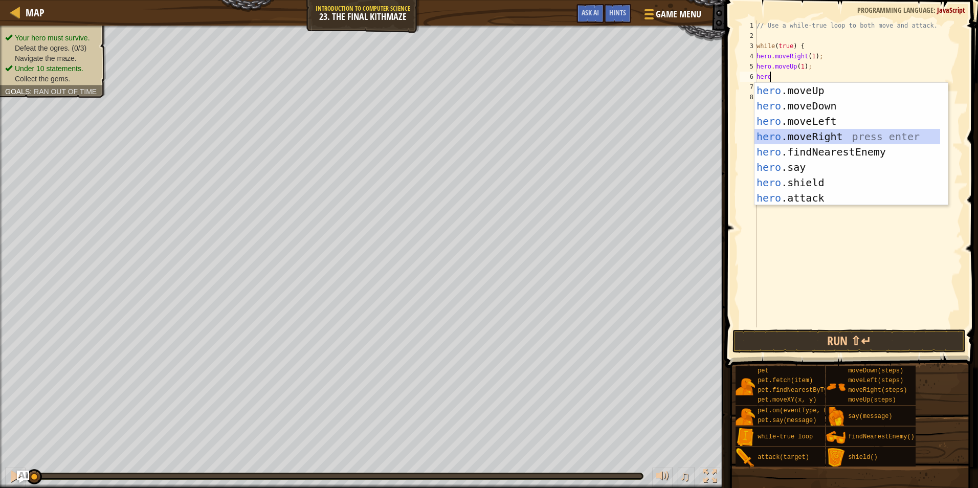
click at [842, 134] on div "hero .moveUp press enter hero .moveDown press enter hero .moveLeft press enter …" at bounding box center [848, 160] width 186 height 154
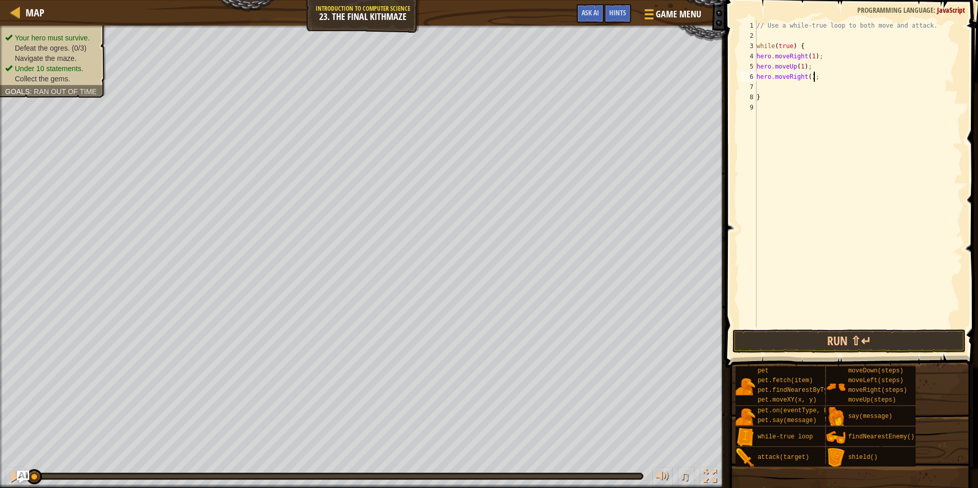
click at [823, 76] on div "// Use a while-true loop to both move and attack. while ( true ) { hero . moveR…" at bounding box center [859, 184] width 208 height 328
type textarea "h"
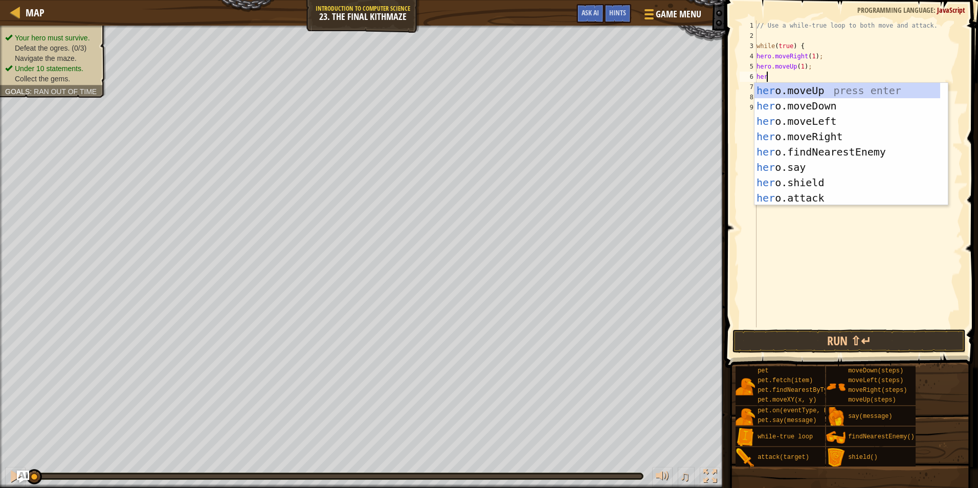
scroll to position [5, 1]
type textarea "hero"
click at [811, 152] on div "hero .moveUp press enter hero .moveDown press enter hero .moveLeft press enter …" at bounding box center [848, 160] width 186 height 154
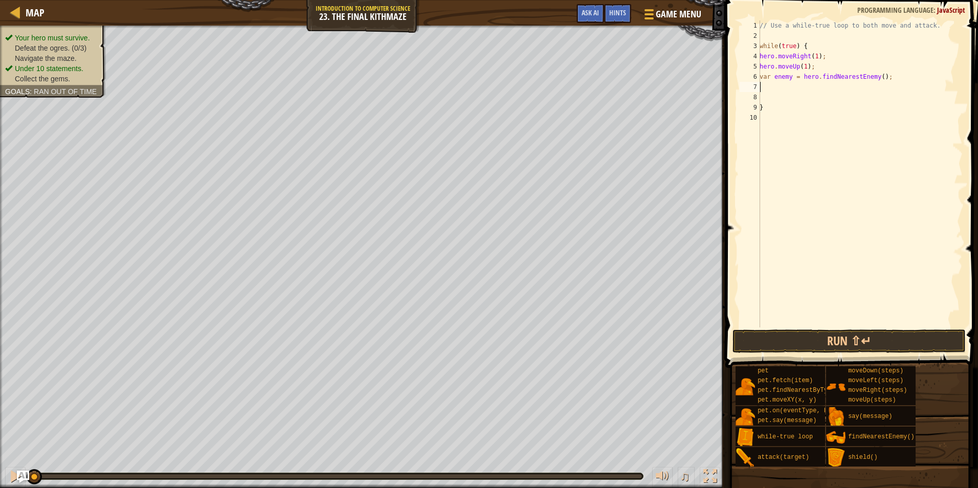
scroll to position [5, 0]
click at [790, 78] on div "// Use a while-true loop to both move and attack. while ( true ) { hero . moveR…" at bounding box center [860, 184] width 205 height 328
type textarea "var enemy1 = hero.findNearestEnemy();"
click at [780, 84] on div "// Use a while-true loop to both move and attack. while ( true ) { hero . moveR…" at bounding box center [860, 184] width 205 height 328
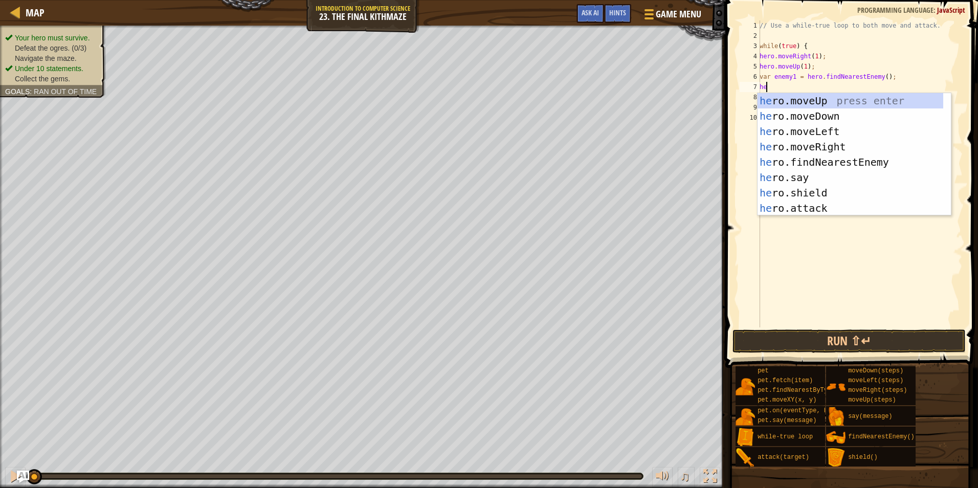
scroll to position [5, 1]
click at [812, 203] on div "hero .moveUp press enter hero .moveDown press enter hero .moveLeft press enter …" at bounding box center [851, 170] width 186 height 154
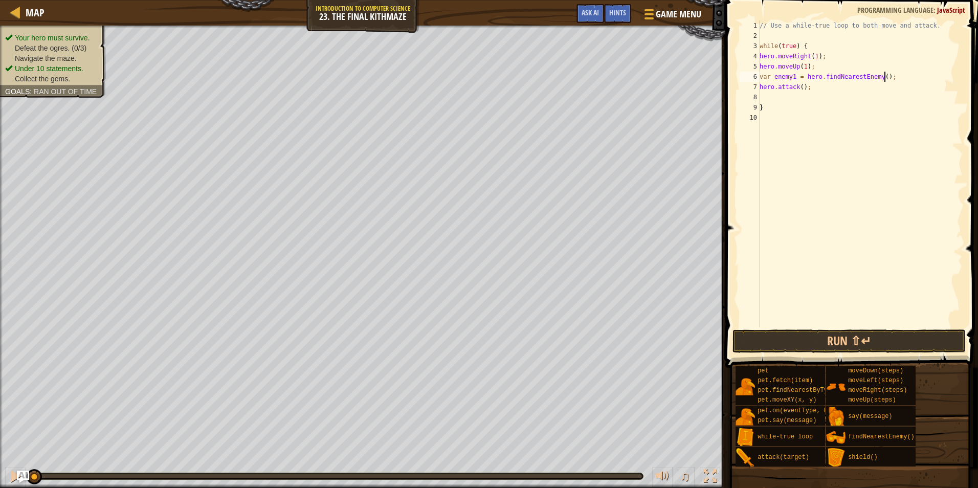
click at [896, 76] on div "// Use a while-true loop to both move and attack. while ( true ) { hero . moveR…" at bounding box center [860, 184] width 205 height 328
type textarea "v"
click at [835, 94] on div "// Use a while-true loop to both move and attack. while ( true ) { hero . moveR…" at bounding box center [860, 184] width 205 height 328
type textarea "h"
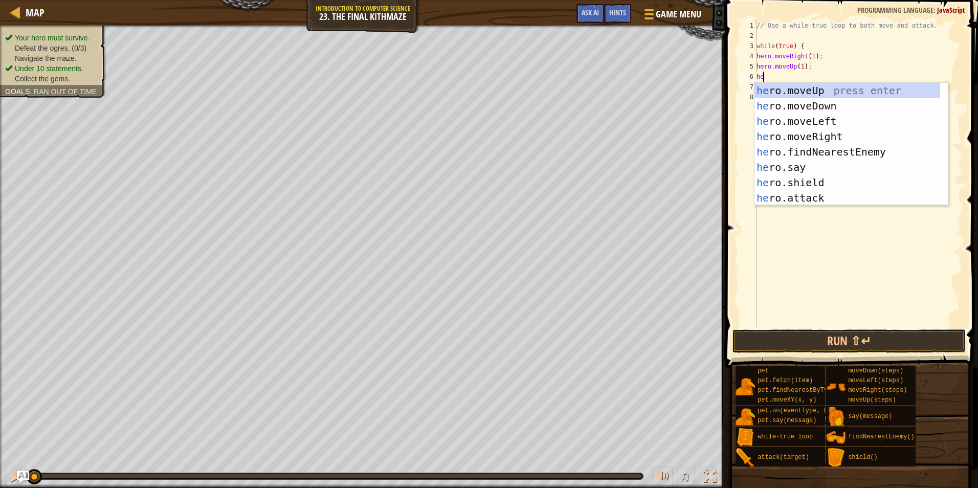
scroll to position [5, 1]
type textarea "hero"
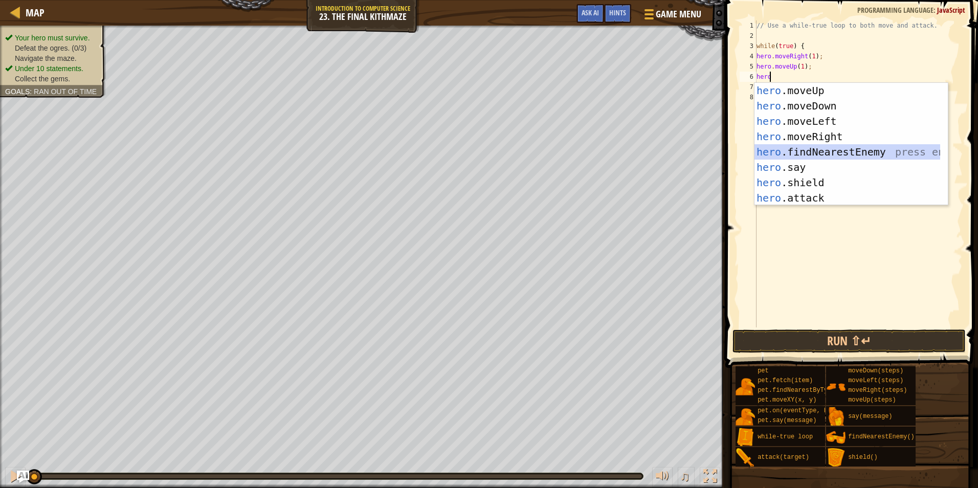
click at [864, 150] on div "hero .moveUp press enter hero .moveDown press enter hero .moveLeft press enter …" at bounding box center [848, 160] width 186 height 154
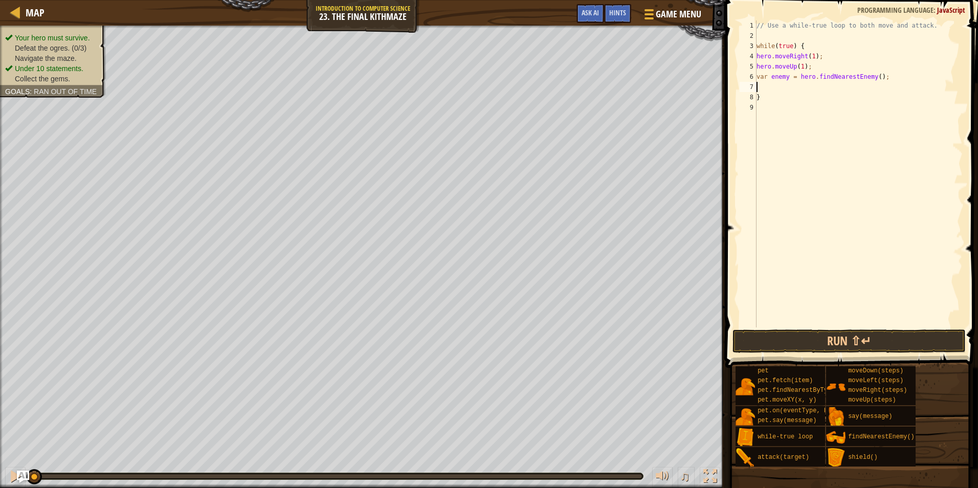
click at [787, 77] on div "// Use a while-true loop to both move and attack. while ( true ) { hero . moveR…" at bounding box center [859, 184] width 208 height 328
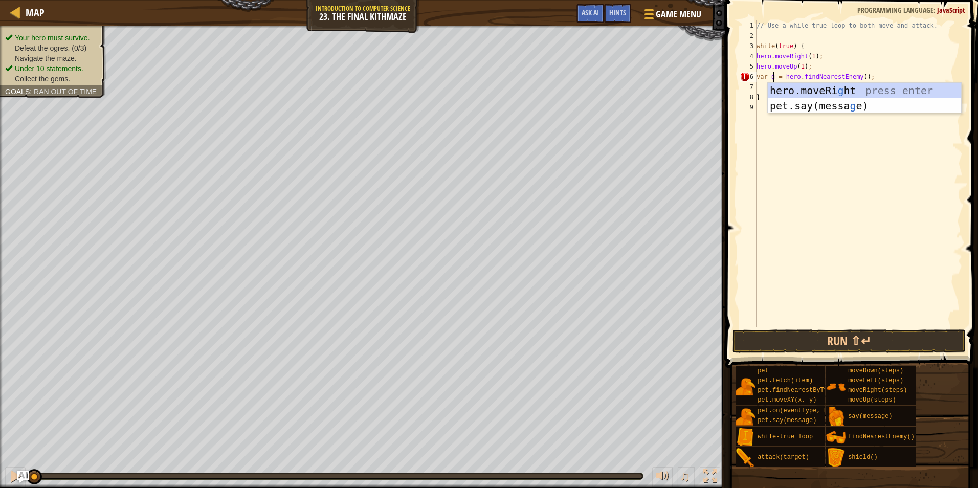
scroll to position [5, 2]
type textarea "var Go = hero.findNearestEnemy();"
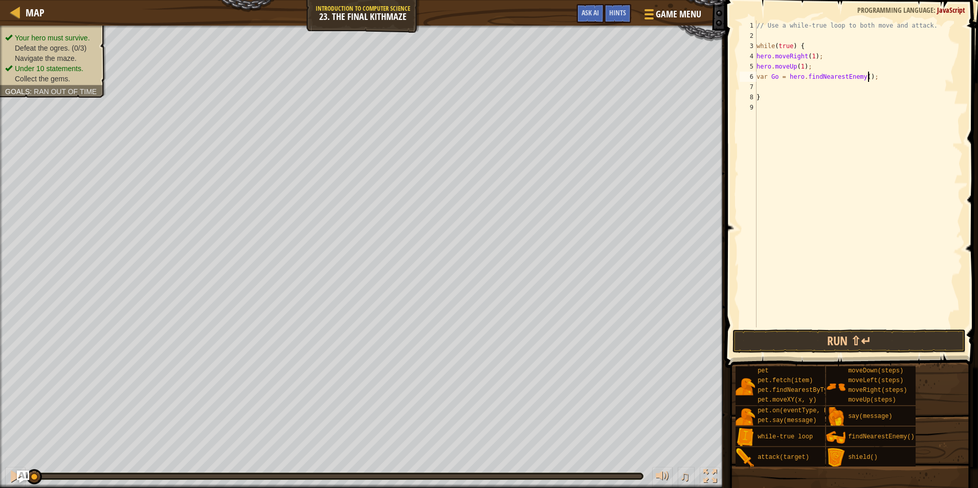
click at [892, 79] on div "// Use a while-true loop to both move and attack. while ( true ) { hero . moveR…" at bounding box center [859, 184] width 208 height 328
click at [863, 74] on div "// Use a while-true loop to both move and attack. while ( true ) { hero . moveR…" at bounding box center [859, 184] width 208 height 328
click at [838, 85] on div "// Use a while-true loop to both move and attack. while ( true ) { hero . moveR…" at bounding box center [859, 184] width 208 height 328
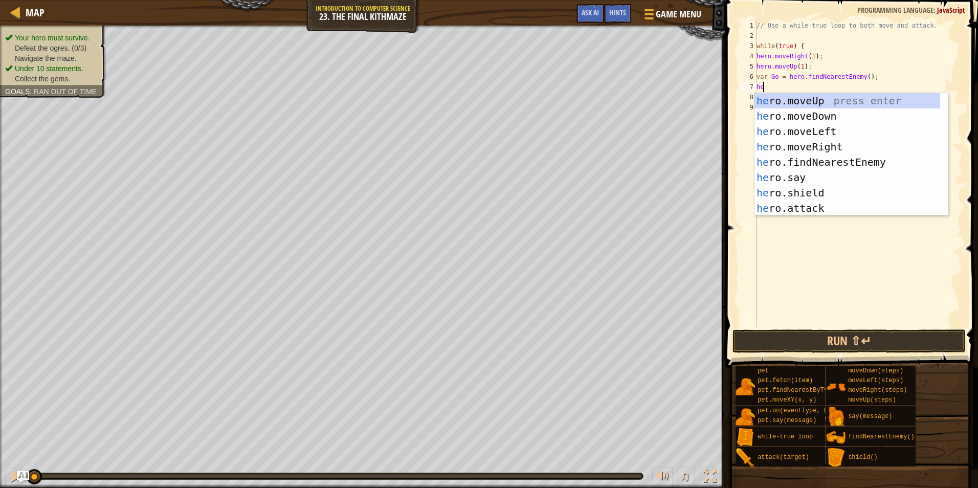
scroll to position [5, 1]
click at [823, 203] on div "hero .moveUp press enter hero .moveDown press enter hero .moveLeft press enter …" at bounding box center [848, 170] width 186 height 154
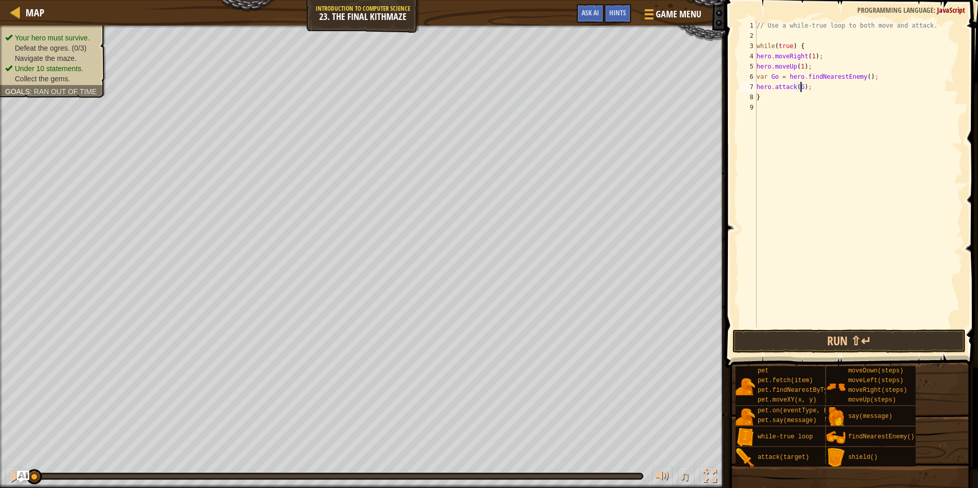
type textarea "hero.attack(Go);"
click at [855, 86] on div "// Use a while-true loop to both move and attack. while ( true ) { hero . moveR…" at bounding box center [859, 184] width 208 height 328
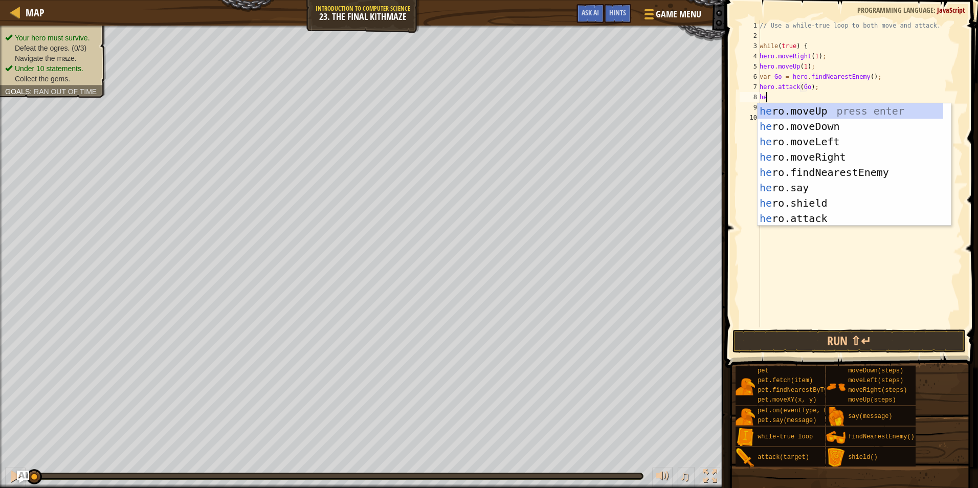
scroll to position [5, 1]
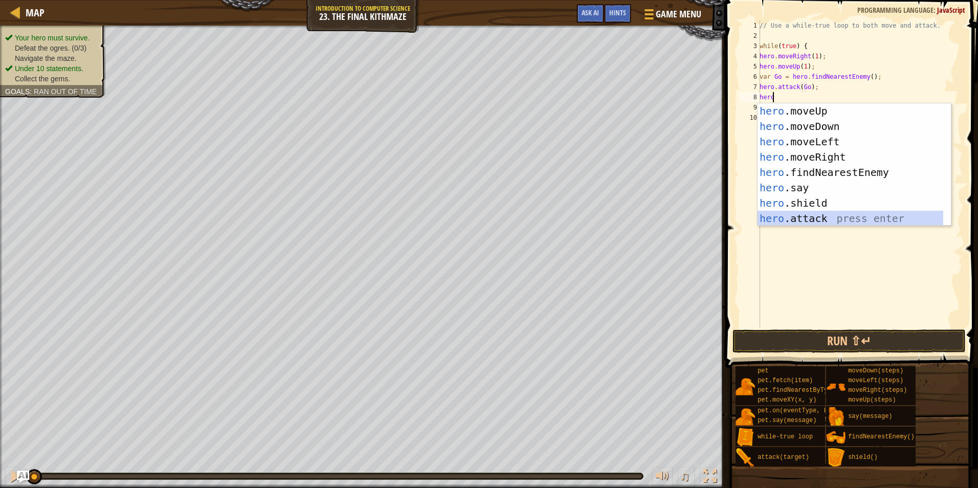
click at [828, 215] on div "hero .moveUp press enter hero .moveDown press enter hero .moveLeft press enter …" at bounding box center [851, 180] width 186 height 154
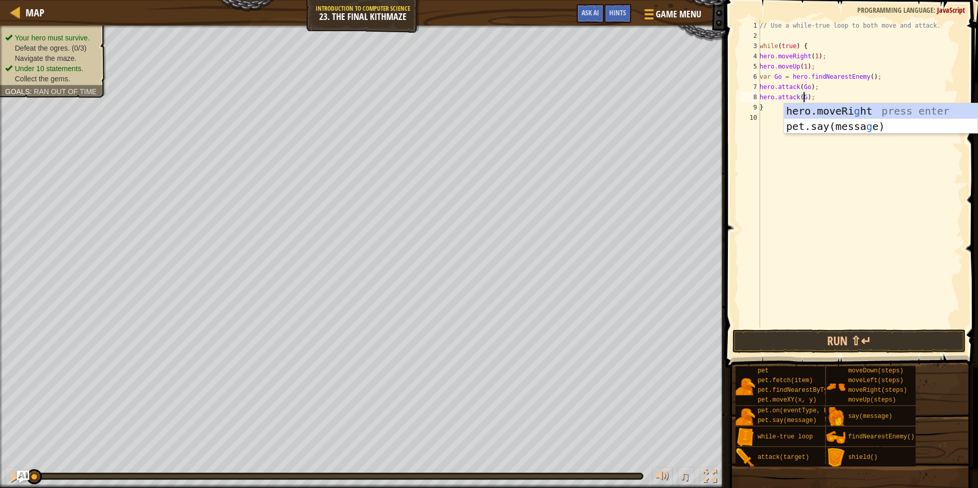
type textarea "hero.attack(Go);"
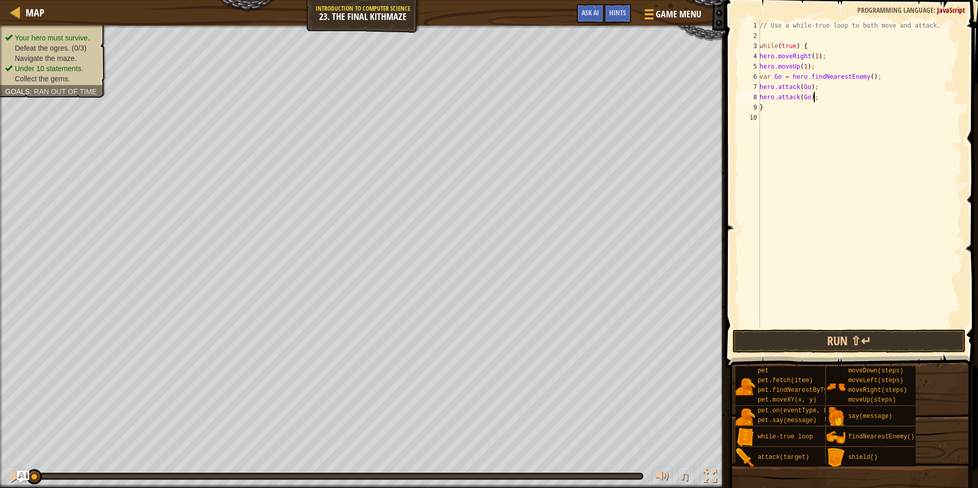
click at [829, 94] on div "// Use a while-true loop to both move and attack. while ( true ) { hero . moveR…" at bounding box center [860, 184] width 205 height 328
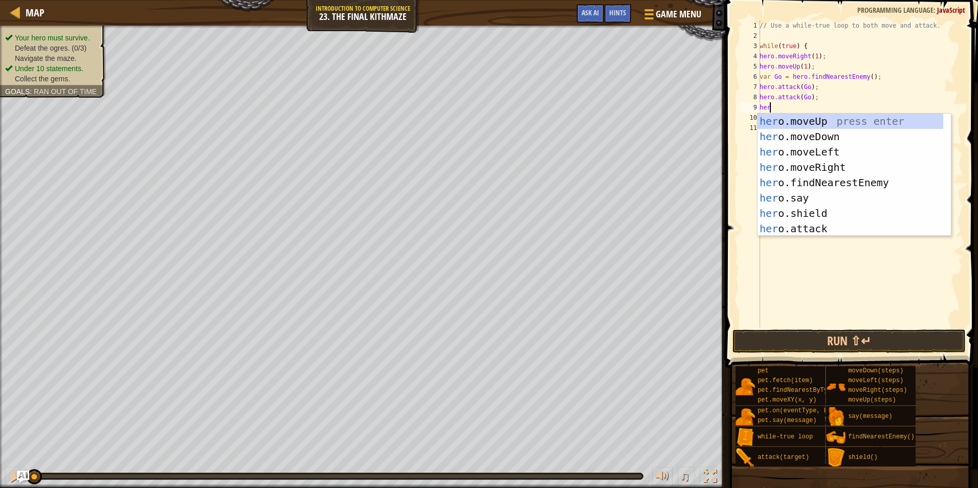
scroll to position [5, 1]
type textarea "hero"
click at [837, 133] on div "hero .moveUp press enter hero .moveDown press enter hero .moveLeft press enter …" at bounding box center [851, 191] width 186 height 154
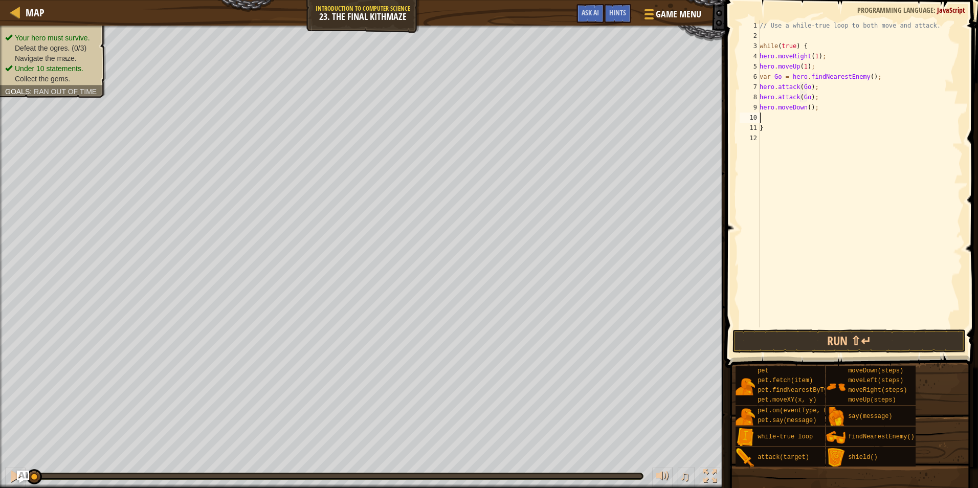
scroll to position [5, 0]
click at [808, 104] on div "// Use a while-true loop to both move and attack. while ( true ) { hero . moveR…" at bounding box center [860, 184] width 205 height 328
click at [846, 341] on button "Run ⇧↵" at bounding box center [849, 342] width 233 height 24
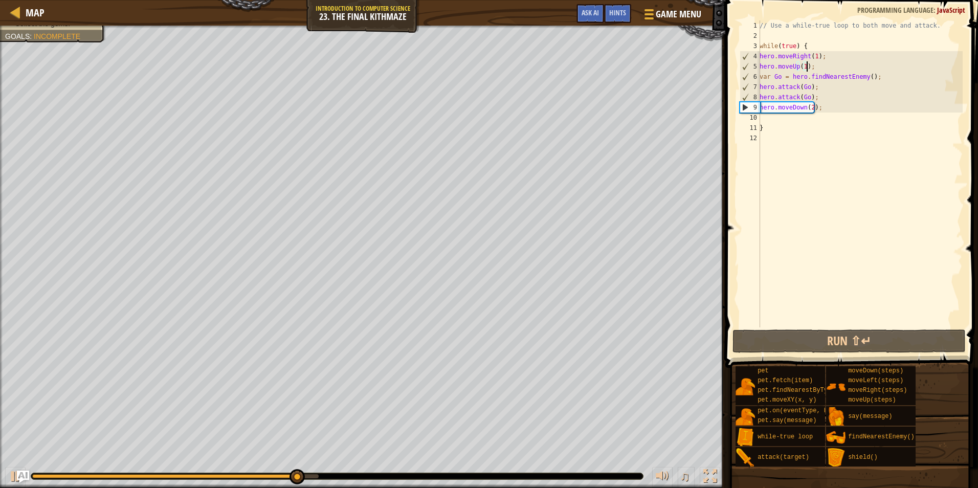
click at [809, 65] on div "// Use a while-true loop to both move and attack. while ( true ) { hero . moveR…" at bounding box center [860, 184] width 205 height 328
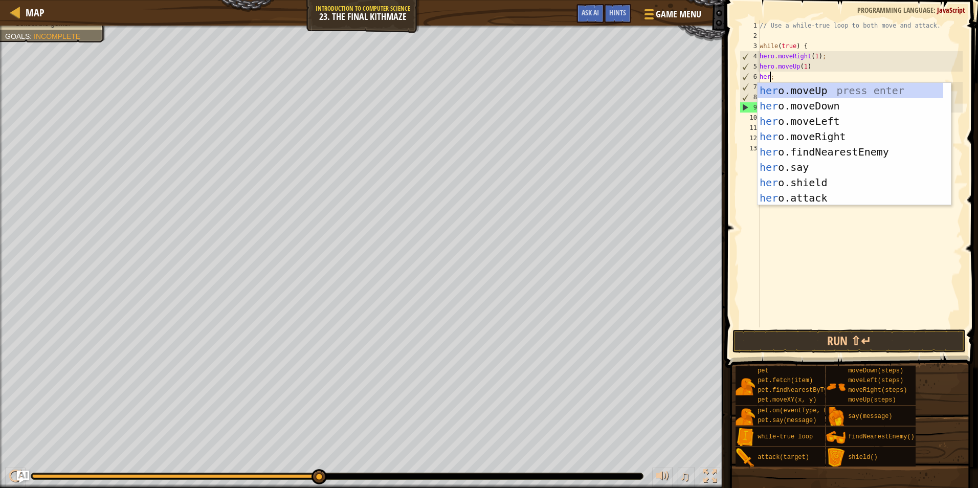
scroll to position [5, 1]
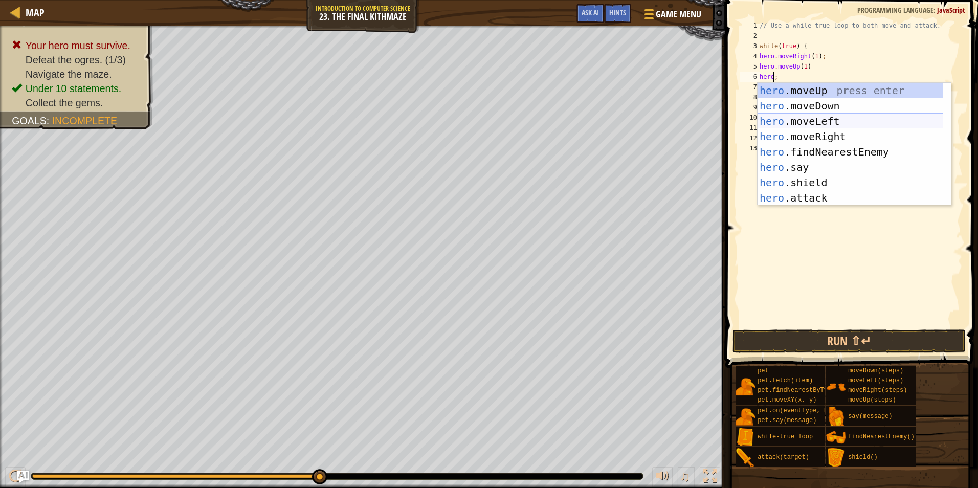
click at [841, 117] on div "hero .moveUp press enter hero .moveDown press enter hero .moveLeft press enter …" at bounding box center [851, 160] width 186 height 154
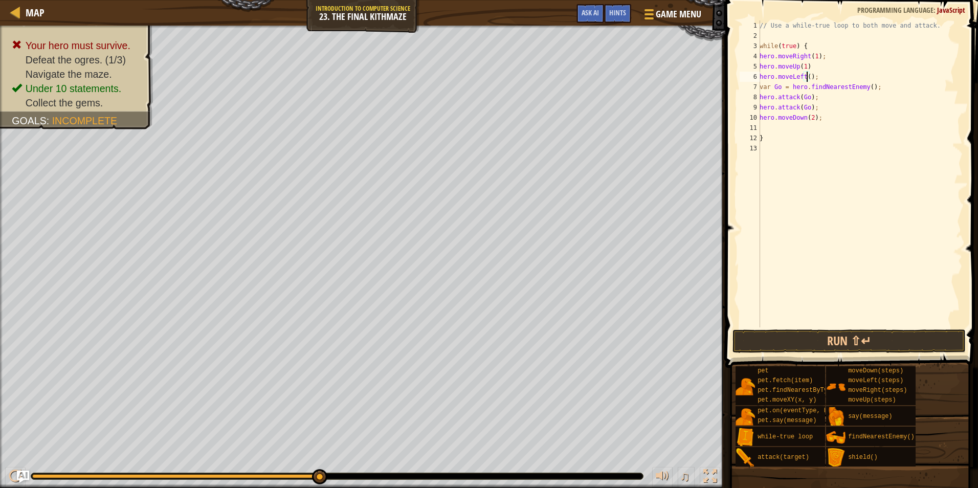
click at [808, 76] on div "// Use a while-true loop to both move and attack. while ( true ) { hero . moveR…" at bounding box center [860, 184] width 205 height 328
click at [810, 340] on button "Run ⇧↵" at bounding box center [849, 342] width 233 height 24
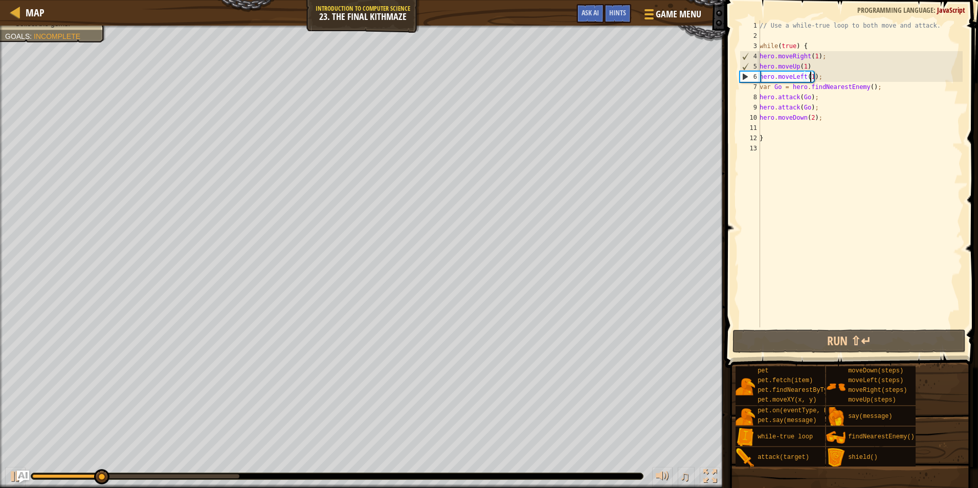
click at [802, 79] on div "// Use a while-true loop to both move and attack. while ( true ) { hero . moveR…" at bounding box center [860, 184] width 205 height 328
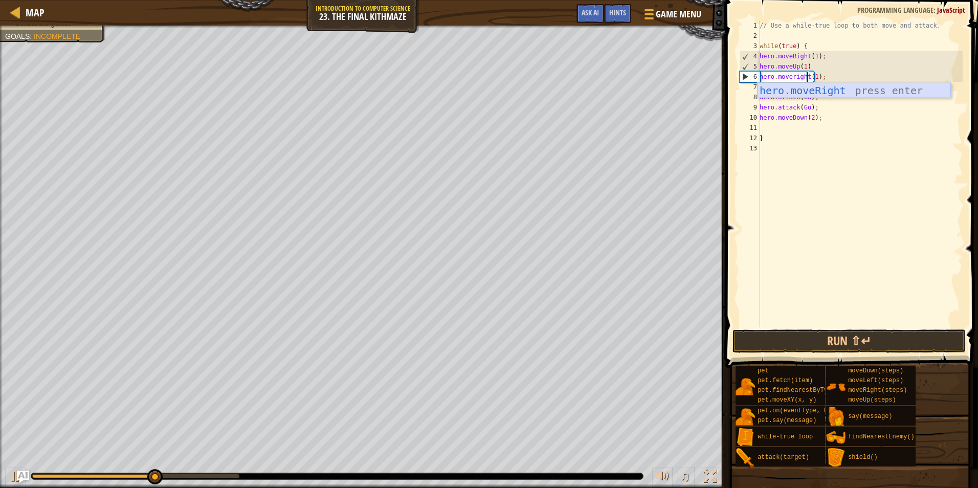
click at [846, 94] on div "hero.moveRight press enter" at bounding box center [854, 106] width 193 height 46
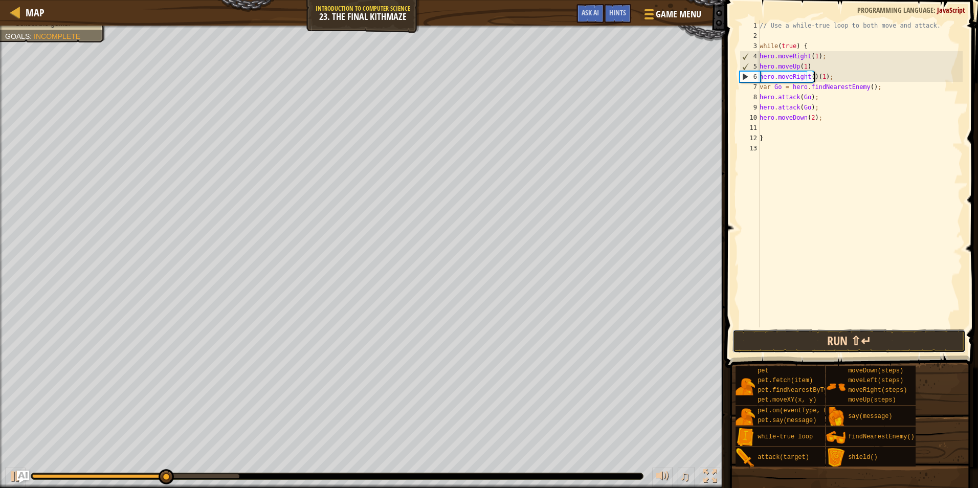
click at [866, 342] on button "Run ⇧↵" at bounding box center [849, 342] width 233 height 24
click at [883, 346] on button "Run ⇧↵" at bounding box center [849, 342] width 233 height 24
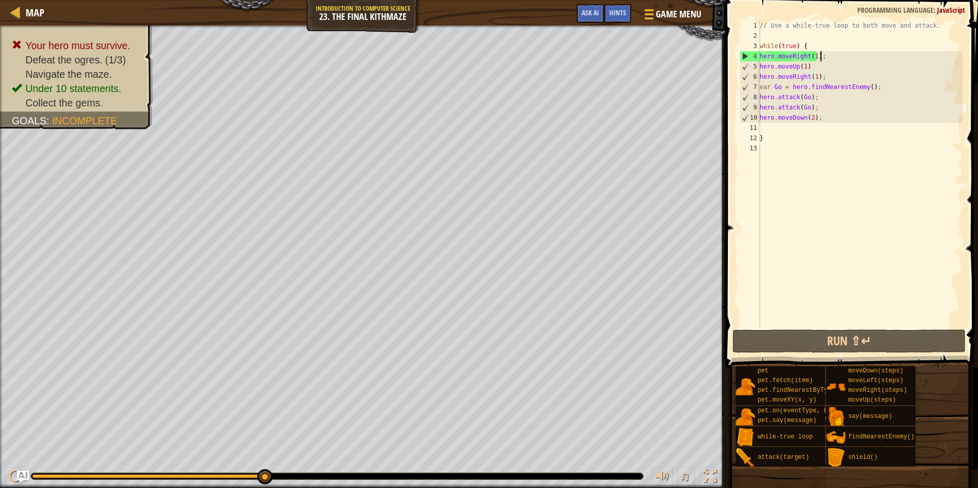
click at [821, 52] on div "// Use a while-true loop to both move and attack. while ( true ) { hero . moveR…" at bounding box center [860, 184] width 205 height 328
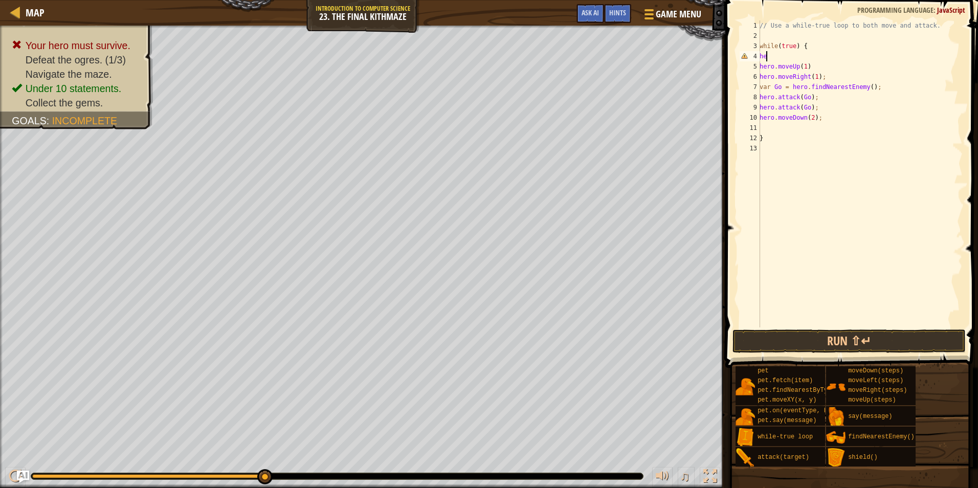
scroll to position [5, 0]
type textarea "h"
click at [791, 26] on div "// Use a while-true loop to both move and attack. while ( true ) { hero . moveU…" at bounding box center [860, 184] width 205 height 328
type textarea "// Use a while-true loop to both move and attack."
click at [786, 34] on div "// Use a while-true loop to both move and attack. while ( true ) { hero . moveU…" at bounding box center [860, 184] width 205 height 328
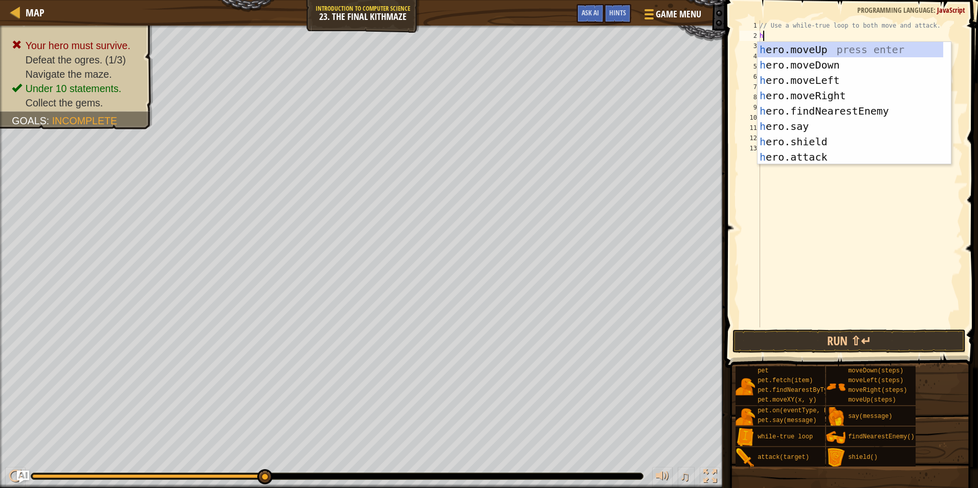
type textarea "hero"
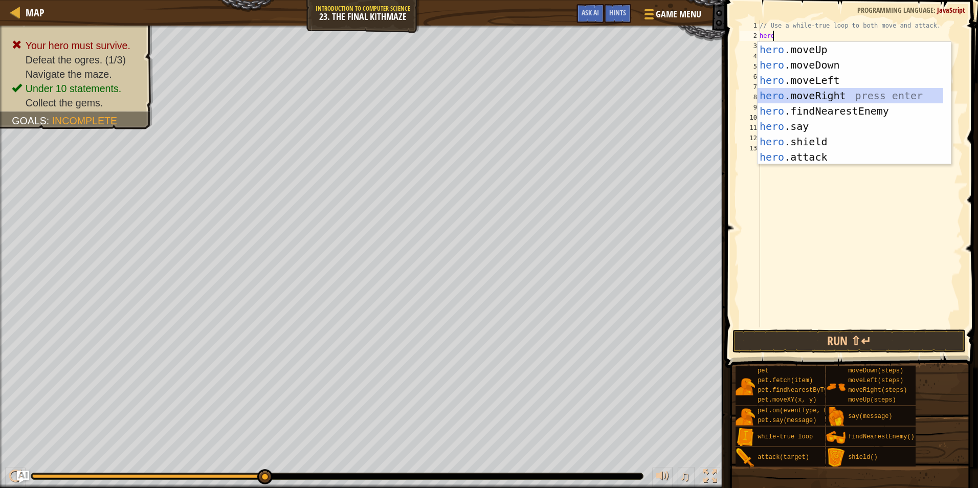
click at [843, 94] on div "hero .moveUp press enter hero .moveDown press enter hero .moveLeft press enter …" at bounding box center [851, 119] width 186 height 154
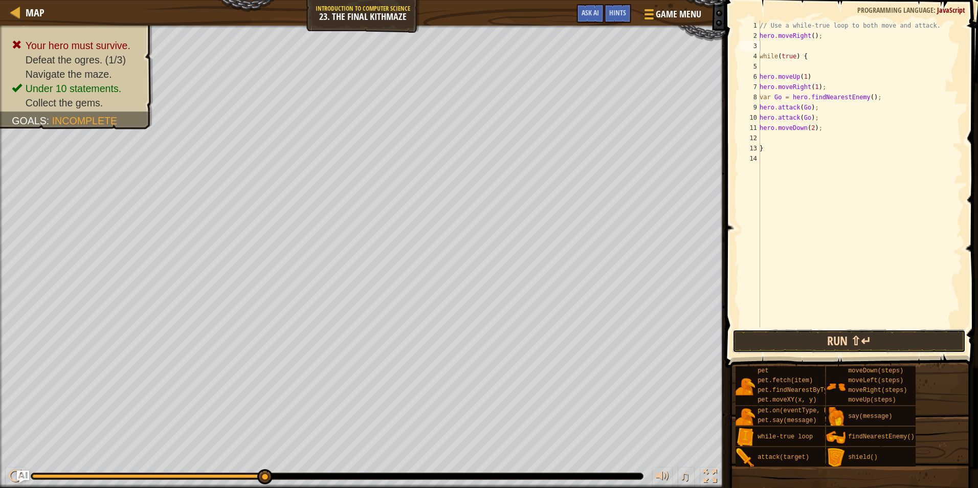
click at [852, 334] on button "Run ⇧↵" at bounding box center [849, 342] width 233 height 24
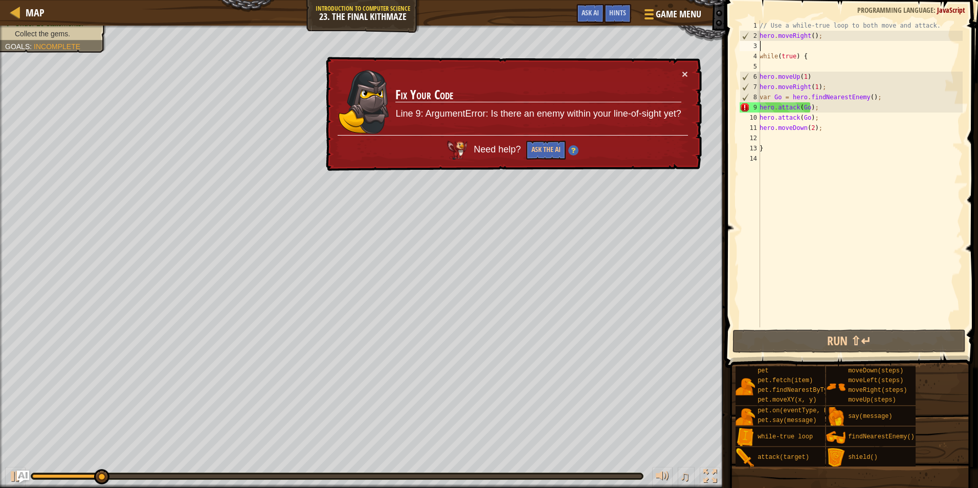
click at [811, 34] on div "// Use a while-true loop to both move and attack. hero . moveRight ( ) ; while …" at bounding box center [860, 184] width 205 height 328
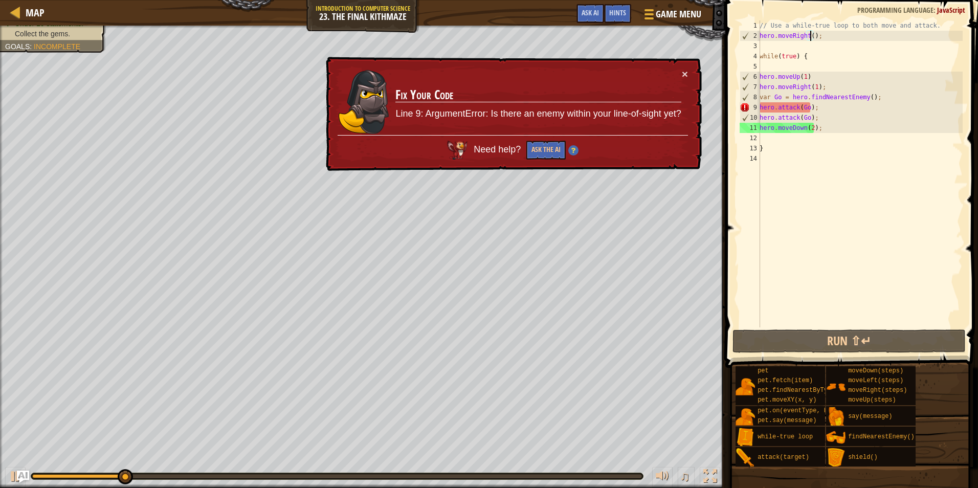
scroll to position [5, 5]
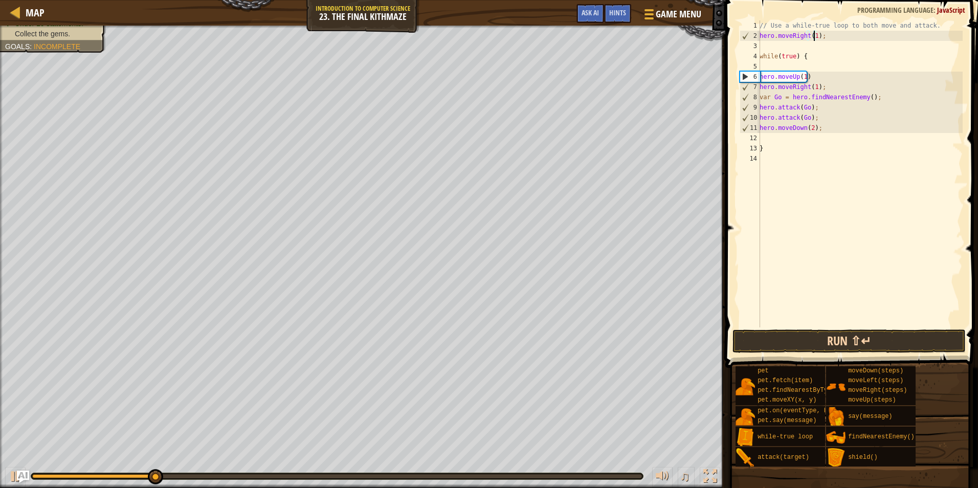
type textarea "hero.moveRight(1);"
click at [840, 339] on button "Run ⇧↵" at bounding box center [849, 342] width 233 height 24
